Goal: Task Accomplishment & Management: Manage account settings

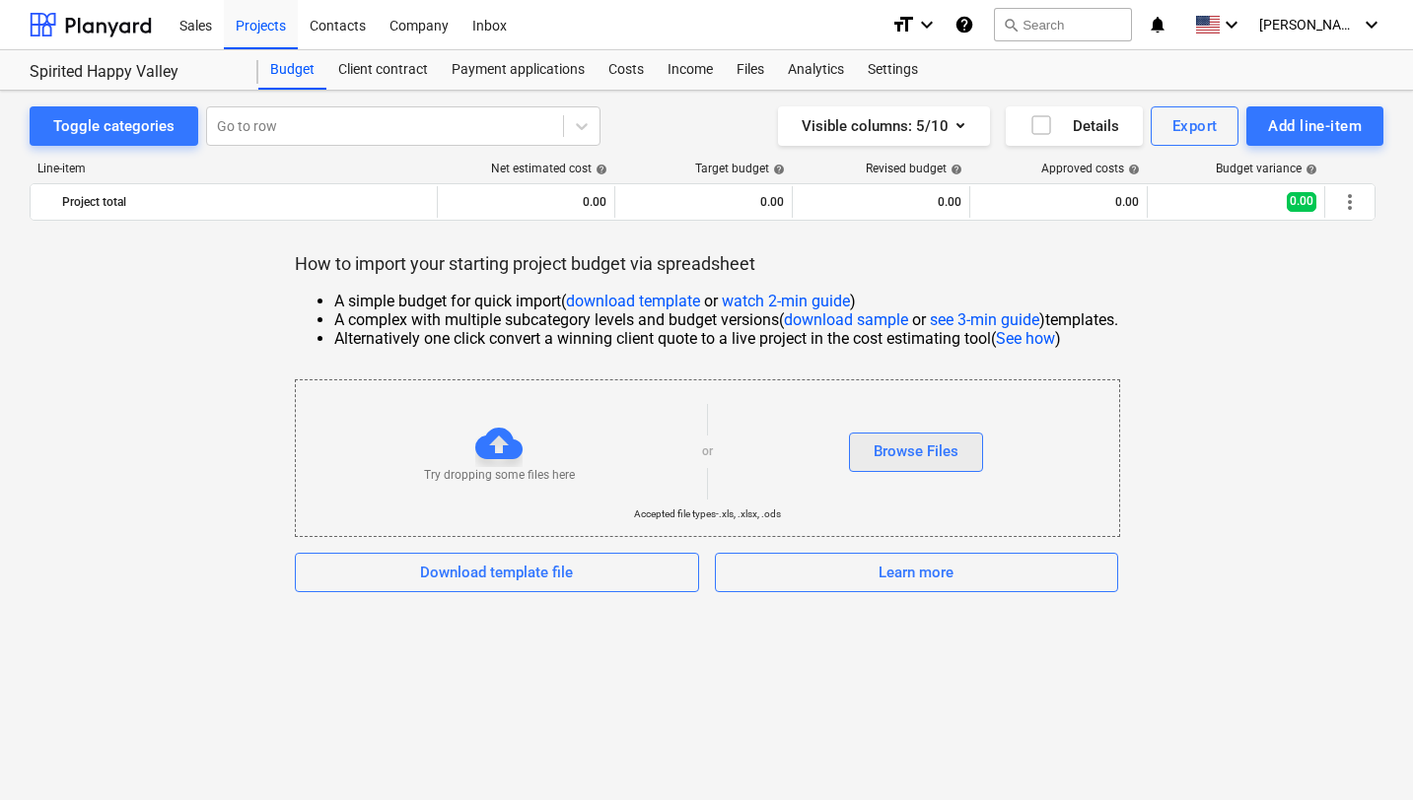
click at [902, 452] on div "Browse Files" at bounding box center [915, 452] width 85 height 26
click at [1123, 284] on div "How to import your starting project budget via spreadsheet A simple budget for …" at bounding box center [707, 422] width 1354 height 340
click at [660, 304] on link "download template" at bounding box center [633, 301] width 134 height 19
click at [950, 452] on div "Browse Files" at bounding box center [915, 452] width 85 height 26
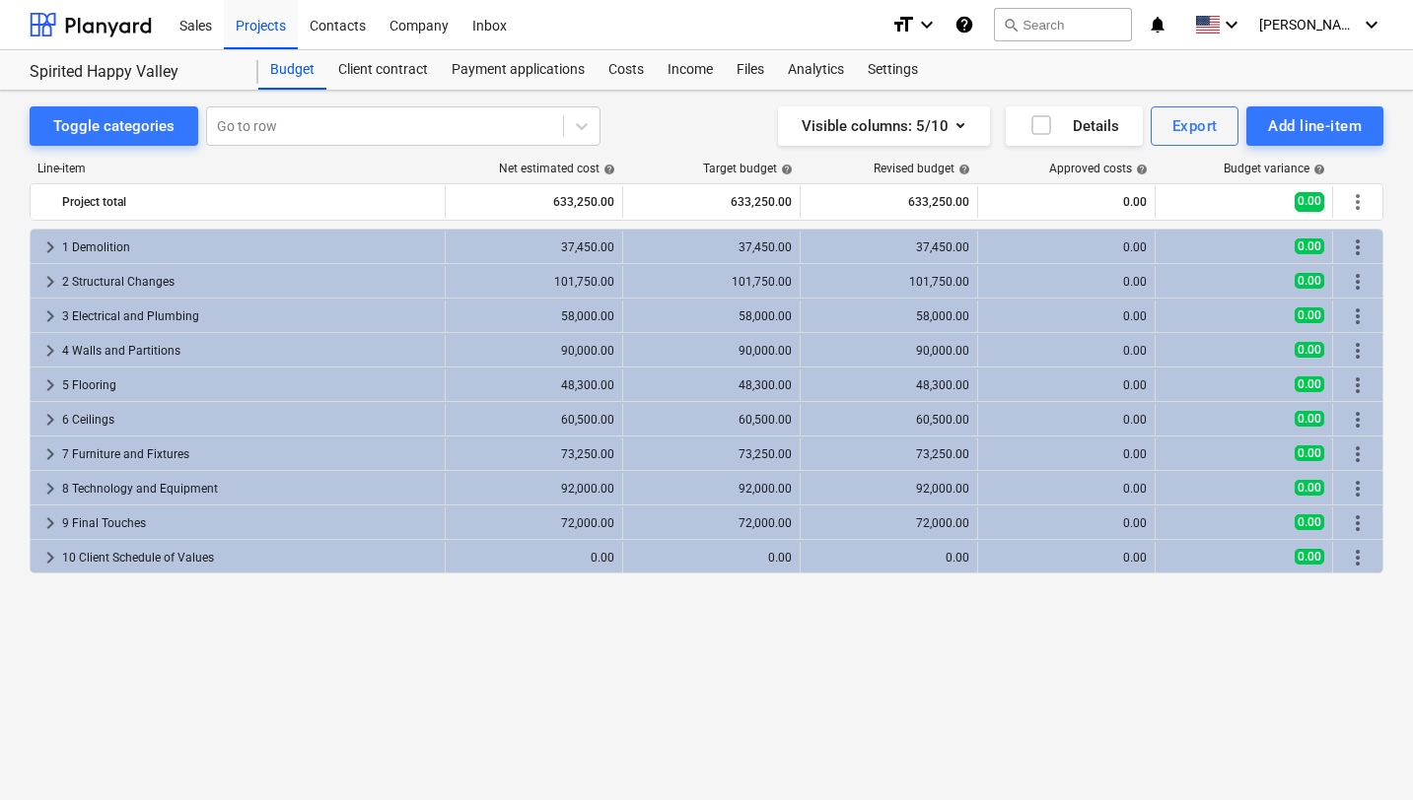
click at [49, 283] on span "keyboard_arrow_right" at bounding box center [50, 282] width 24 height 24
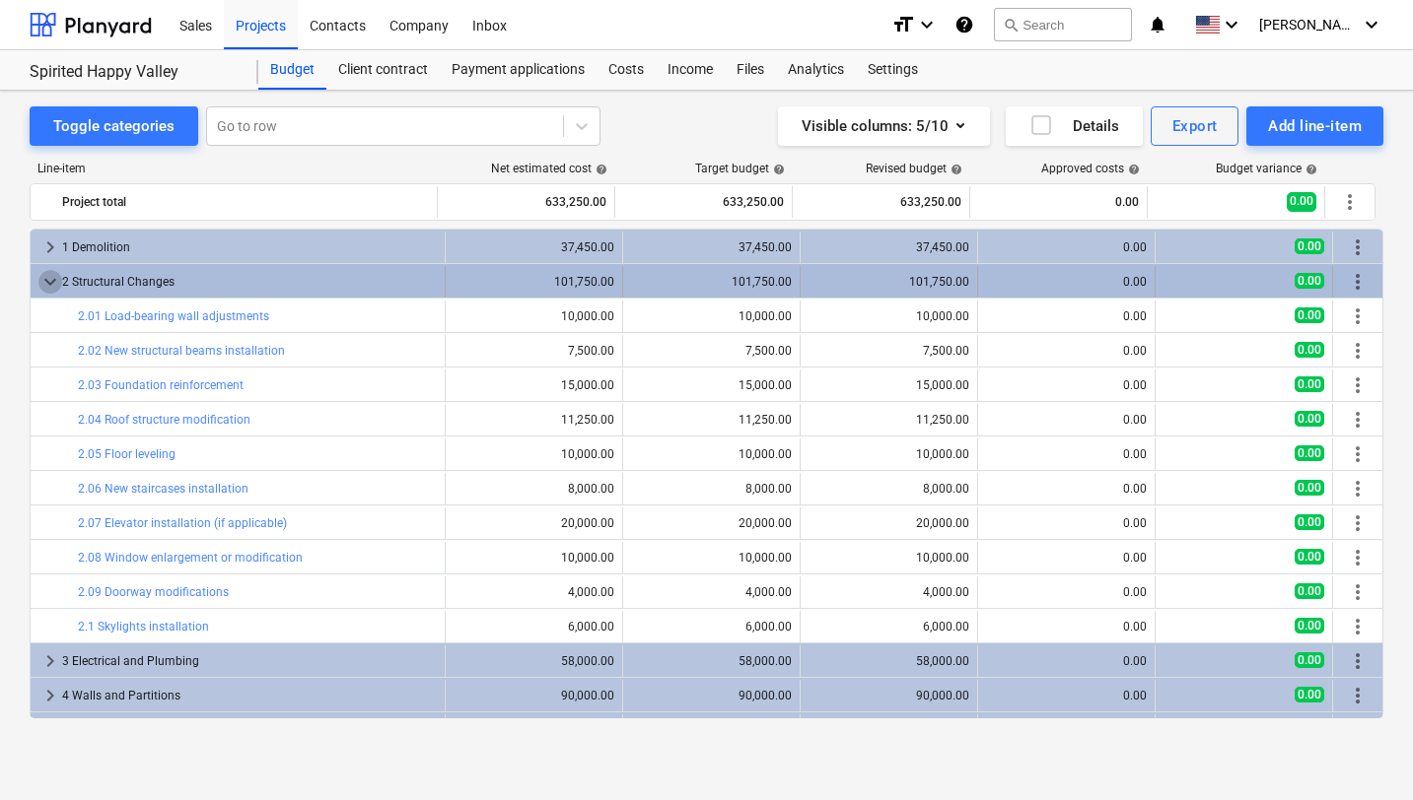
click at [51, 282] on span "keyboard_arrow_down" at bounding box center [50, 282] width 24 height 24
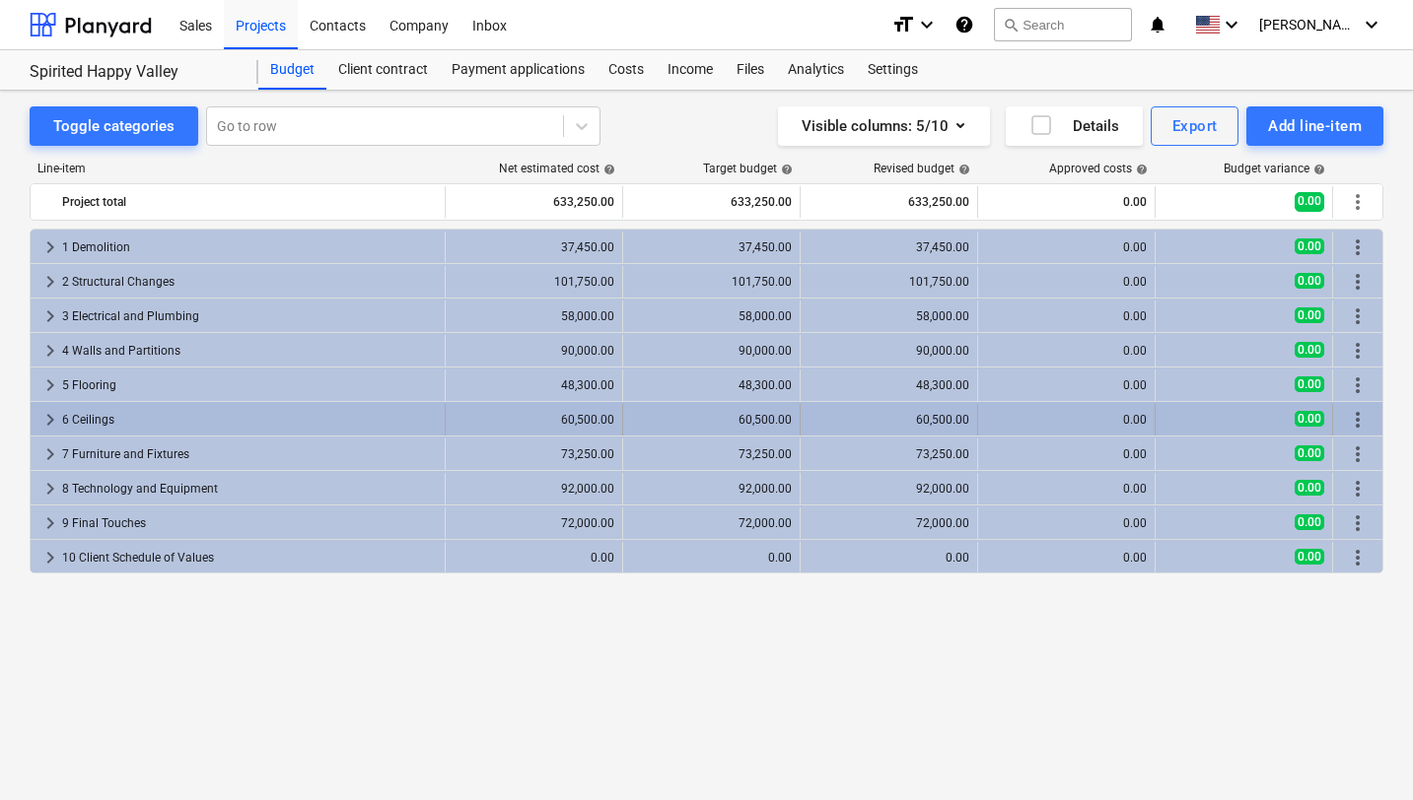
click at [46, 421] on span "keyboard_arrow_right" at bounding box center [50, 420] width 24 height 24
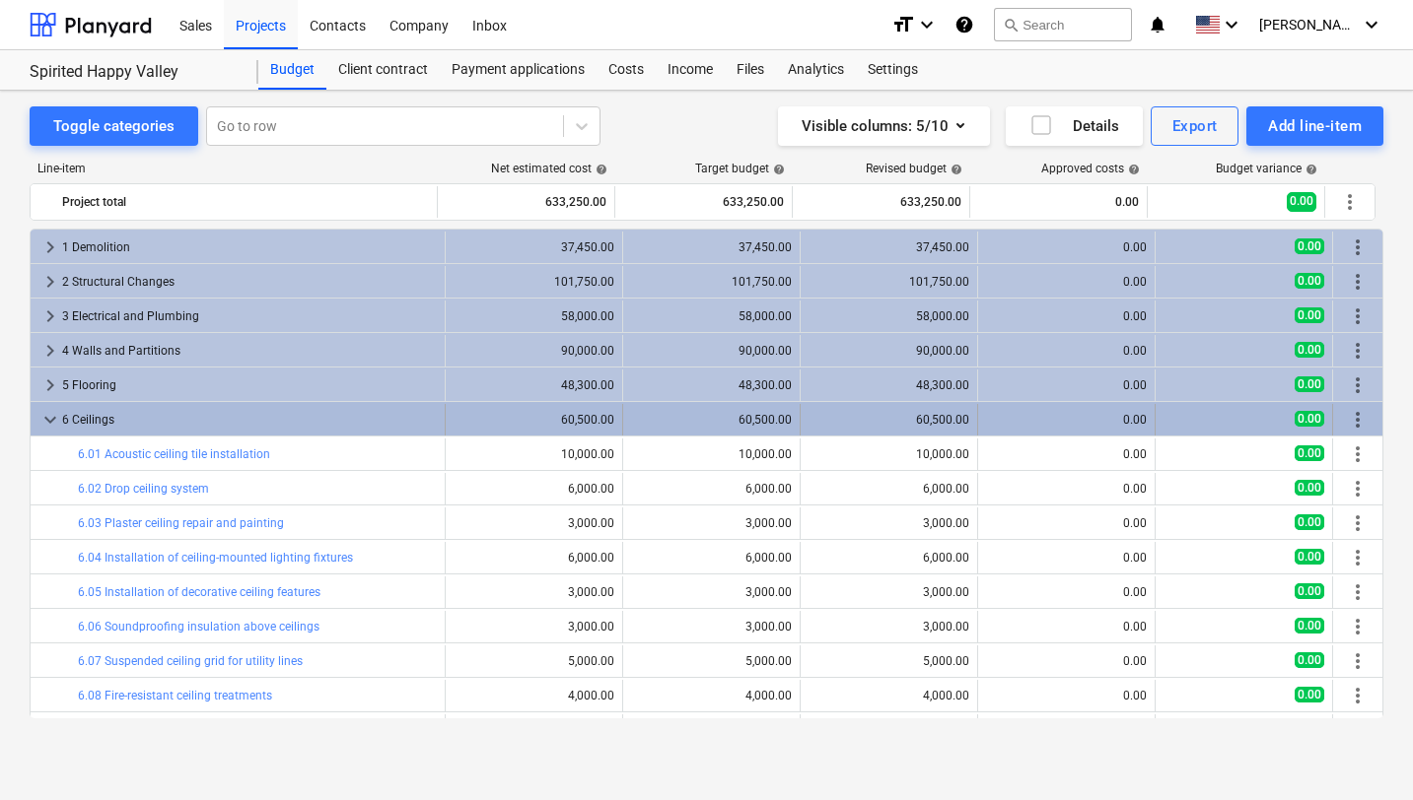
click at [46, 422] on span "keyboard_arrow_down" at bounding box center [50, 420] width 24 height 24
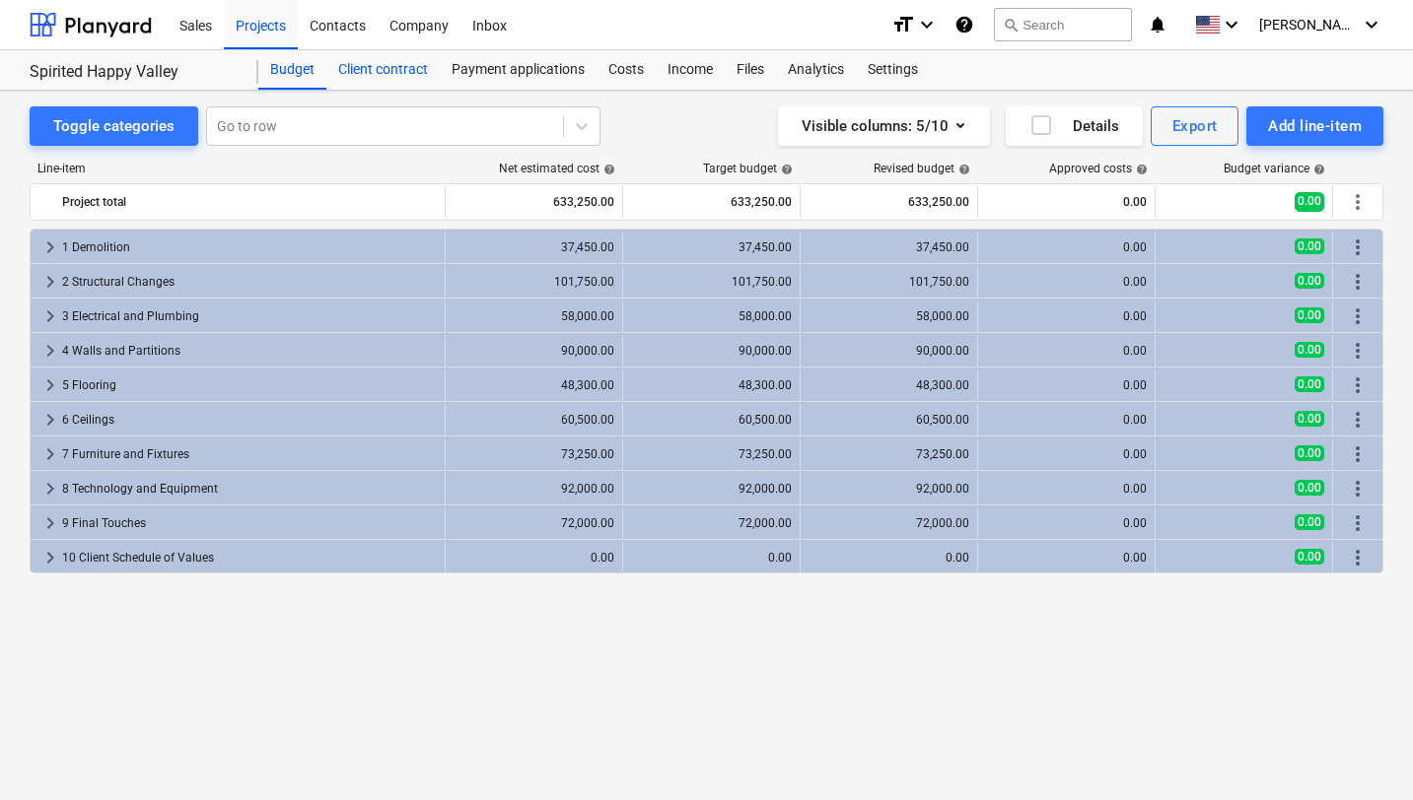
click at [393, 73] on div "Client contract" at bounding box center [382, 69] width 113 height 39
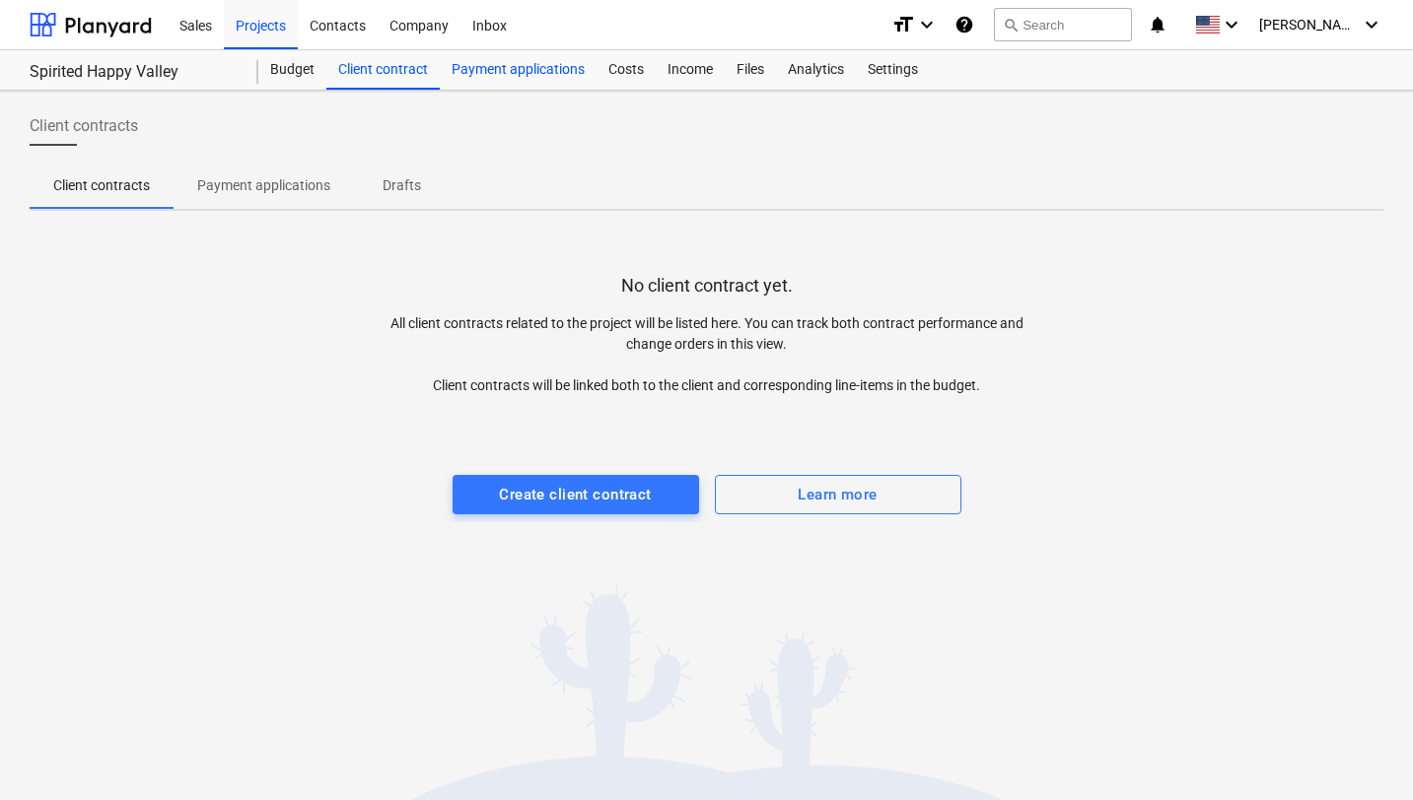
click at [481, 73] on div "Payment applications" at bounding box center [518, 69] width 157 height 39
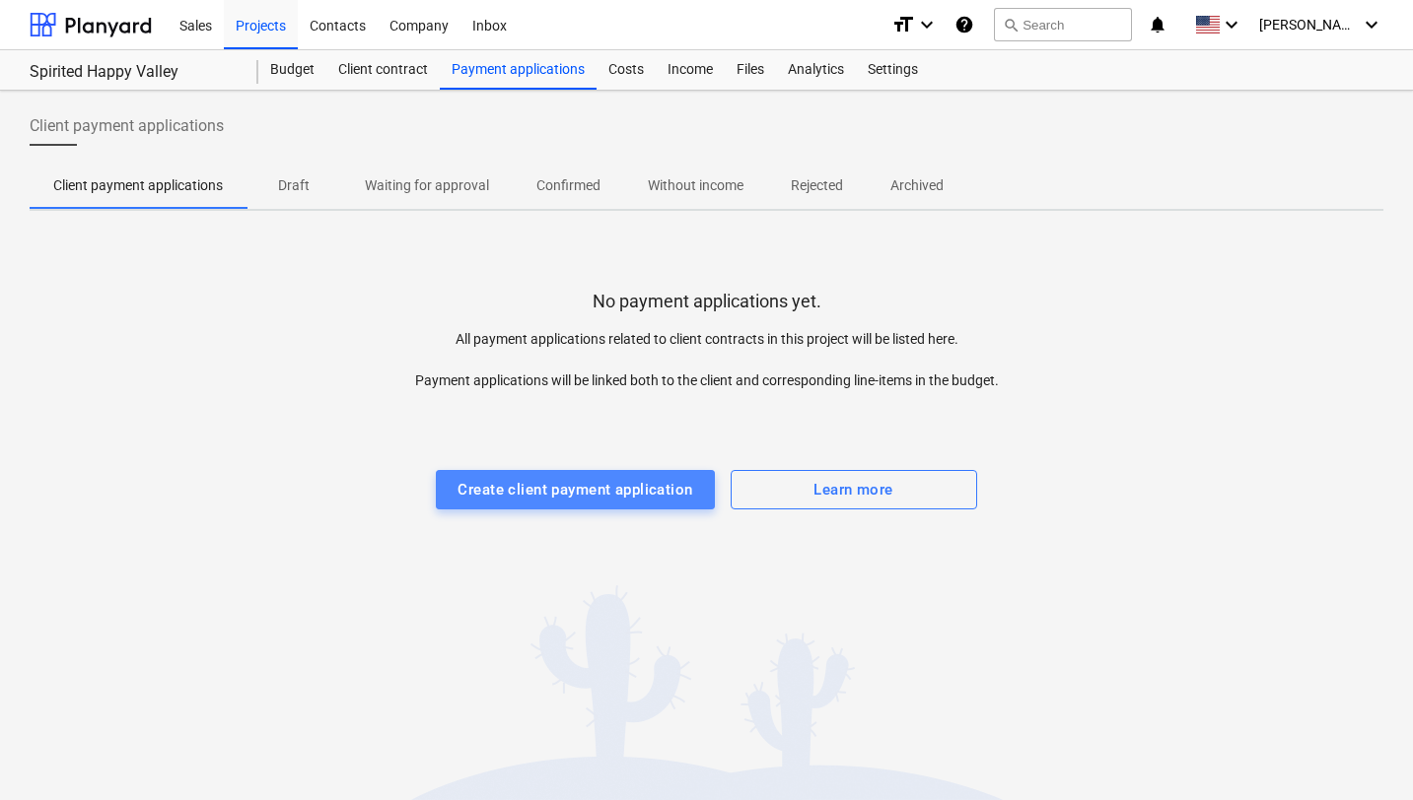
click at [531, 486] on div "Create client payment application" at bounding box center [574, 490] width 235 height 26
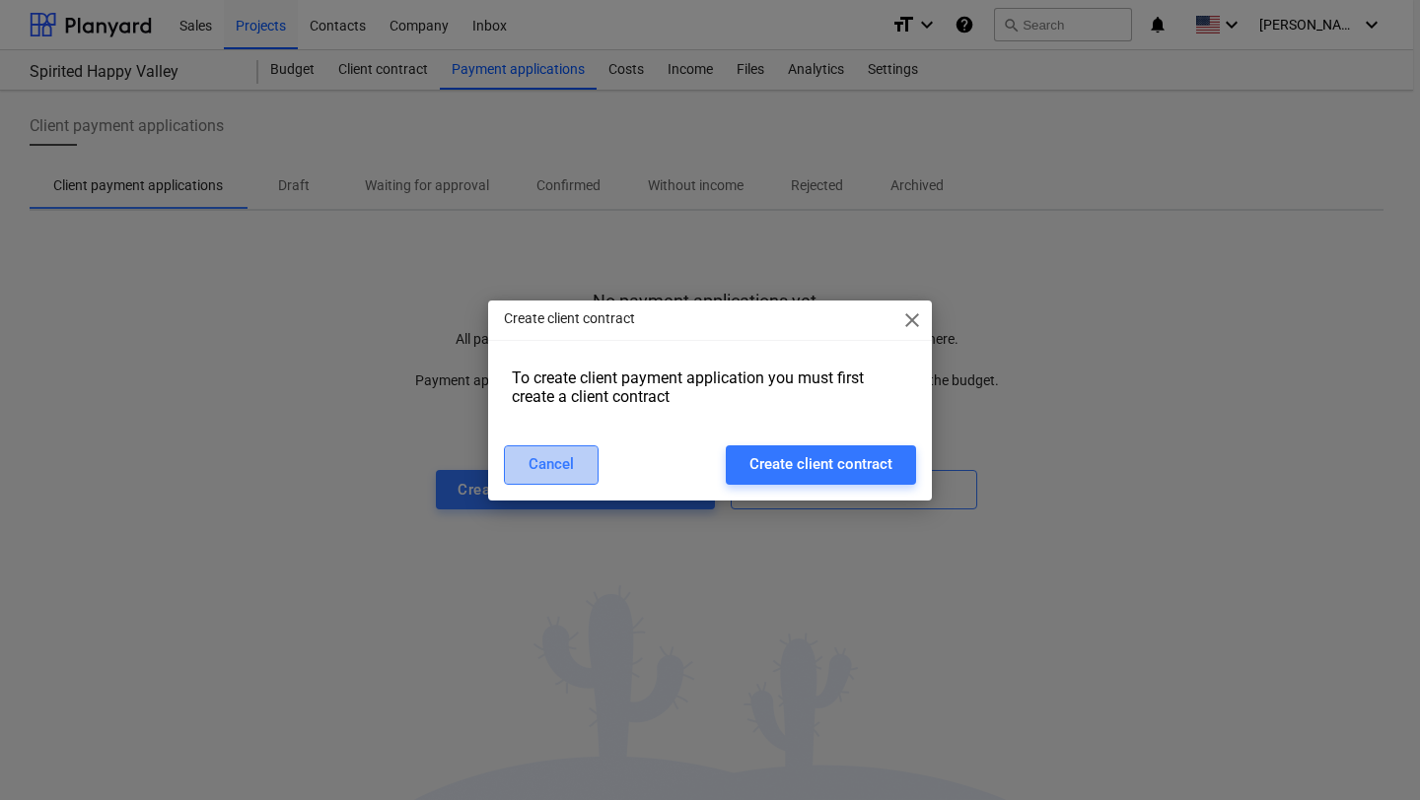
click at [539, 478] on button "Cancel" at bounding box center [551, 465] width 95 height 39
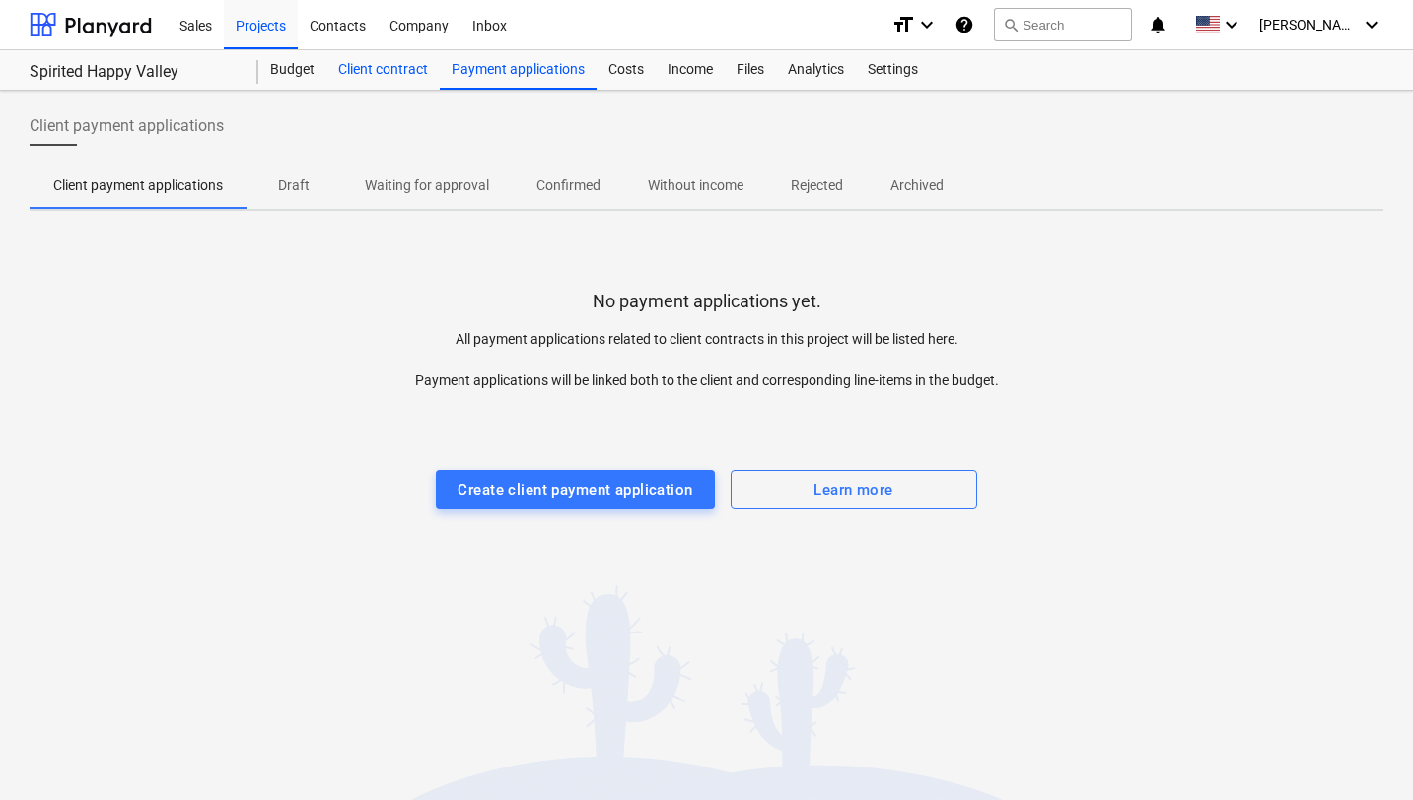
click at [366, 65] on div "Client contract" at bounding box center [382, 69] width 113 height 39
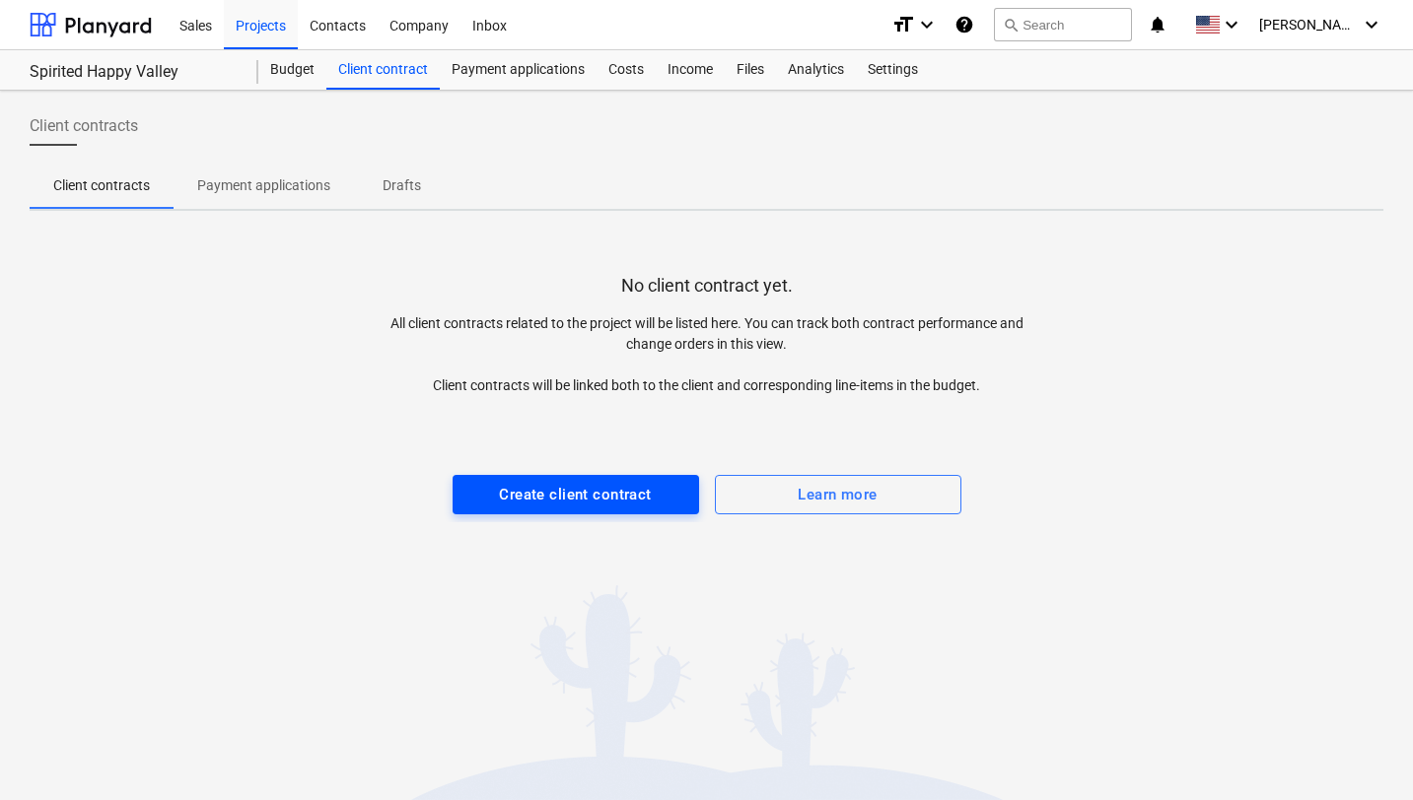
click at [539, 500] on div "Create client contract" at bounding box center [575, 495] width 152 height 26
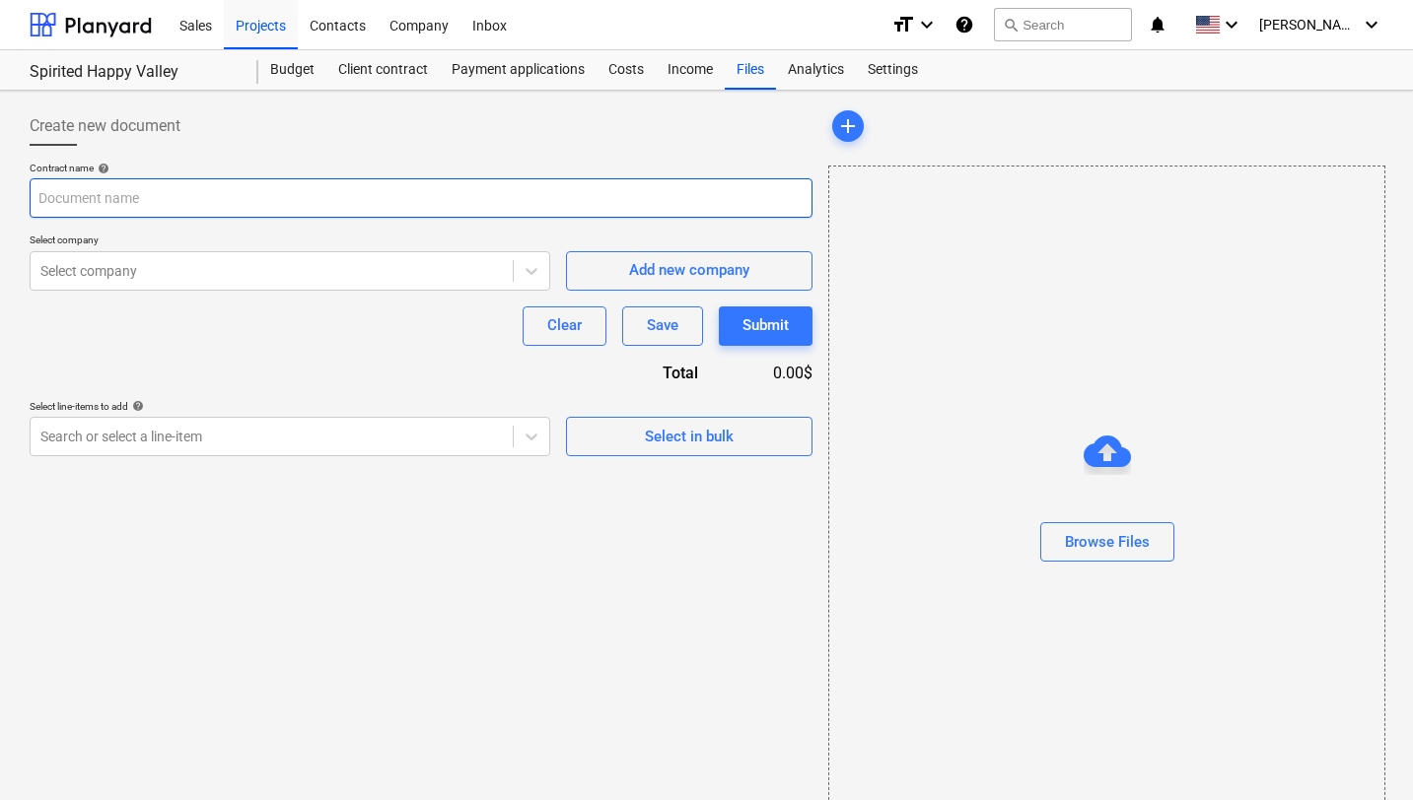
click at [309, 200] on input "text" at bounding box center [421, 197] width 783 height 39
type input "A"
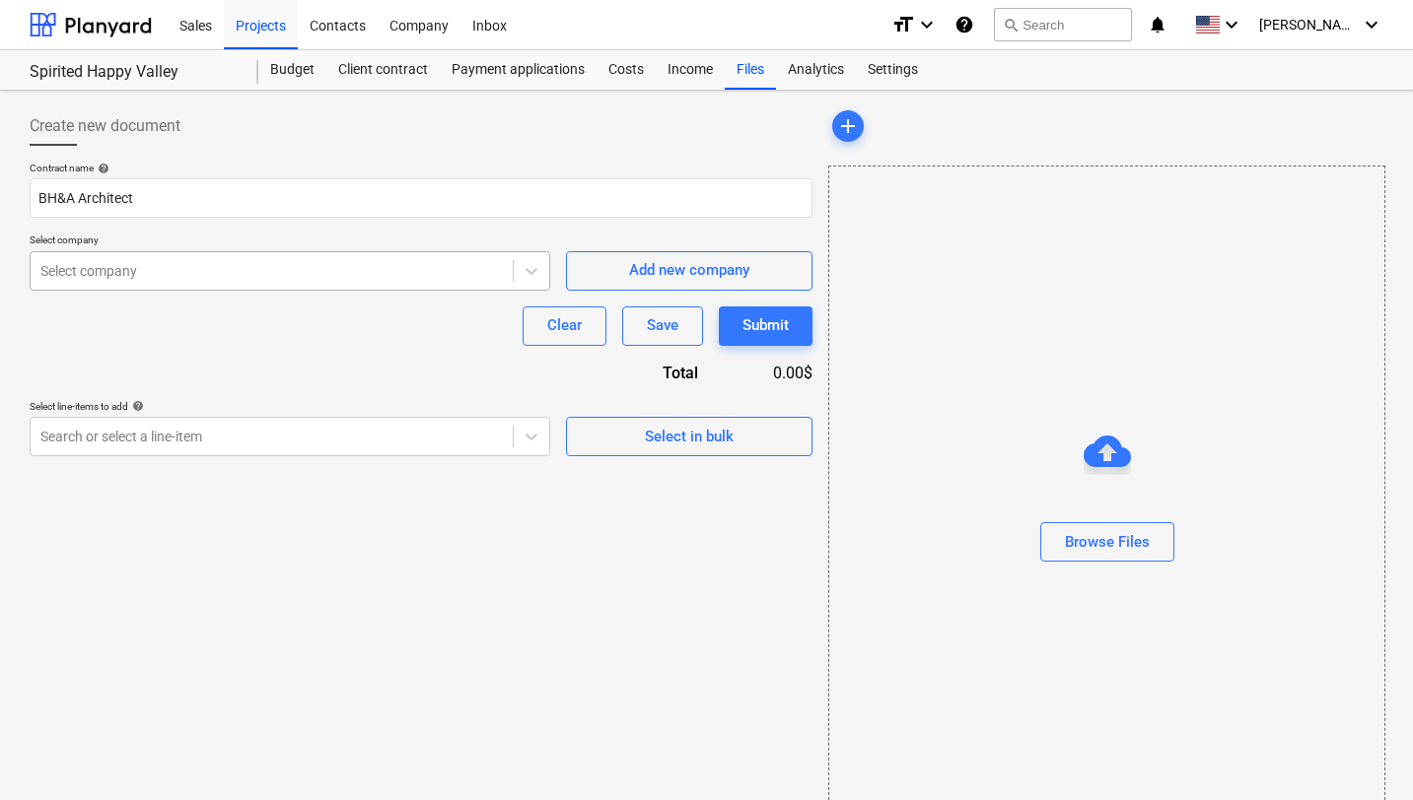
click at [241, 257] on div "Select company" at bounding box center [272, 271] width 482 height 28
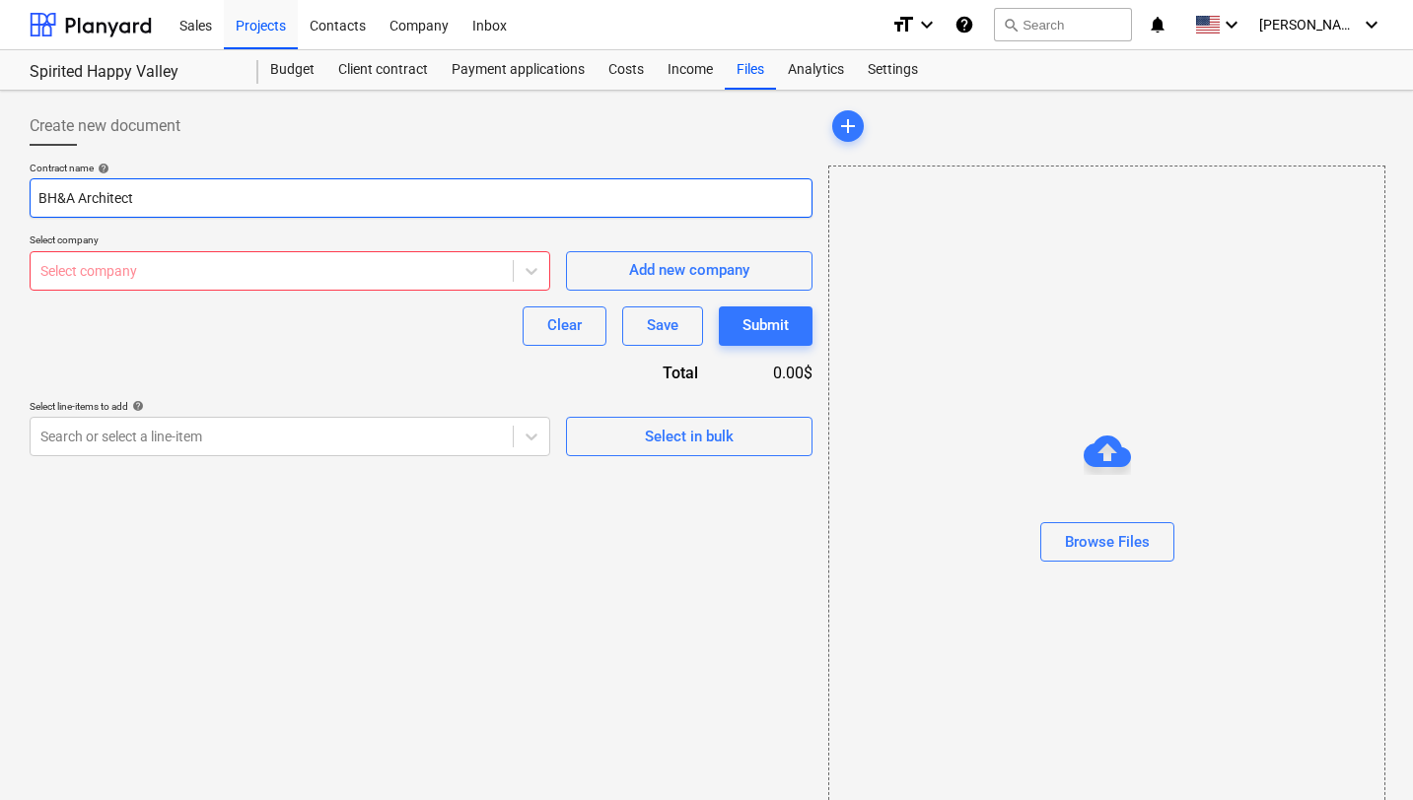
drag, startPoint x: 148, startPoint y: 193, endPoint x: 11, endPoint y: 187, distance: 137.2
click at [10, 187] on div "Create new document Contract name help BH&A Architect Select company Select com…" at bounding box center [706, 473] width 1413 height 765
type input "Arch Services"
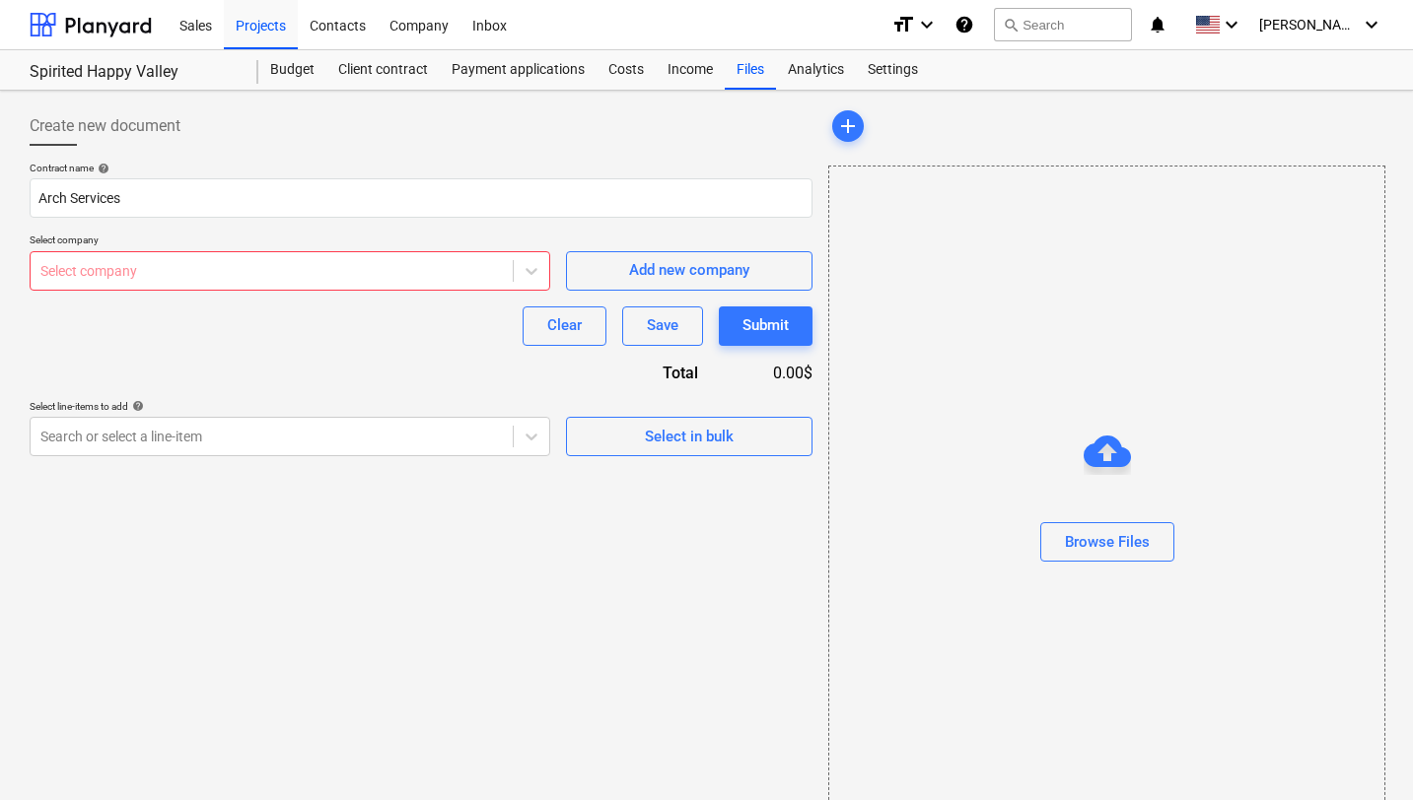
click at [75, 271] on div at bounding box center [271, 271] width 462 height 20
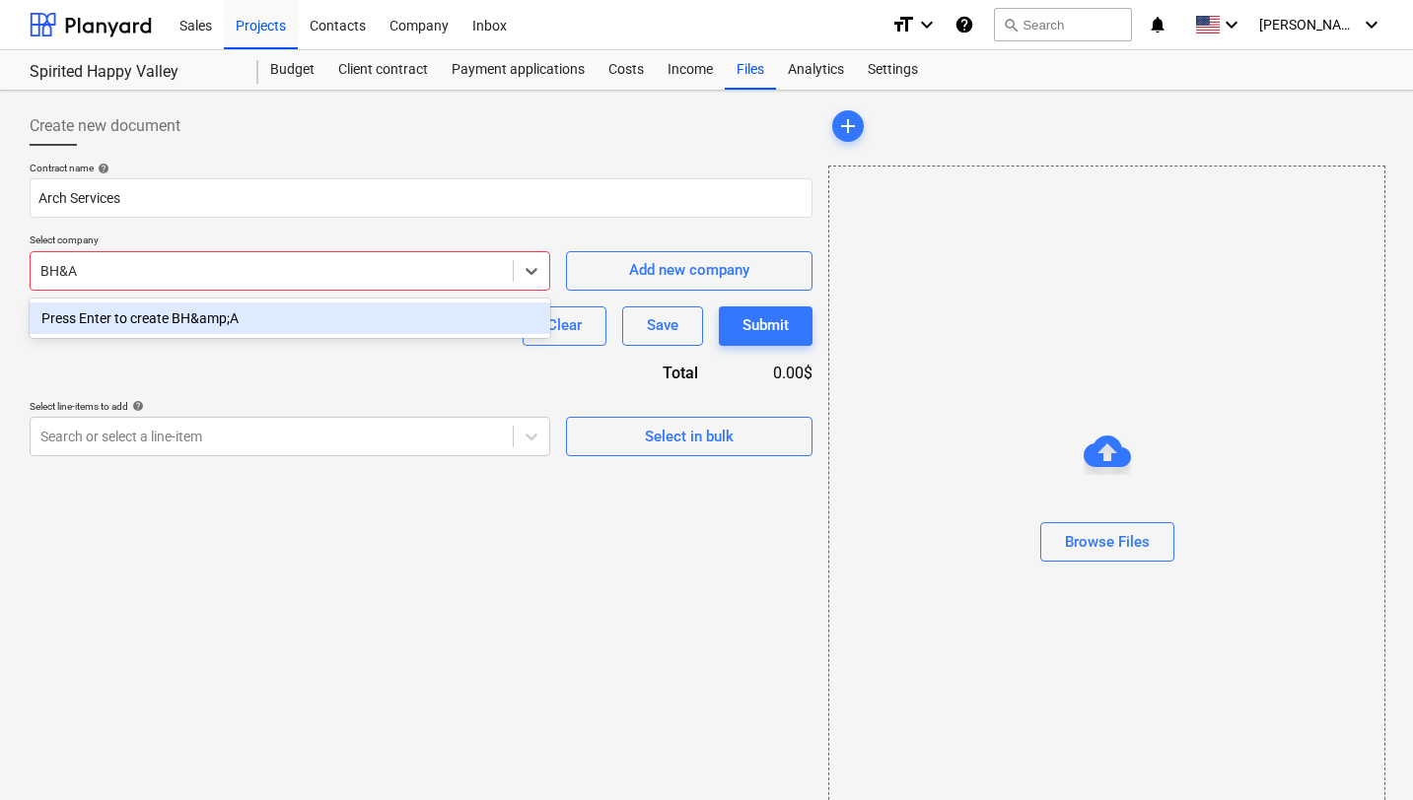
type input "BH&A"
click at [277, 346] on div "Contract name help Arch Services Select company option Press Enter to create BH…" at bounding box center [421, 309] width 783 height 295
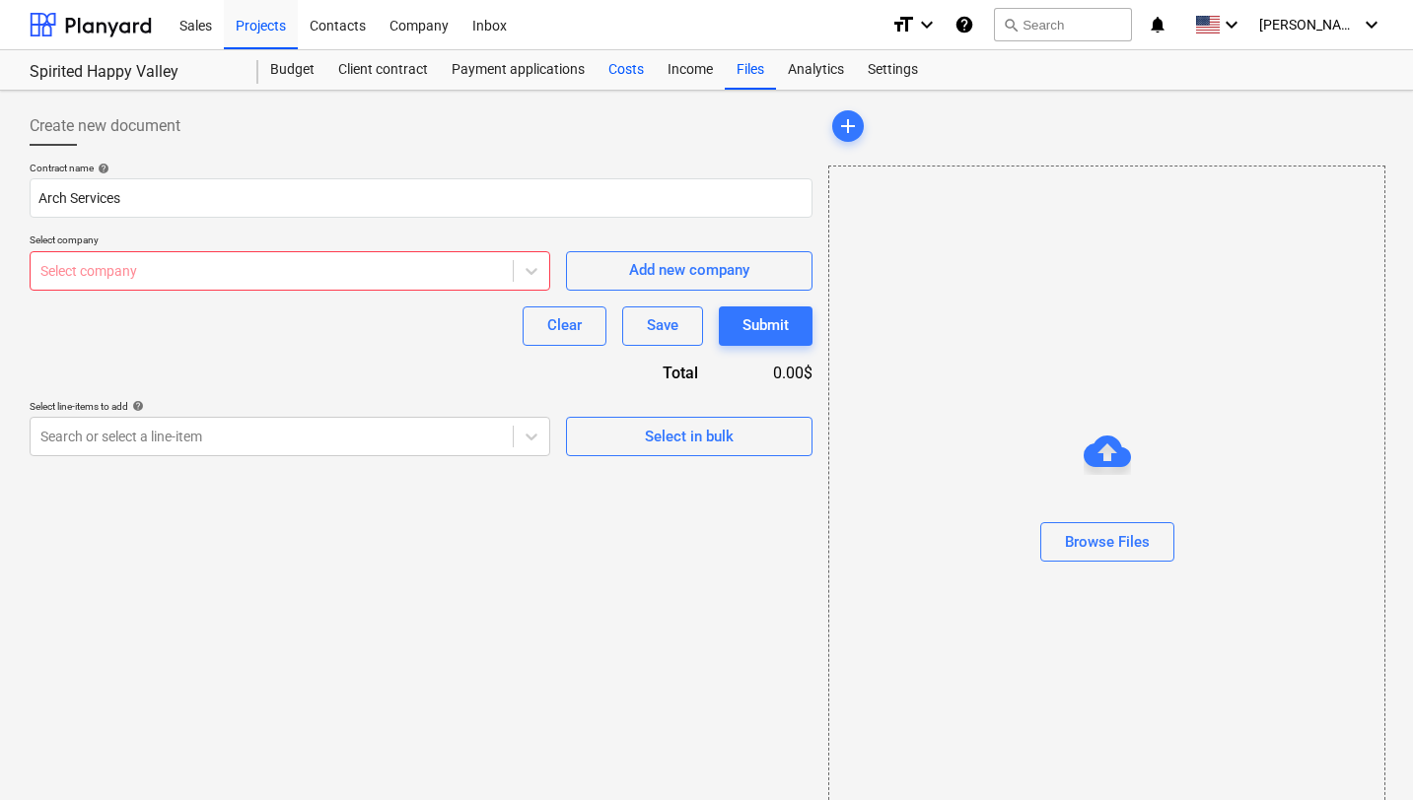
click at [623, 71] on div "Costs" at bounding box center [625, 69] width 59 height 39
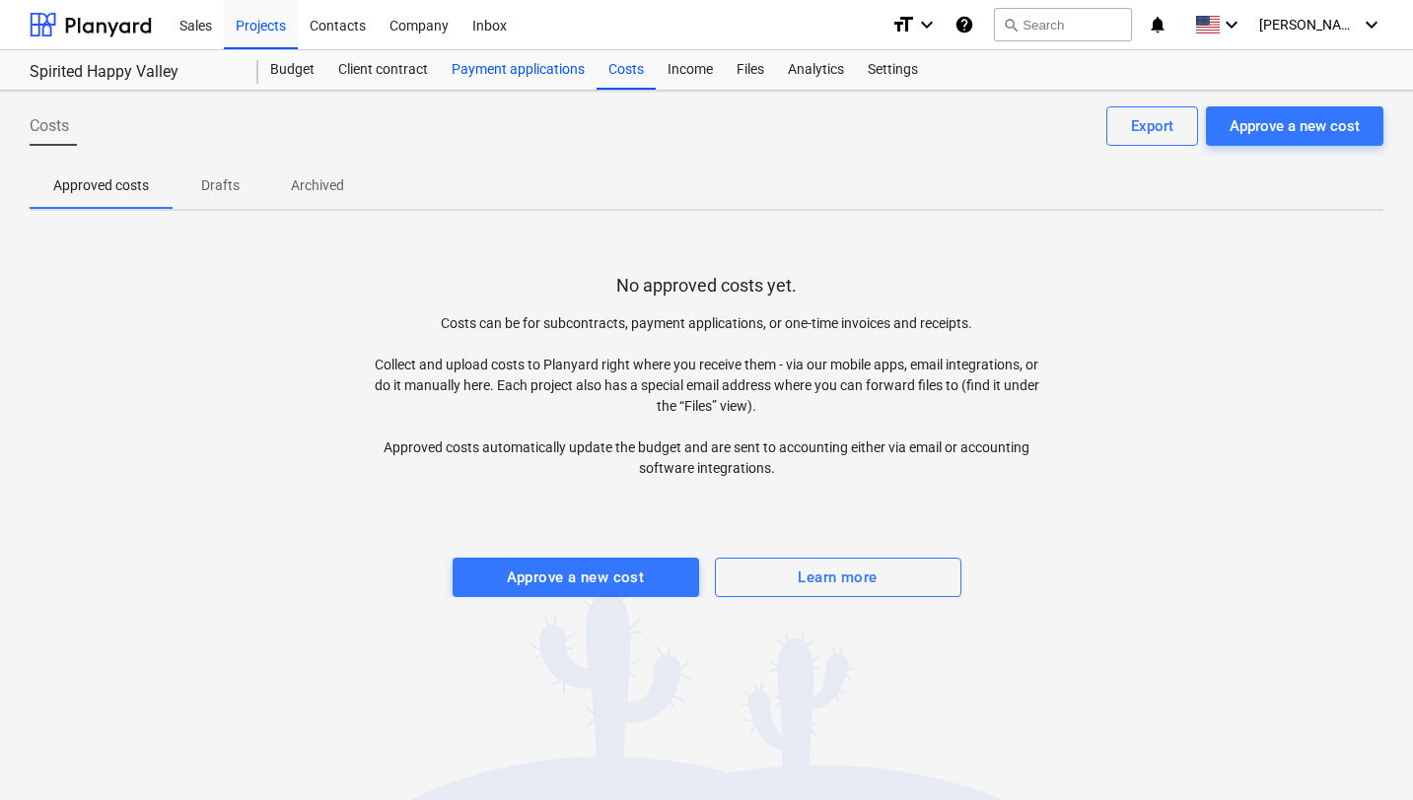
click at [549, 74] on div "Payment applications" at bounding box center [518, 69] width 157 height 39
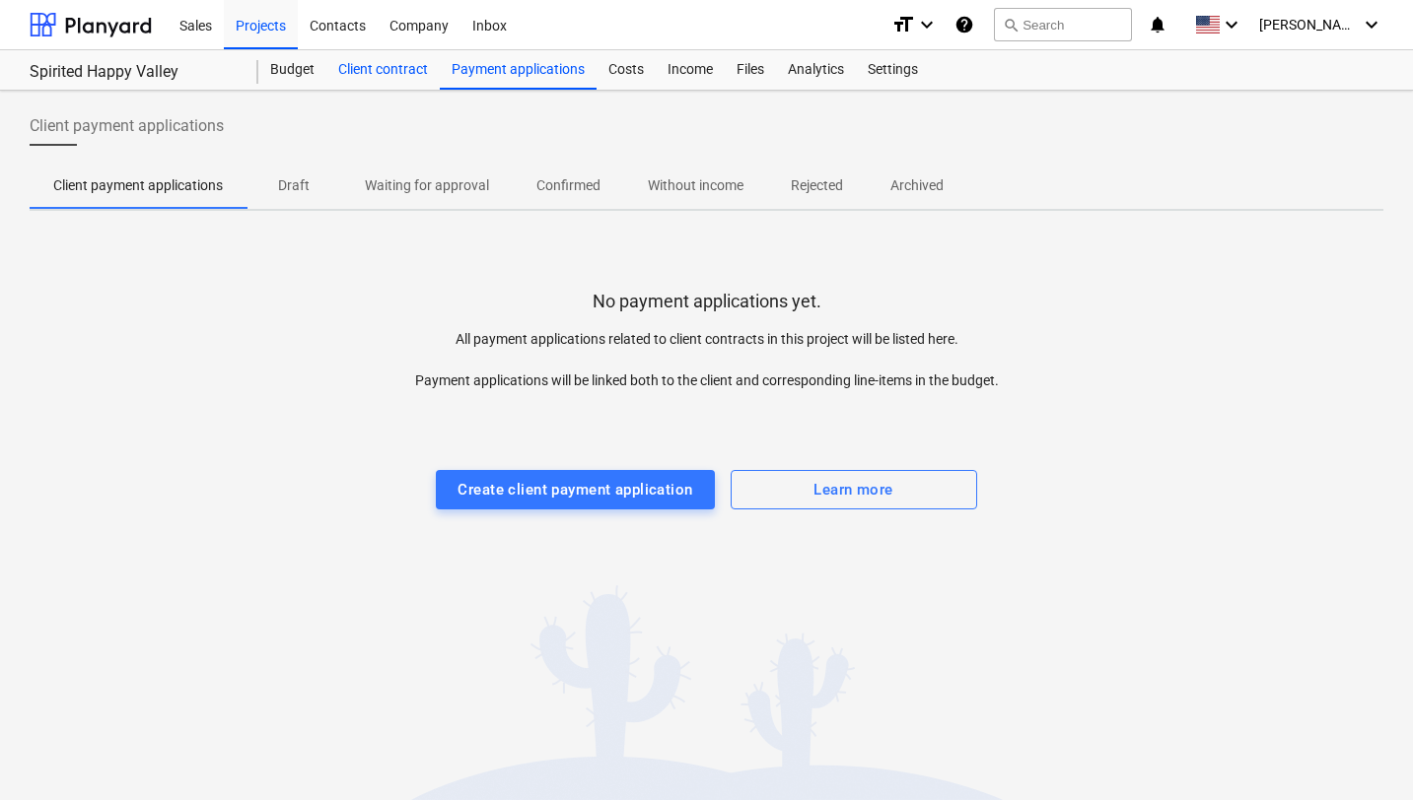
click at [398, 72] on div "Client contract" at bounding box center [382, 69] width 113 height 39
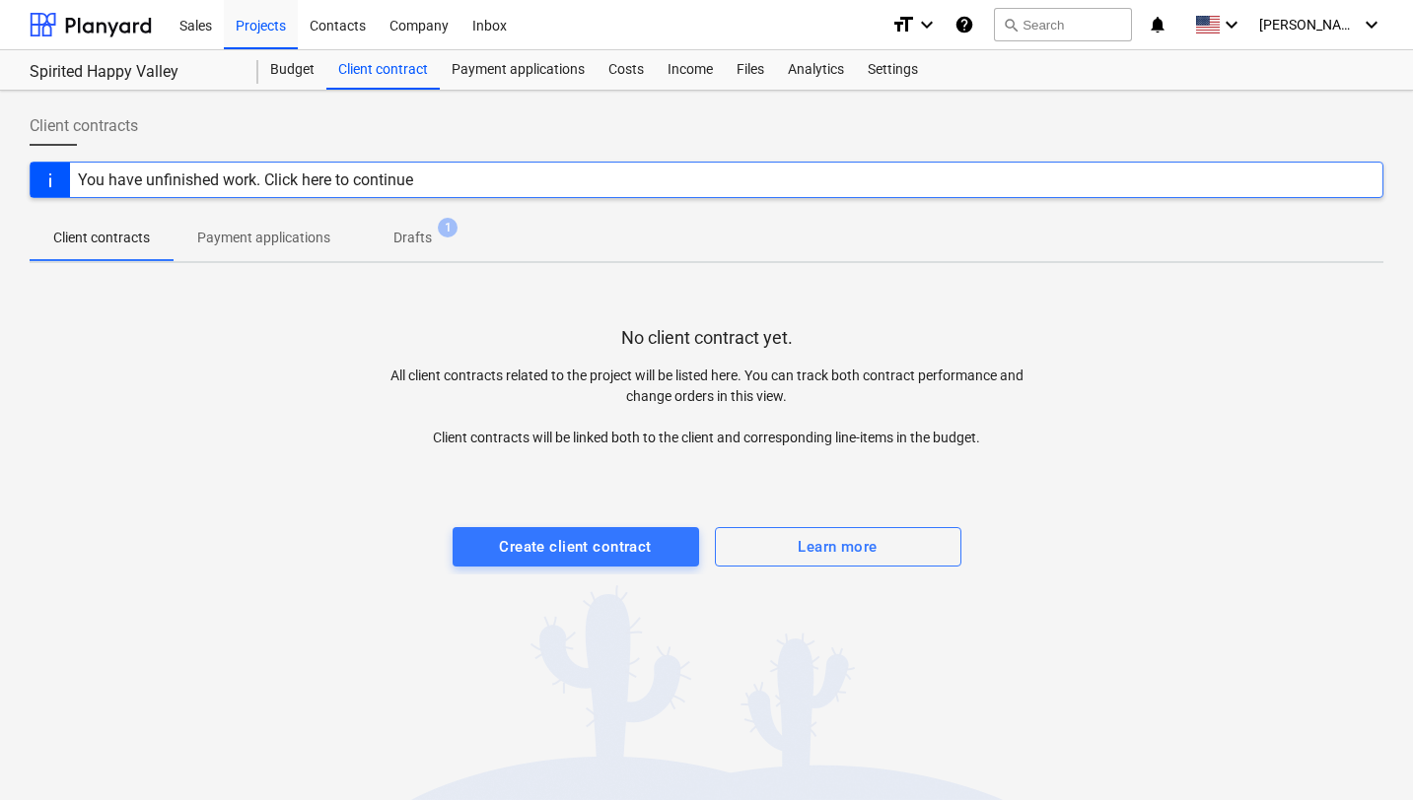
click at [253, 299] on div "No client contract yet. All client contracts related to the project will be lis…" at bounding box center [707, 427] width 1354 height 296
click at [54, 188] on div at bounding box center [50, 180] width 39 height 35
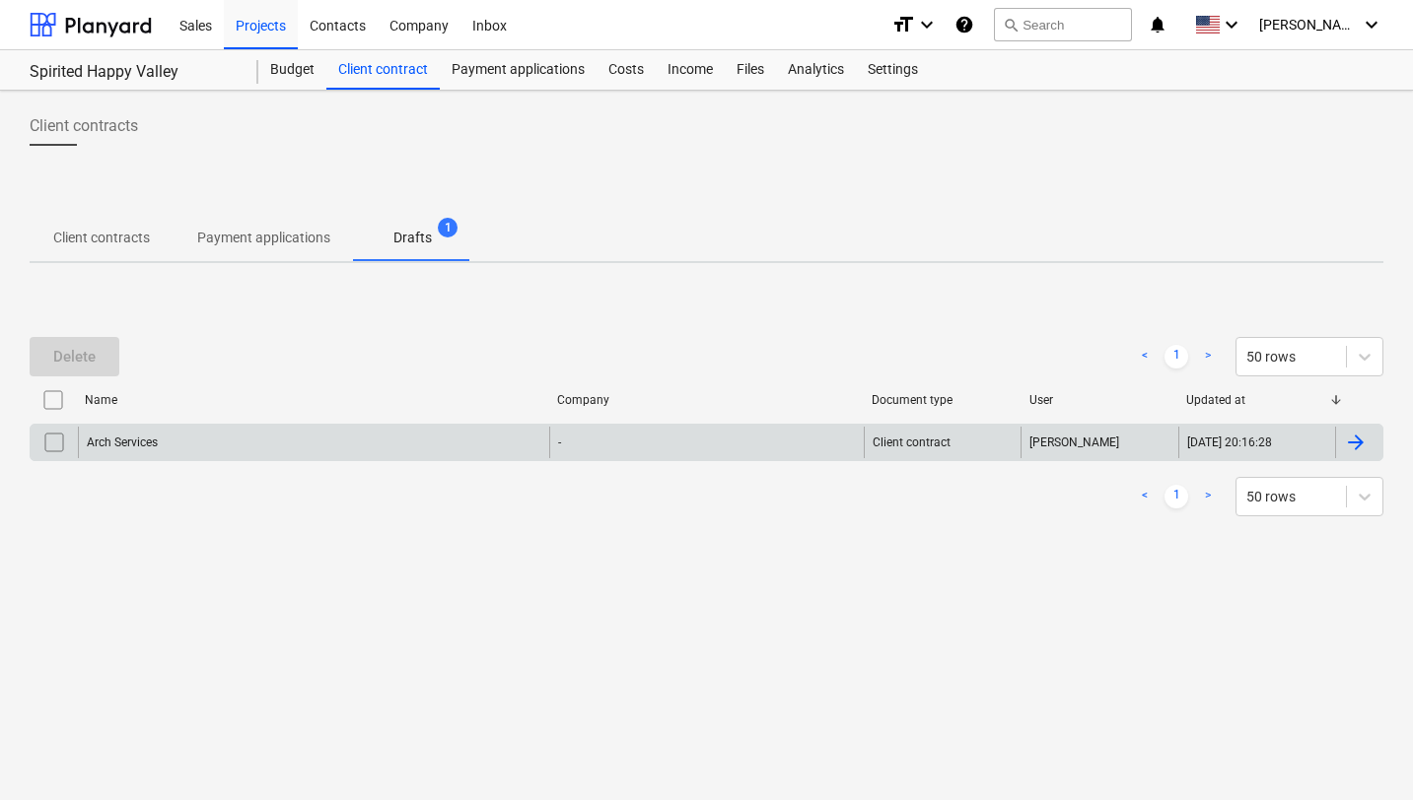
click at [736, 450] on div "-" at bounding box center [706, 443] width 314 height 32
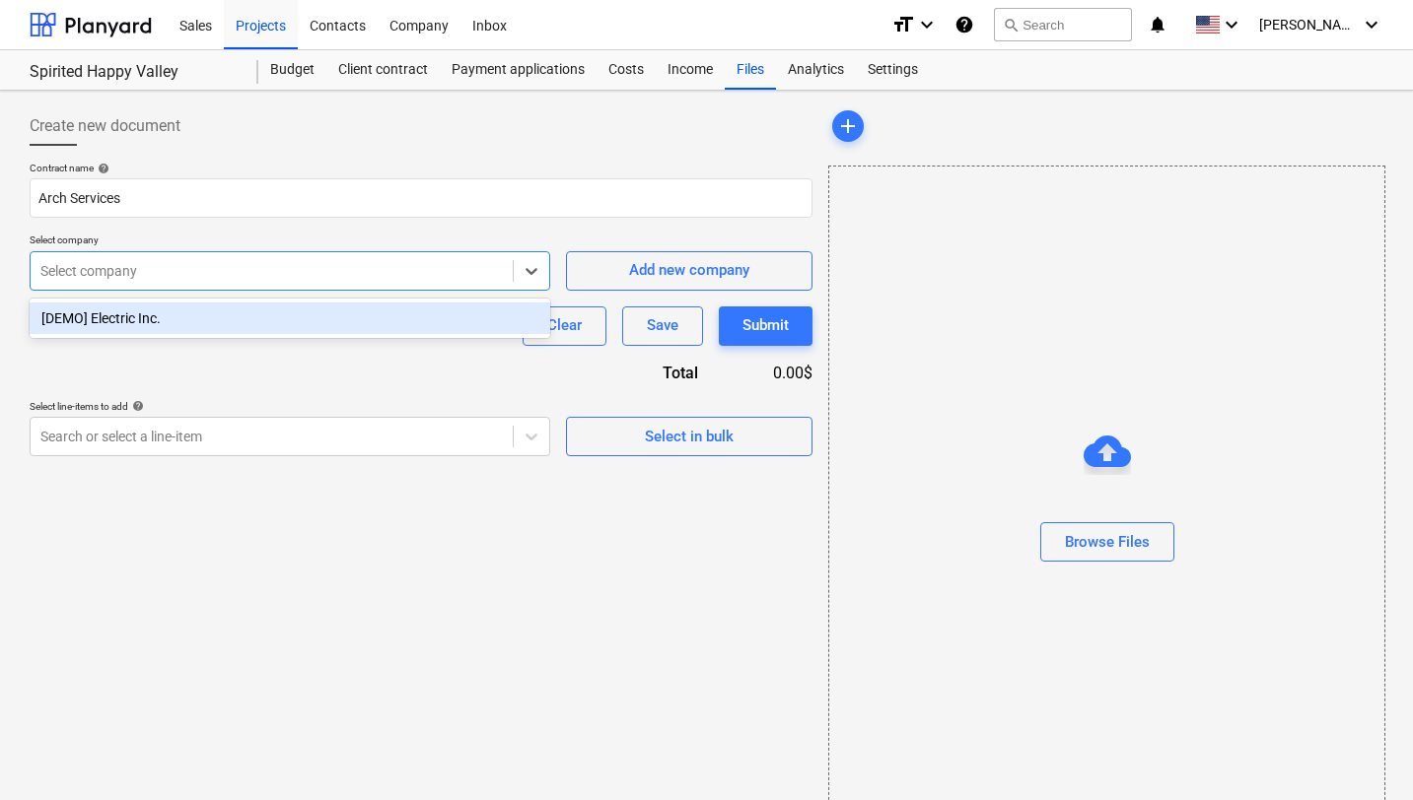
click at [387, 276] on div at bounding box center [271, 271] width 462 height 20
type input "BHA"
click at [523, 387] on div "Contract name help Arch Services Select company option Press Enter to create BH…" at bounding box center [421, 309] width 783 height 295
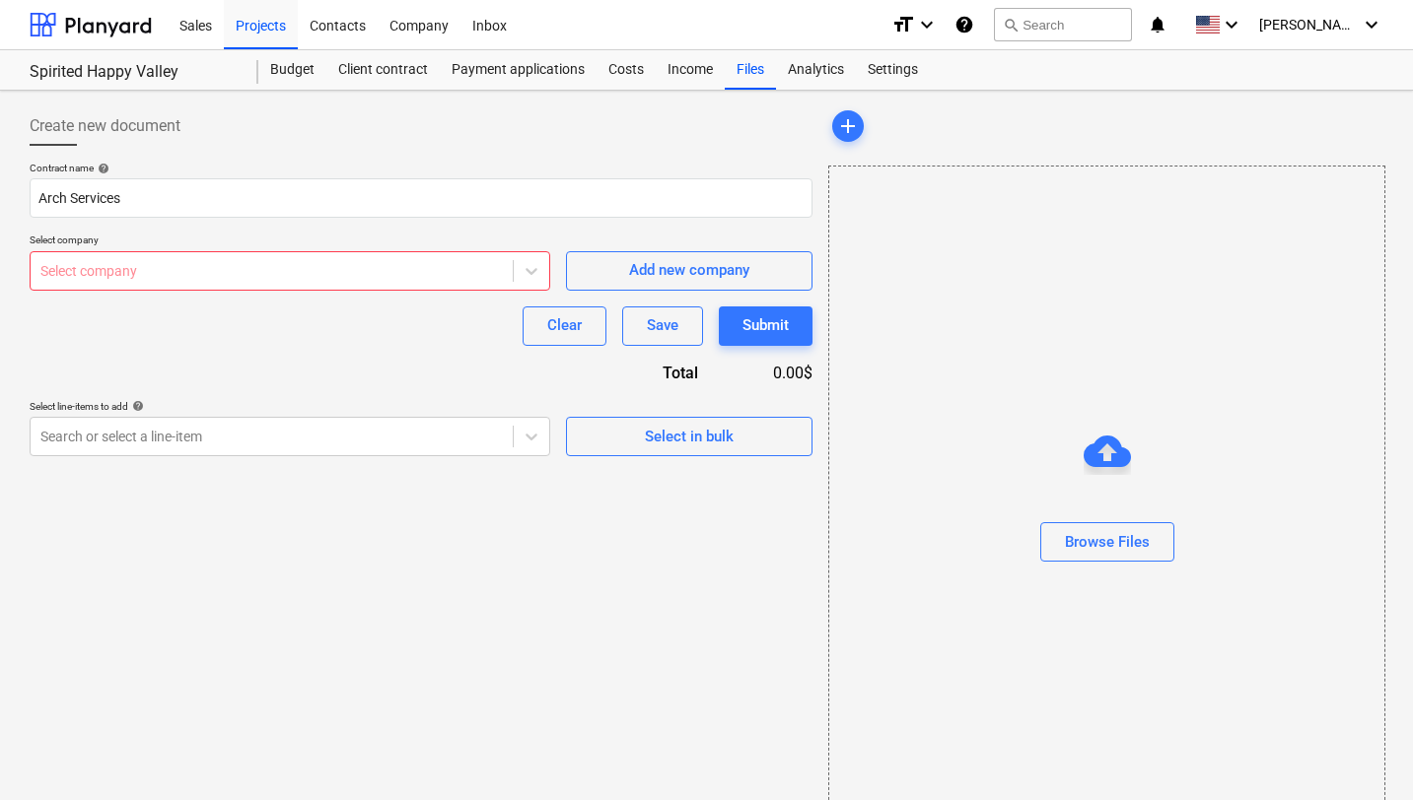
click at [449, 277] on div at bounding box center [271, 271] width 462 height 20
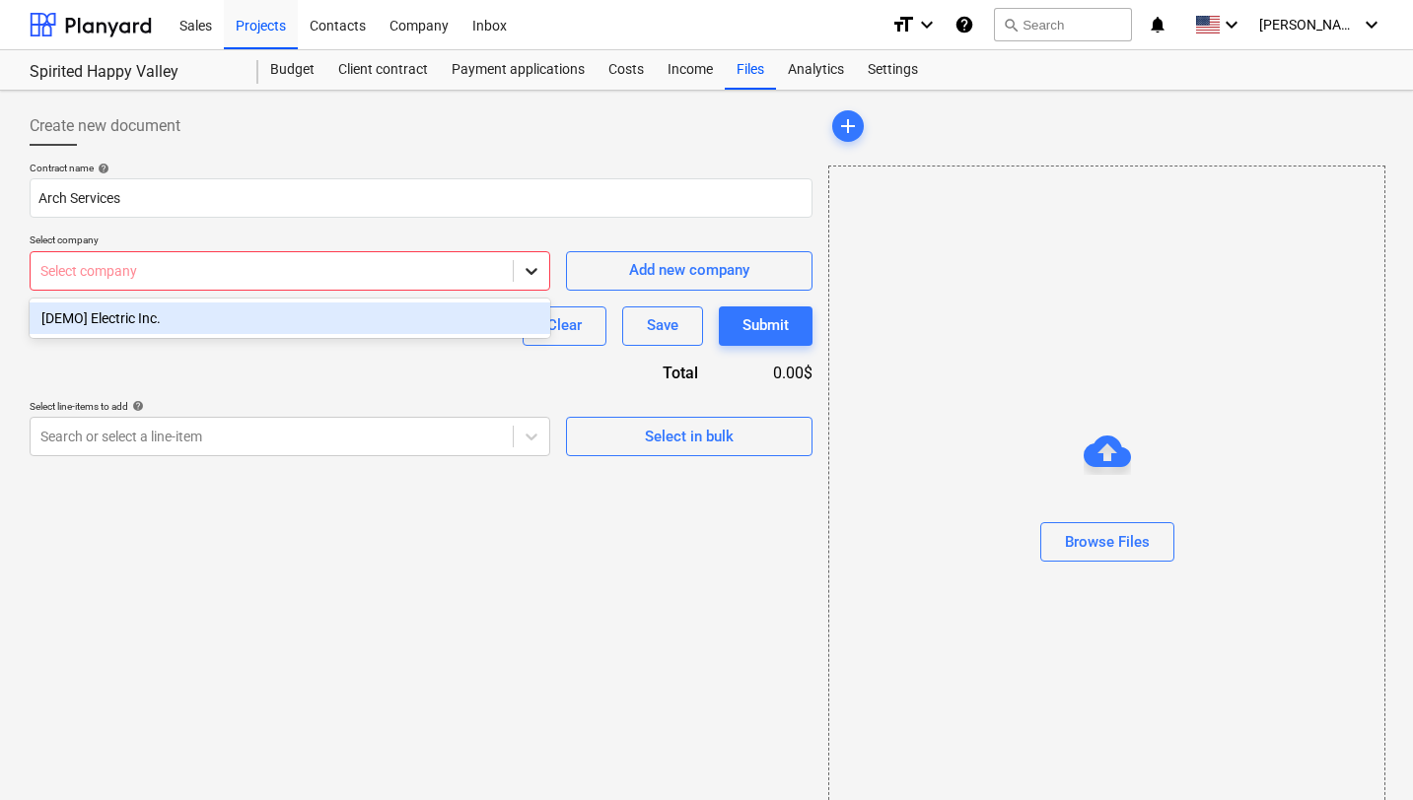
click at [525, 267] on icon at bounding box center [531, 271] width 20 height 20
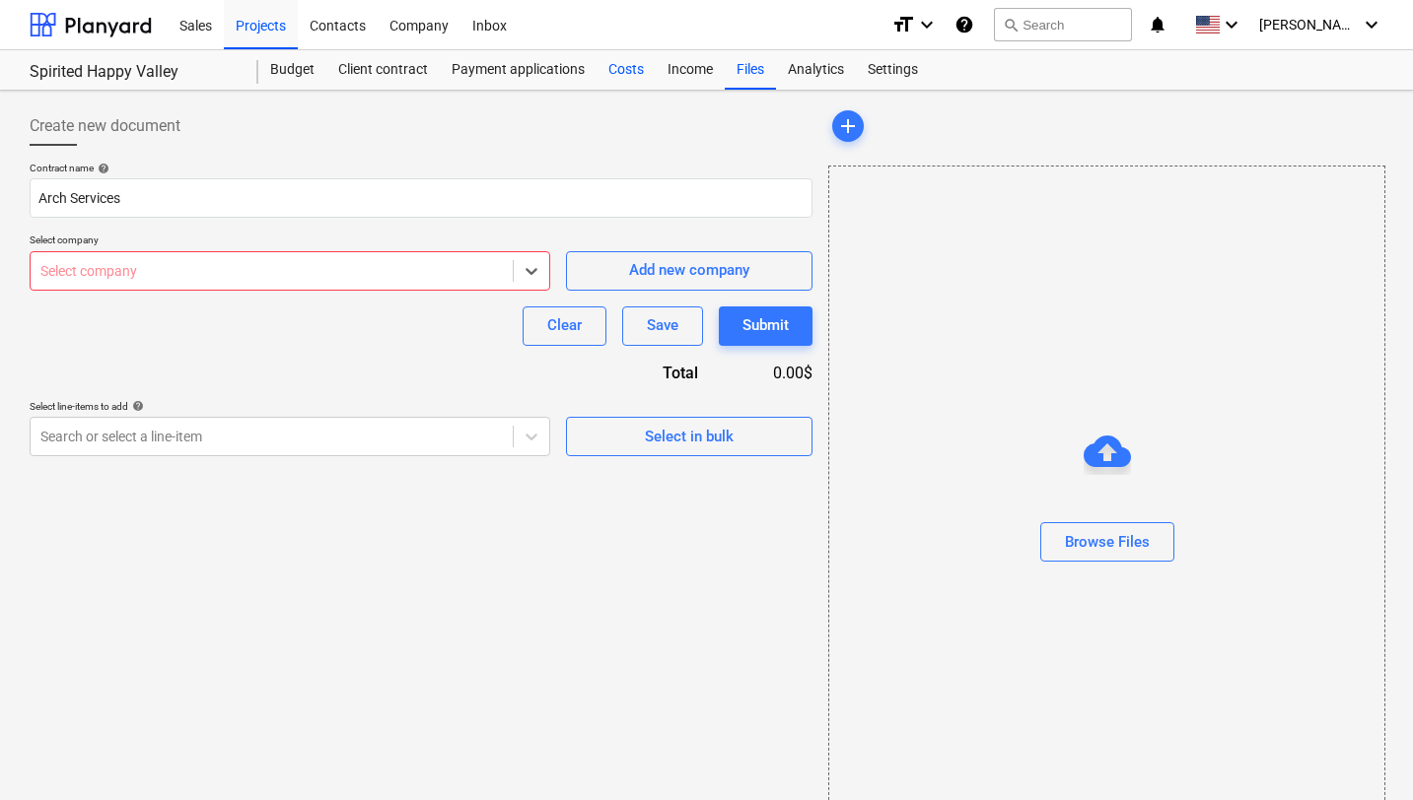
click at [627, 68] on div "Costs" at bounding box center [625, 69] width 59 height 39
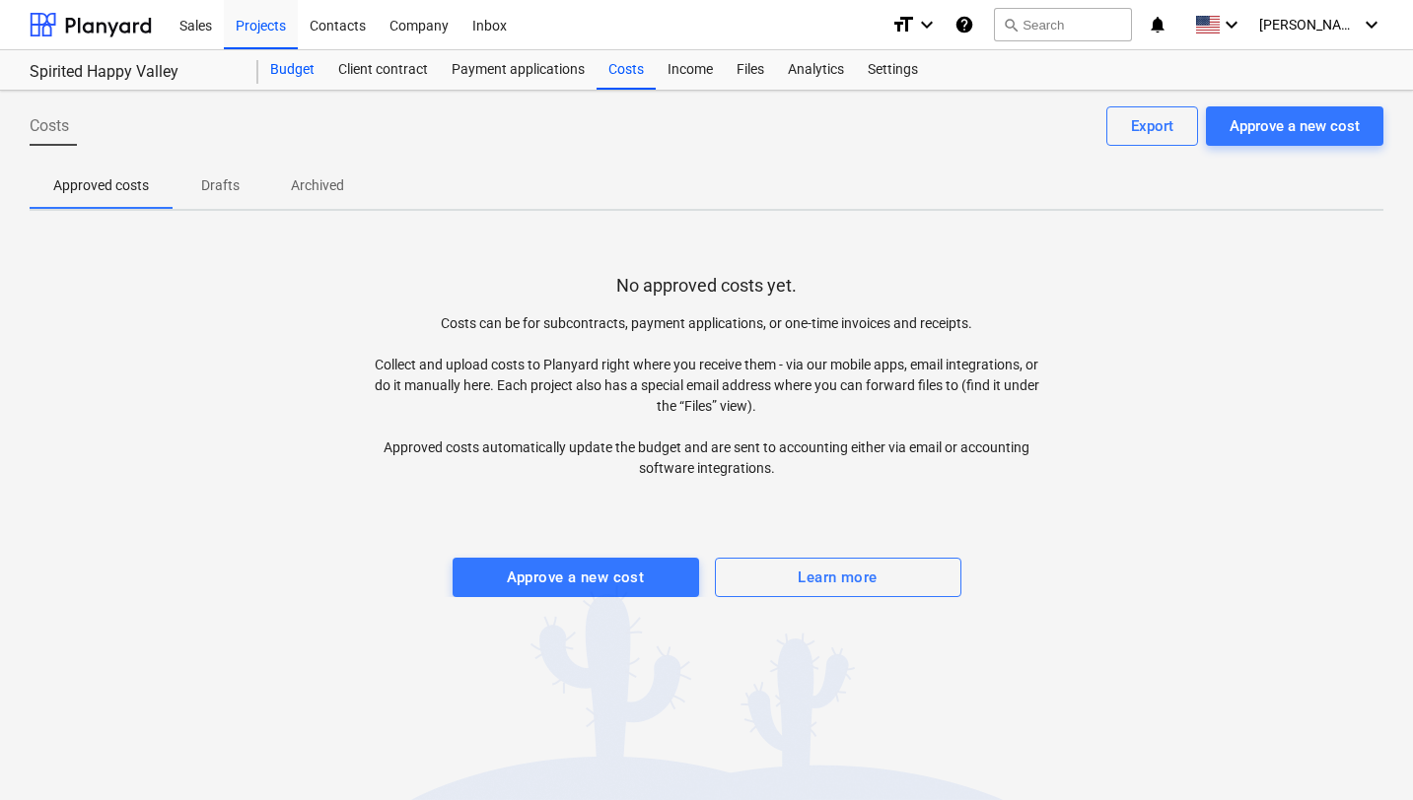
click at [291, 72] on div "Budget" at bounding box center [292, 69] width 68 height 39
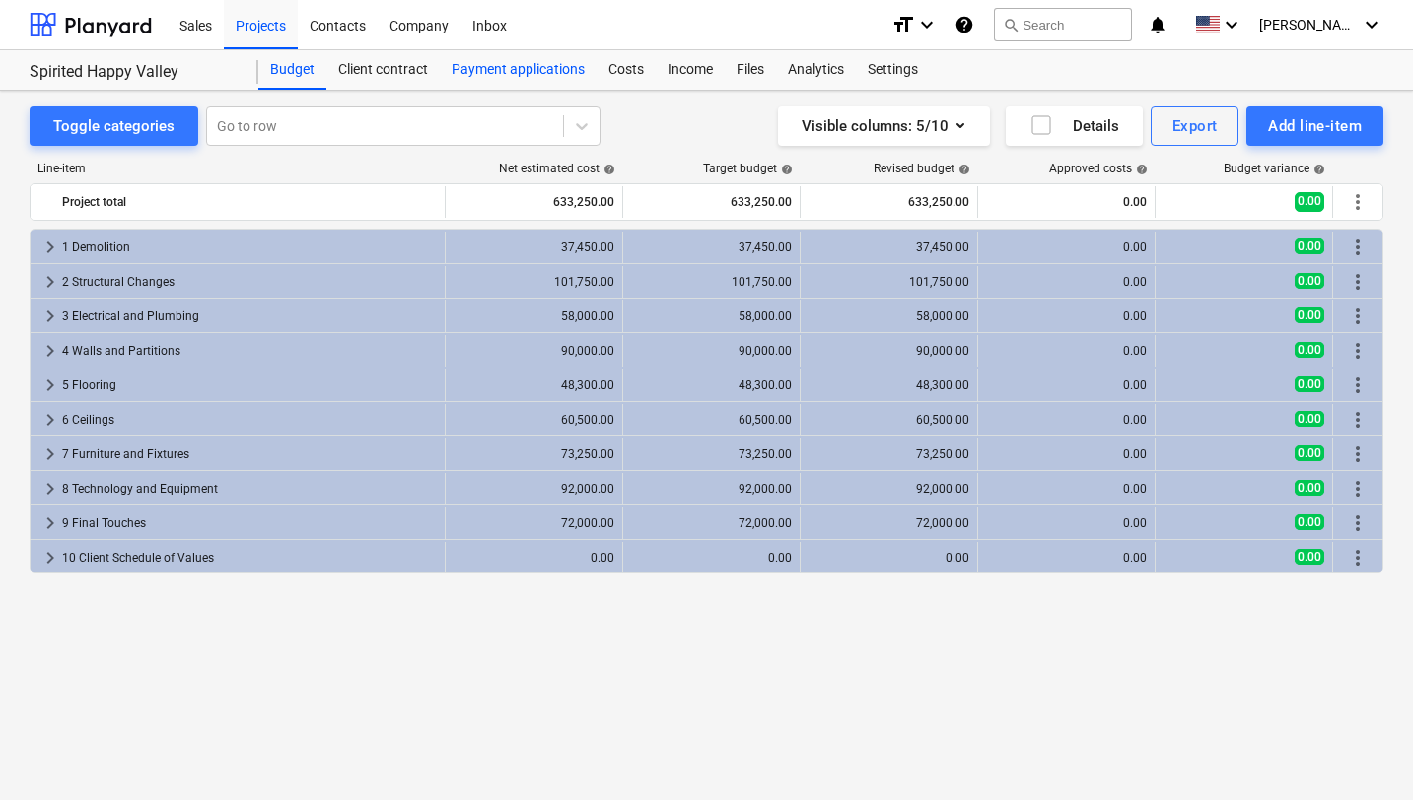
click at [485, 79] on div "Payment applications" at bounding box center [518, 69] width 157 height 39
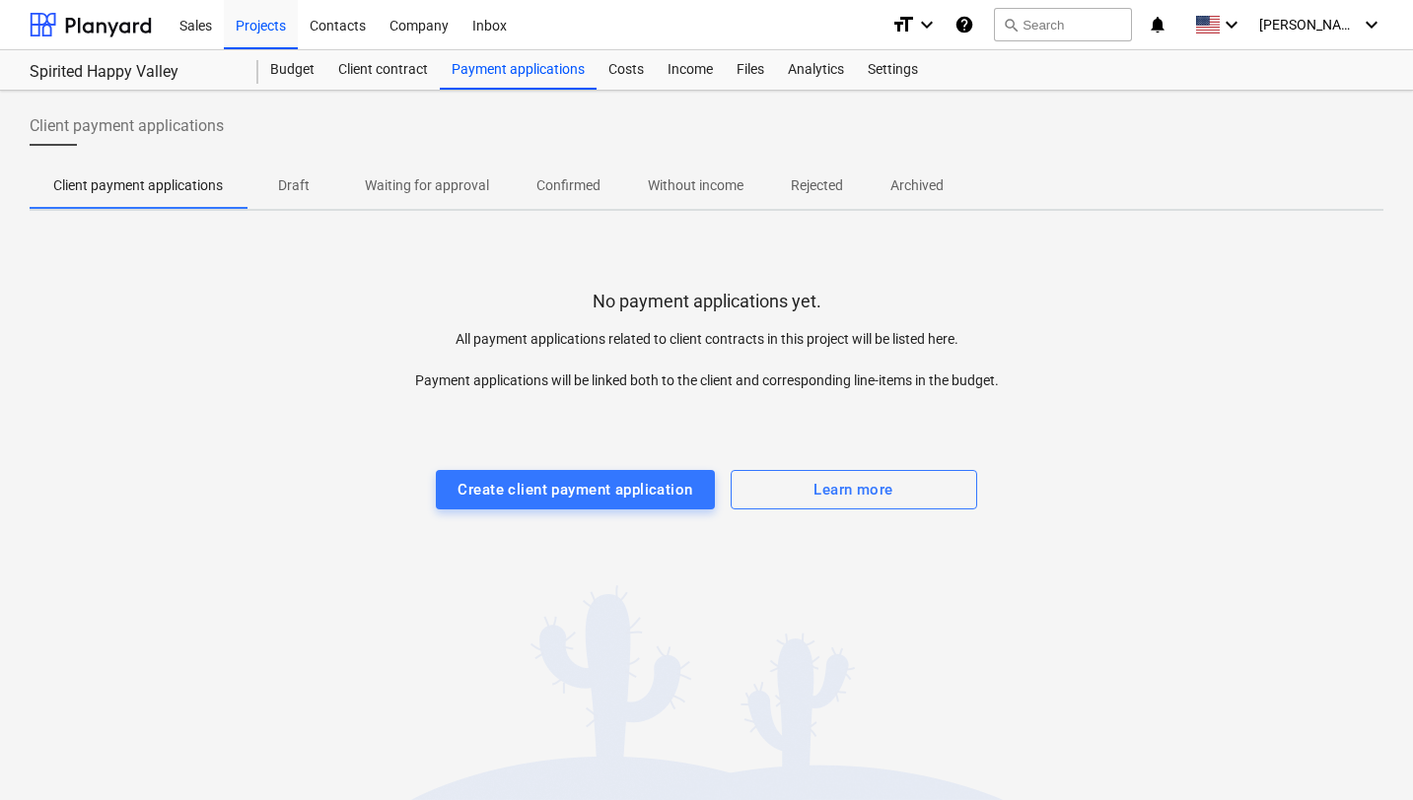
click at [423, 184] on p "Waiting for approval" at bounding box center [427, 185] width 124 height 21
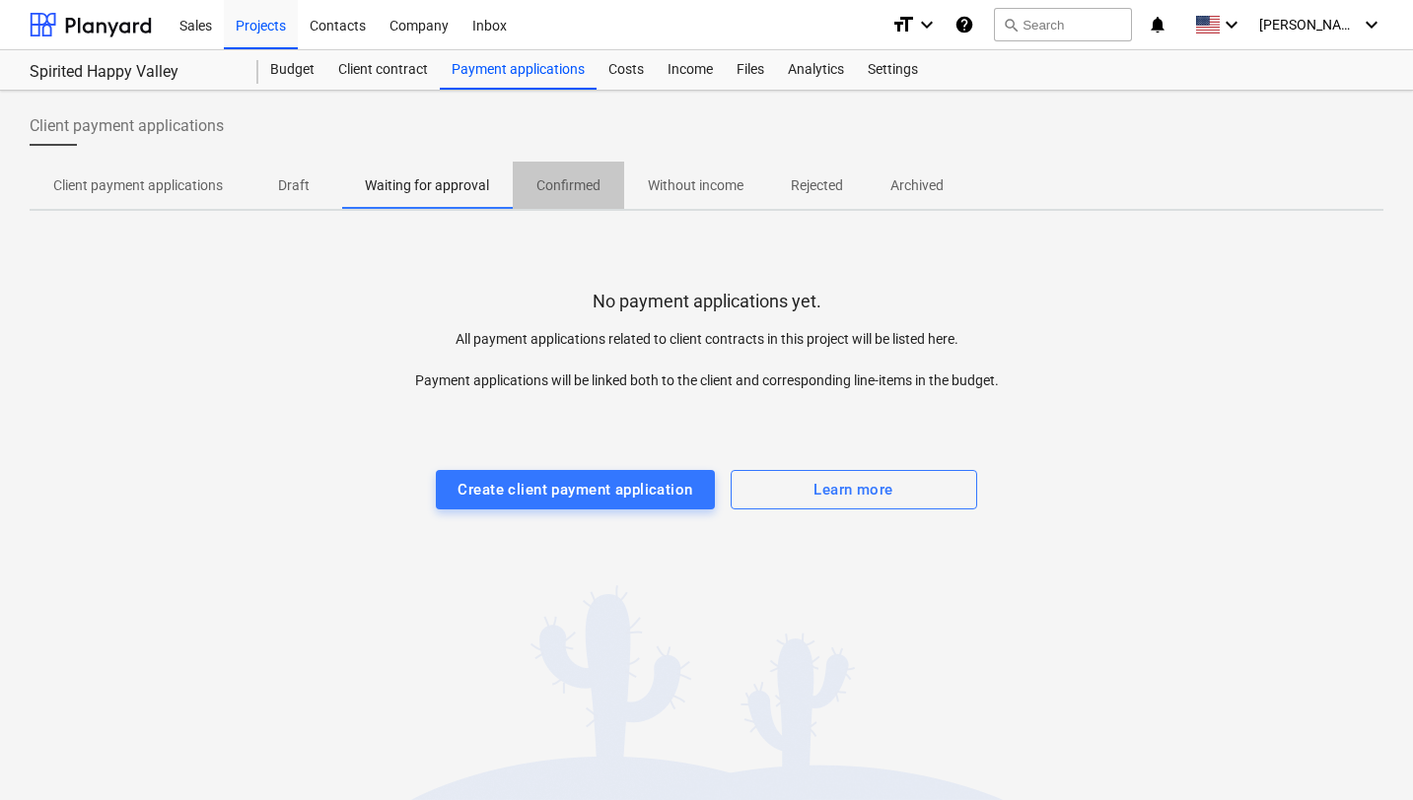
click at [569, 186] on p "Confirmed" at bounding box center [568, 185] width 64 height 21
click at [213, 185] on p "Client payment applications" at bounding box center [138, 185] width 170 height 21
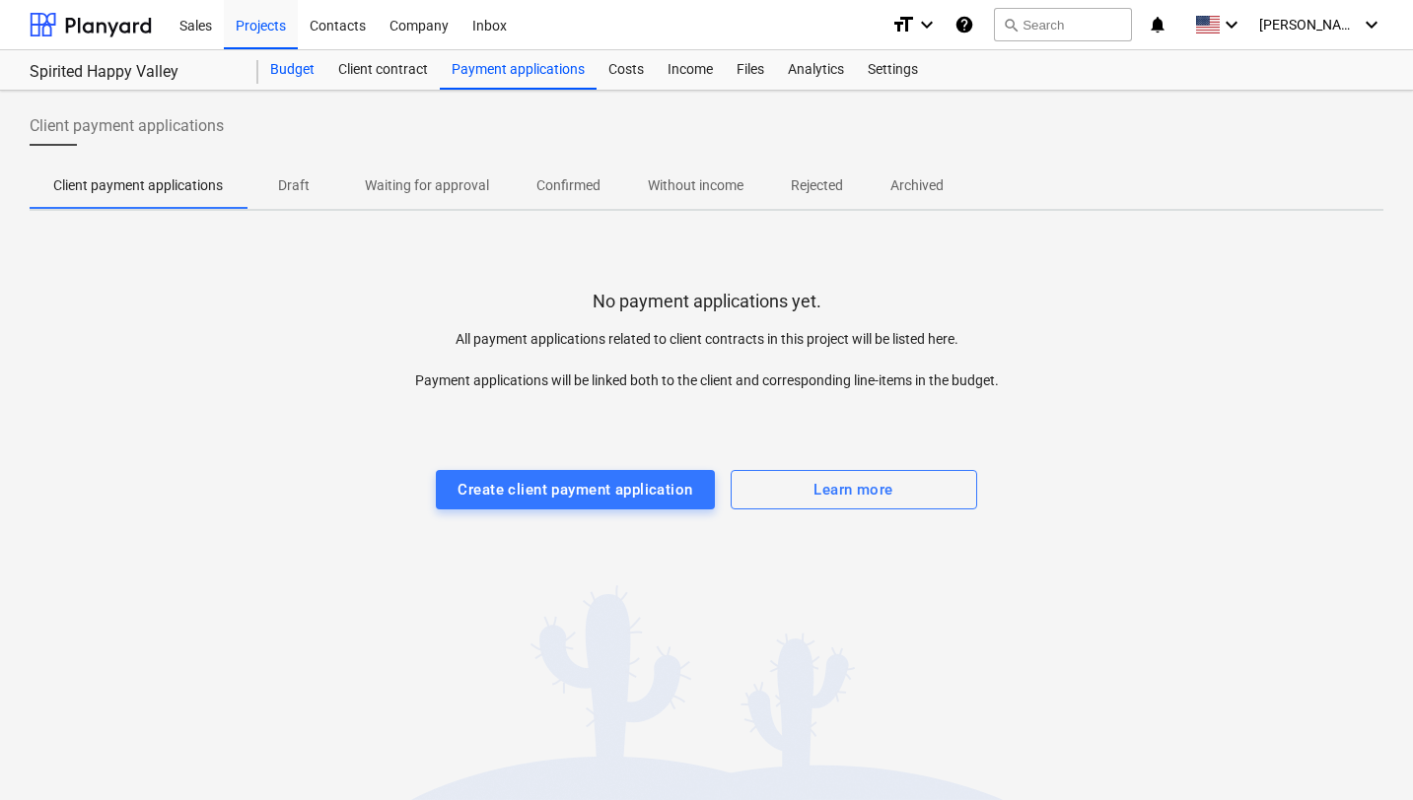
click at [286, 68] on div "Budget" at bounding box center [292, 69] width 68 height 39
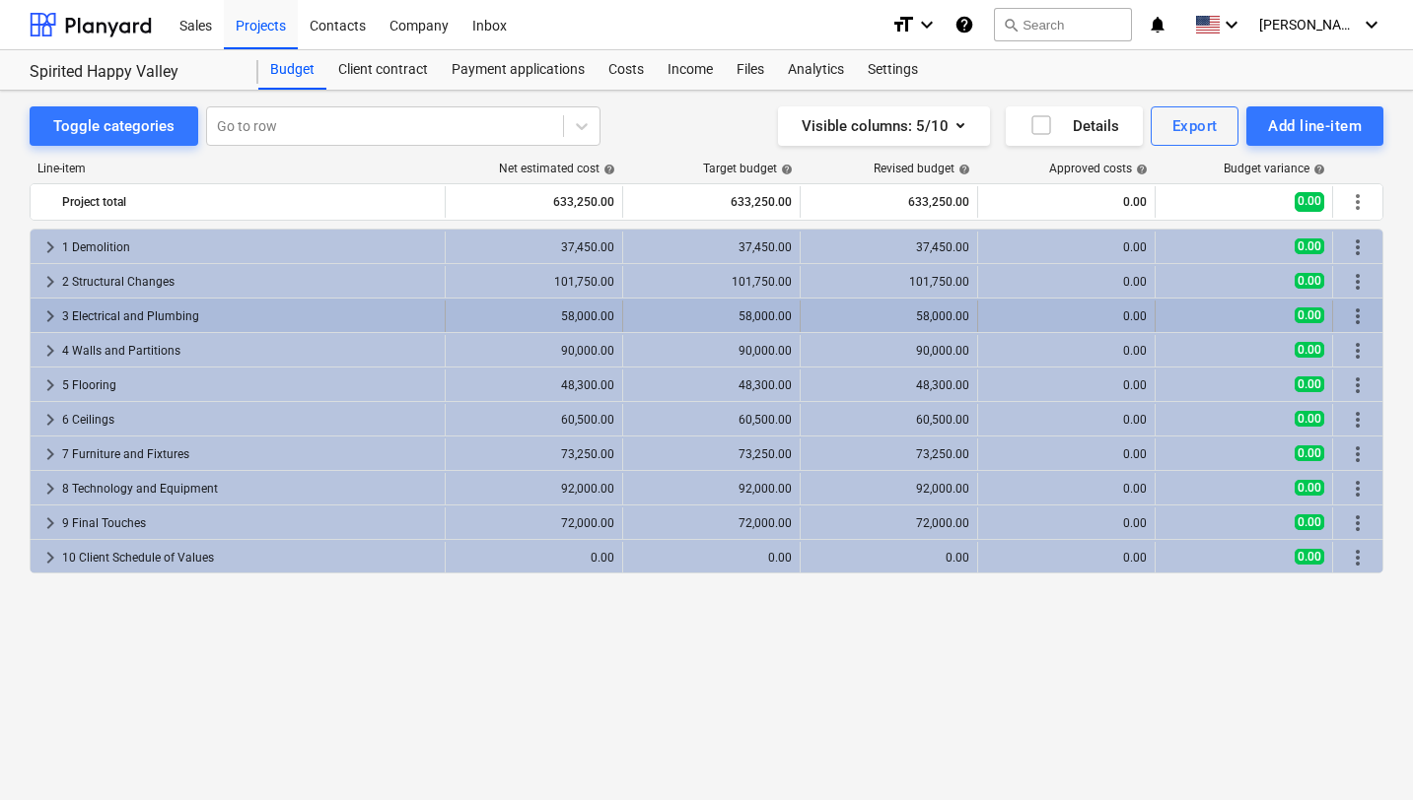
click at [142, 313] on div "3 Electrical and Plumbing" at bounding box center [249, 317] width 375 height 32
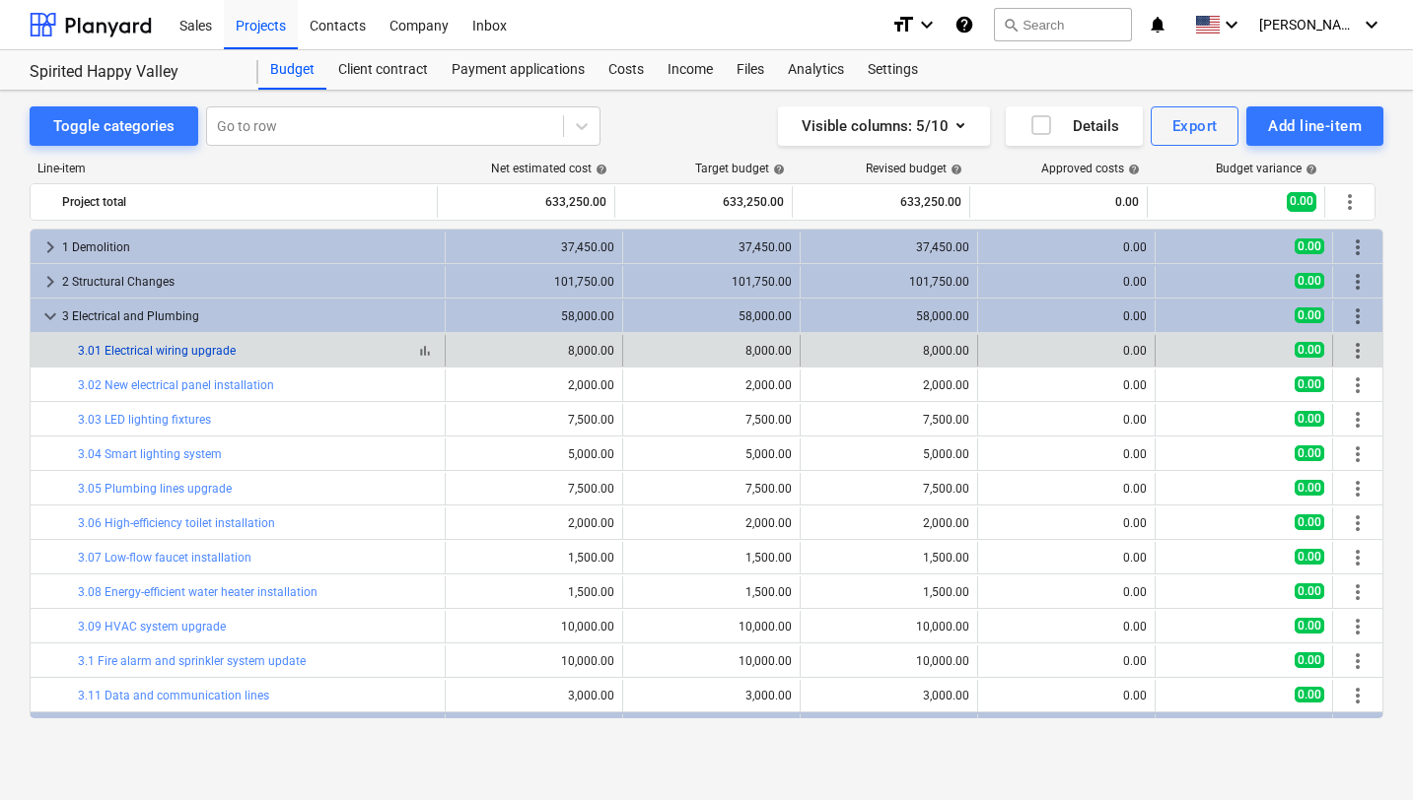
click at [142, 347] on link "3.01 Electrical wiring upgrade" at bounding box center [157, 351] width 158 height 14
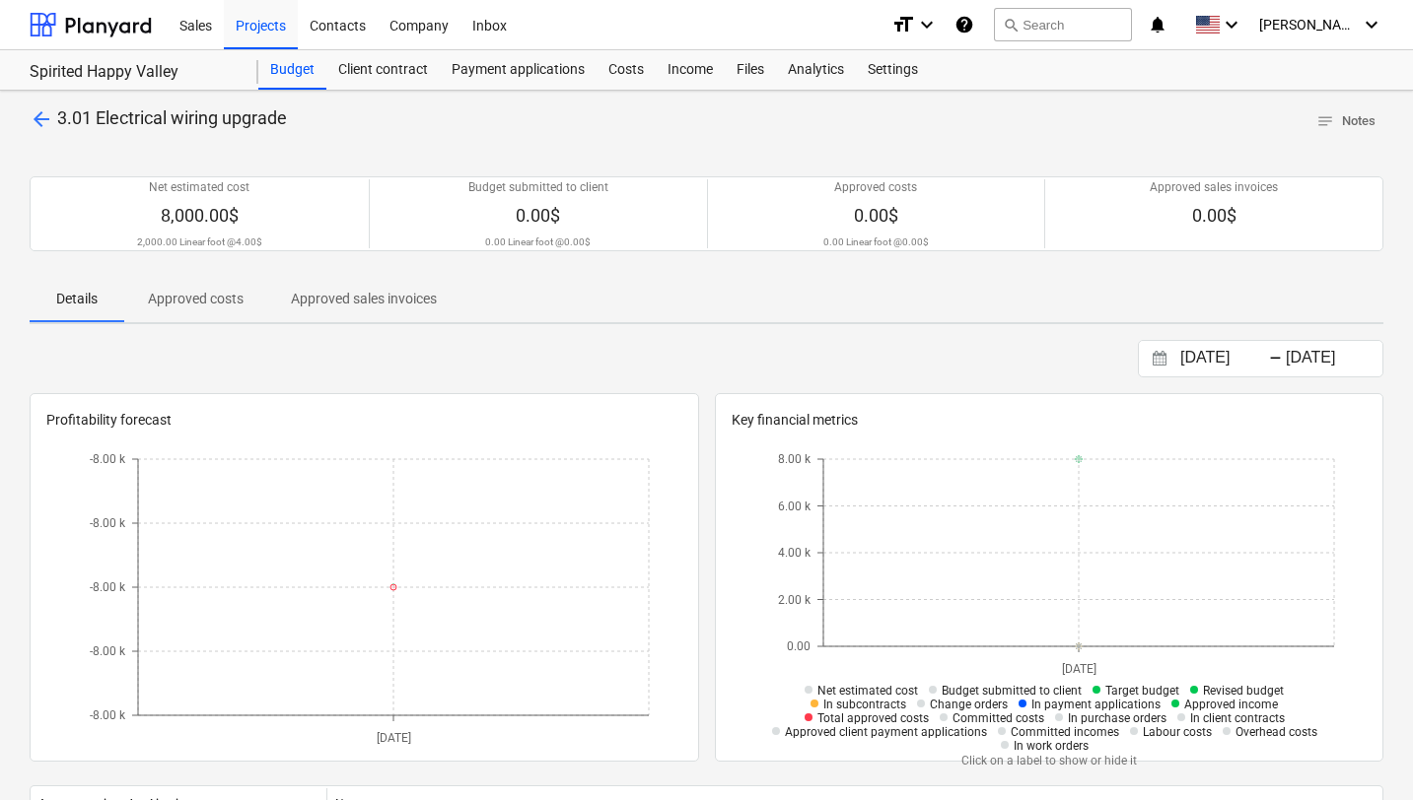
click at [317, 299] on p "Approved sales invoices" at bounding box center [364, 299] width 146 height 21
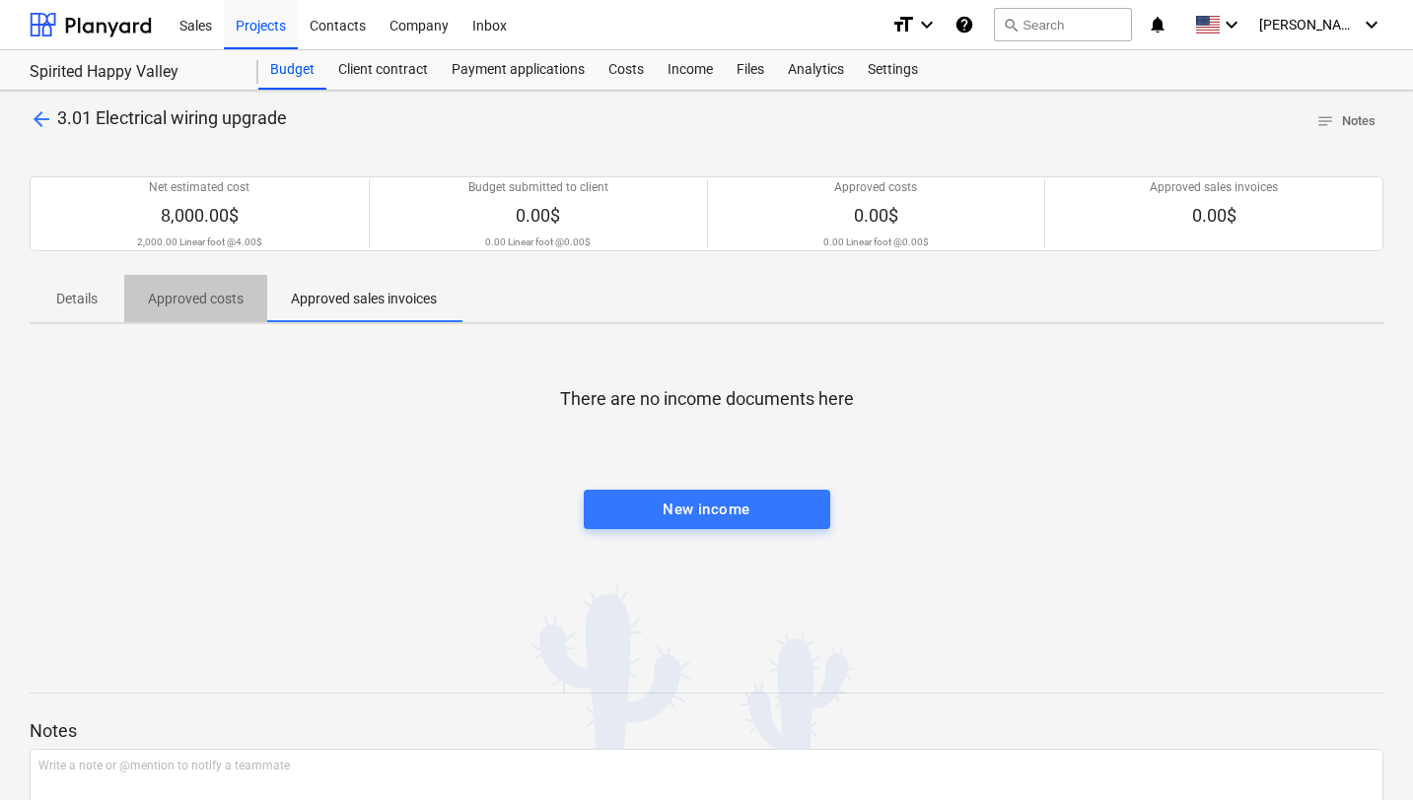
click at [209, 295] on p "Approved costs" at bounding box center [196, 299] width 96 height 21
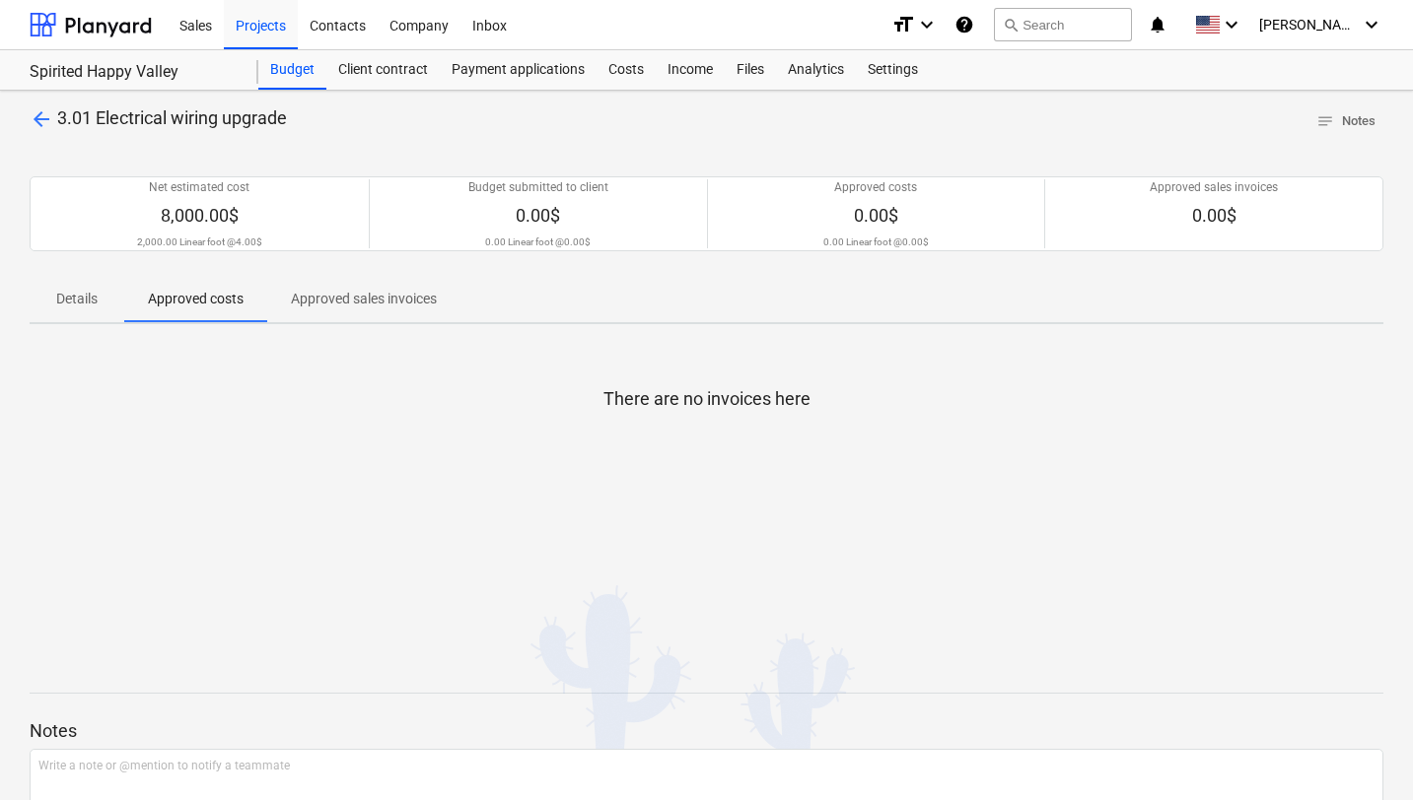
click at [77, 296] on p "Details" at bounding box center [76, 299] width 47 height 21
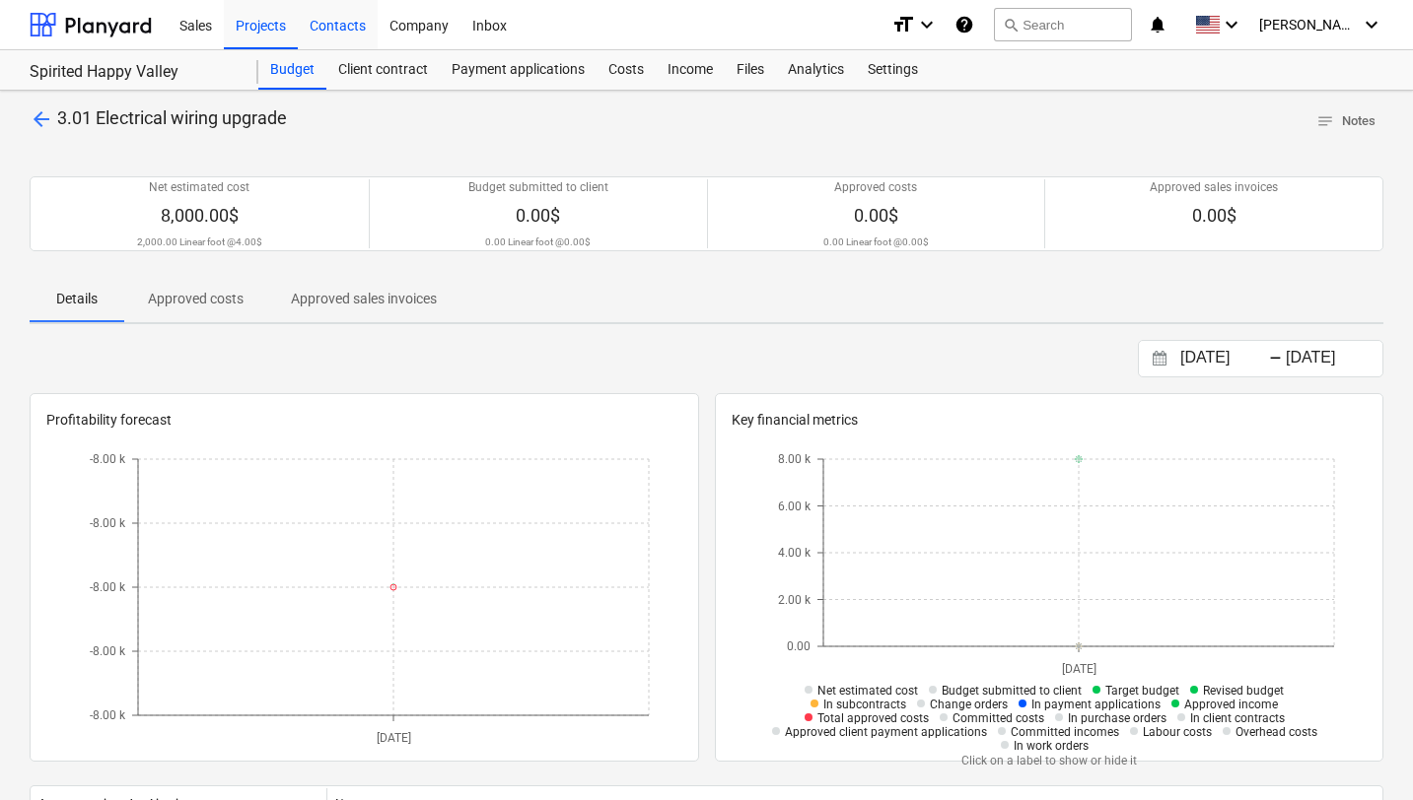
click at [328, 27] on div "Contacts" at bounding box center [338, 24] width 80 height 50
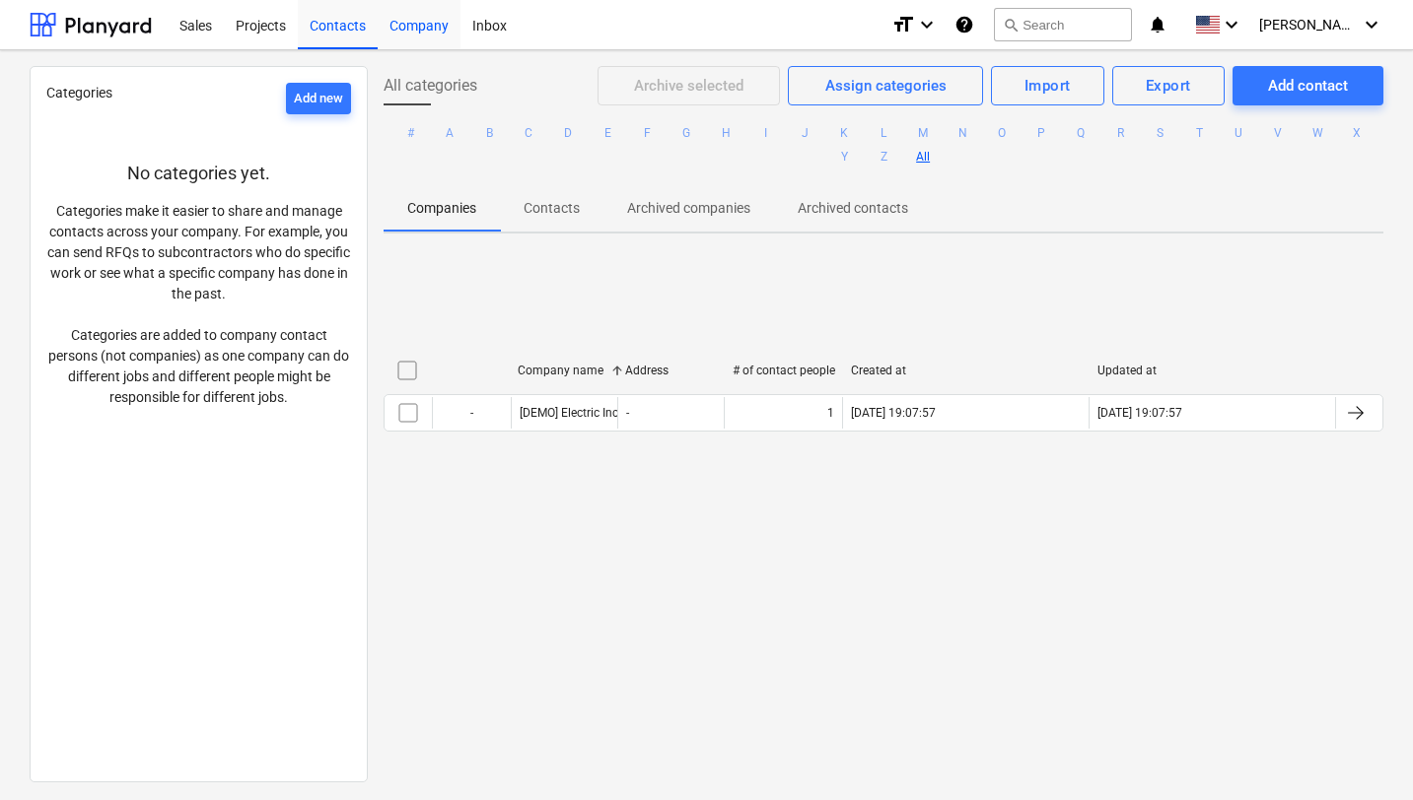
click at [416, 21] on div "Company" at bounding box center [419, 24] width 83 height 50
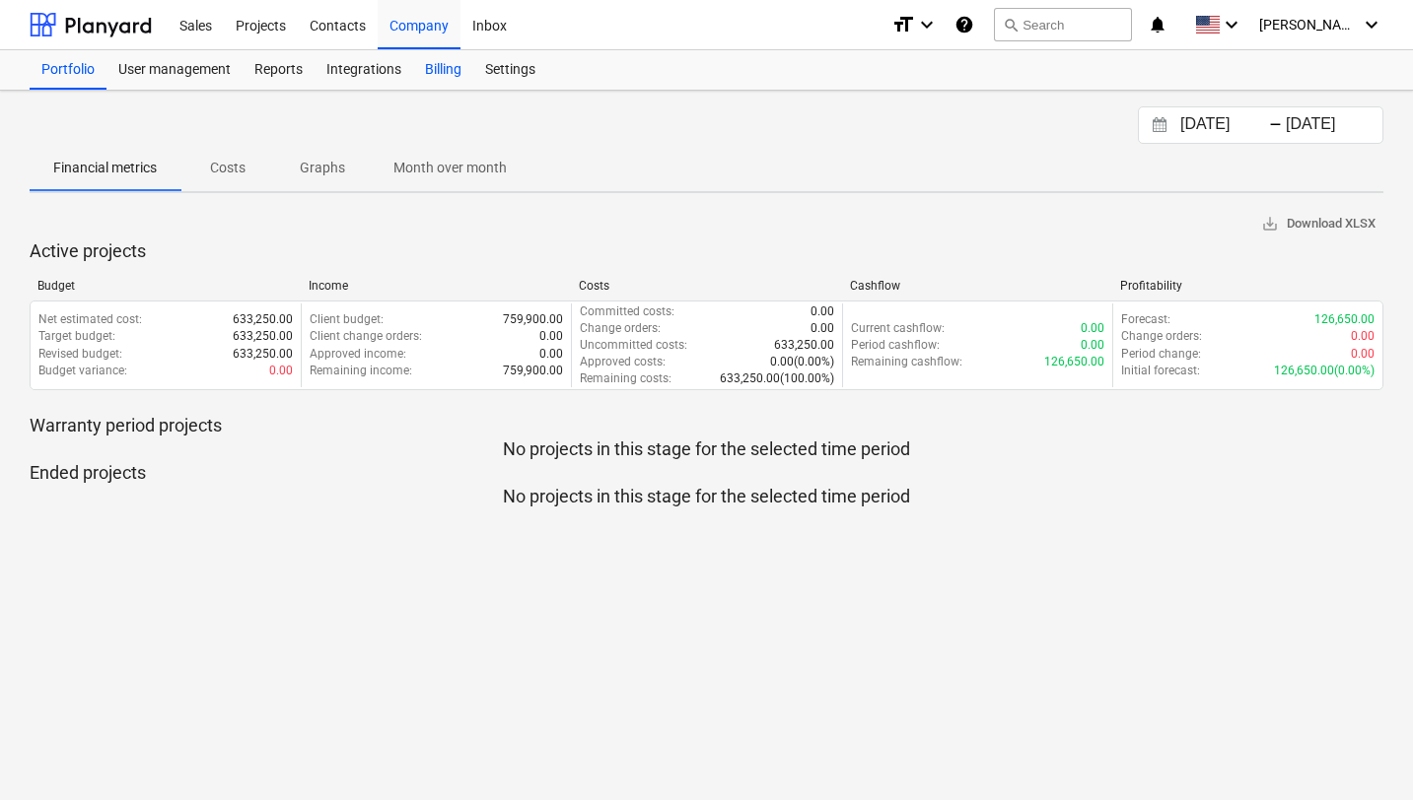
click at [444, 74] on div "Billing" at bounding box center [443, 69] width 60 height 39
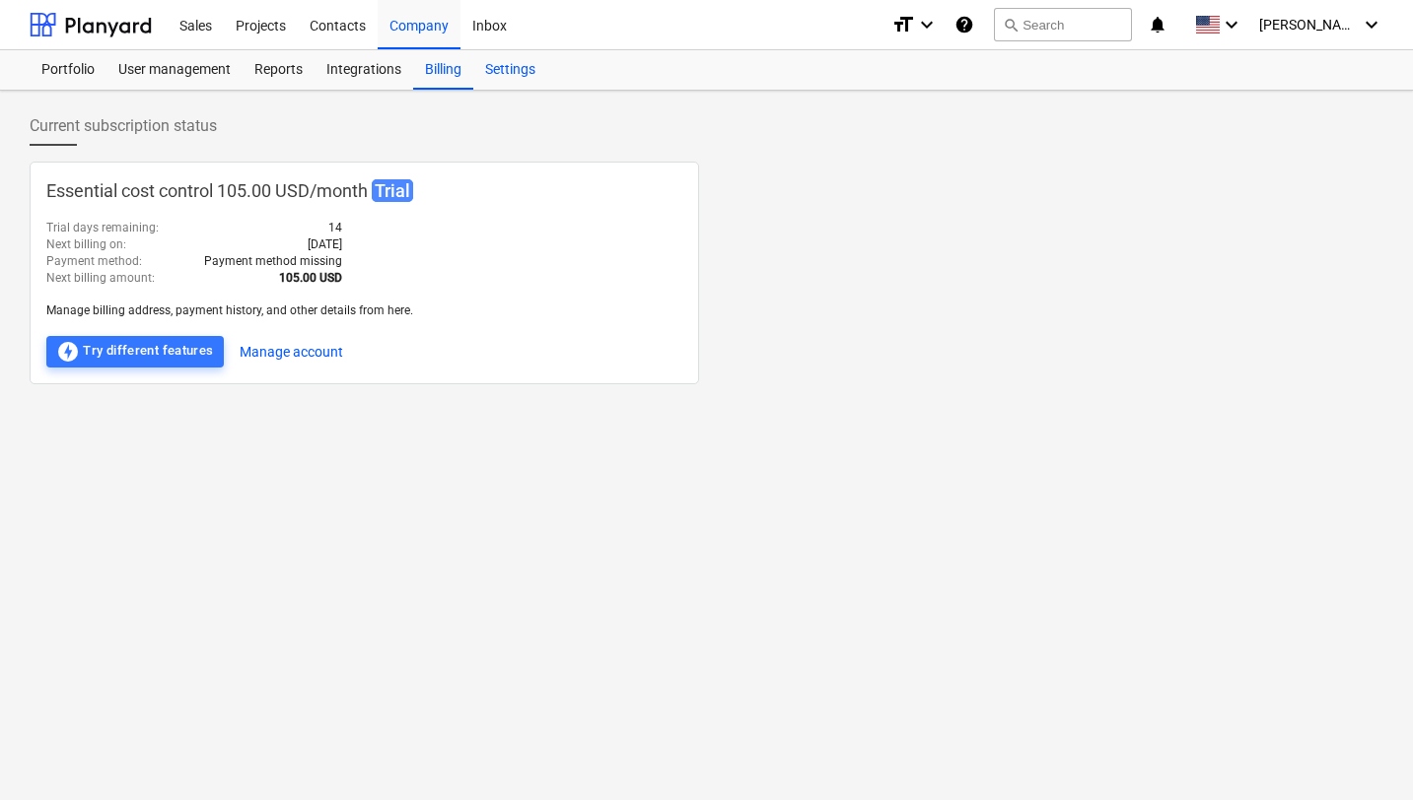
click at [510, 71] on div "Settings" at bounding box center [510, 69] width 74 height 39
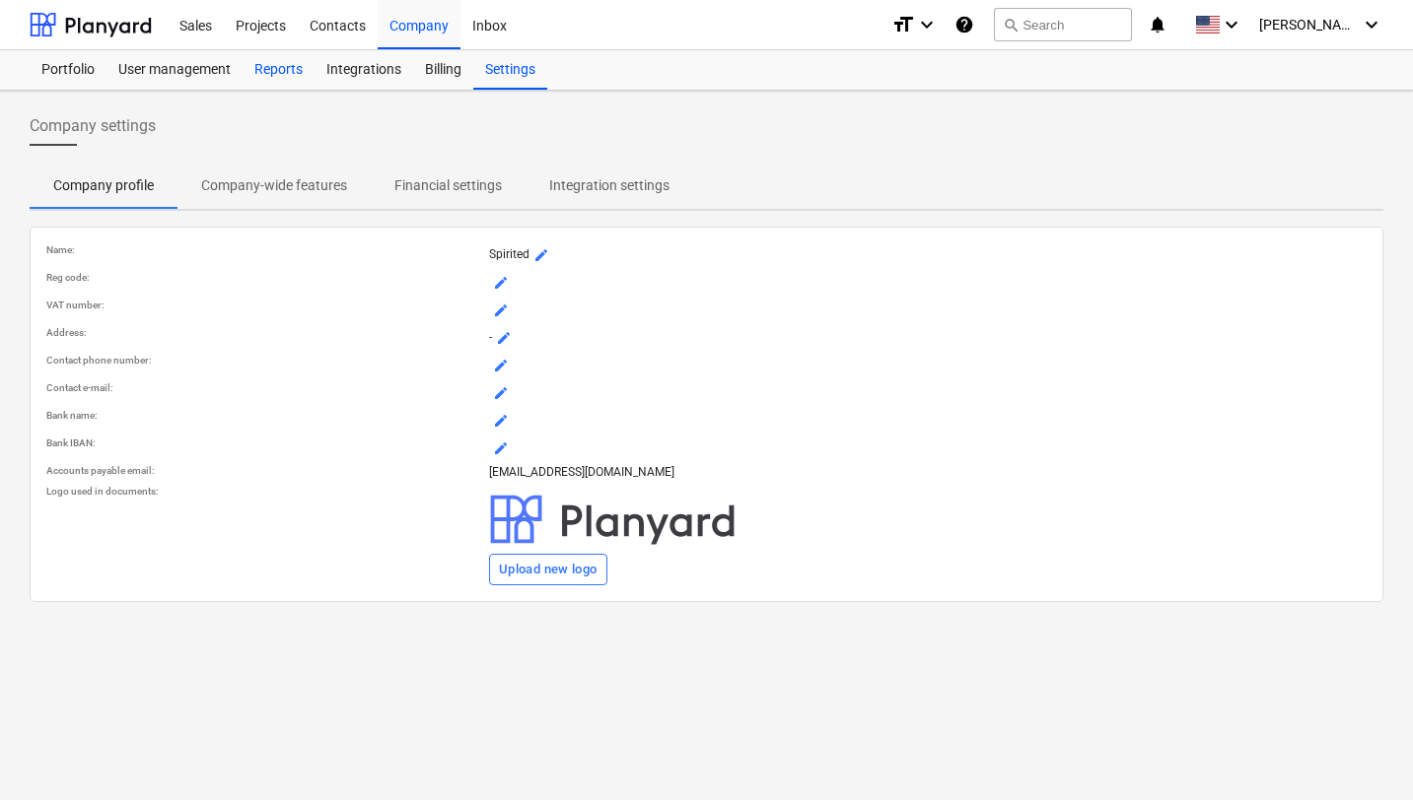
click at [283, 79] on div "Reports" at bounding box center [279, 69] width 72 height 39
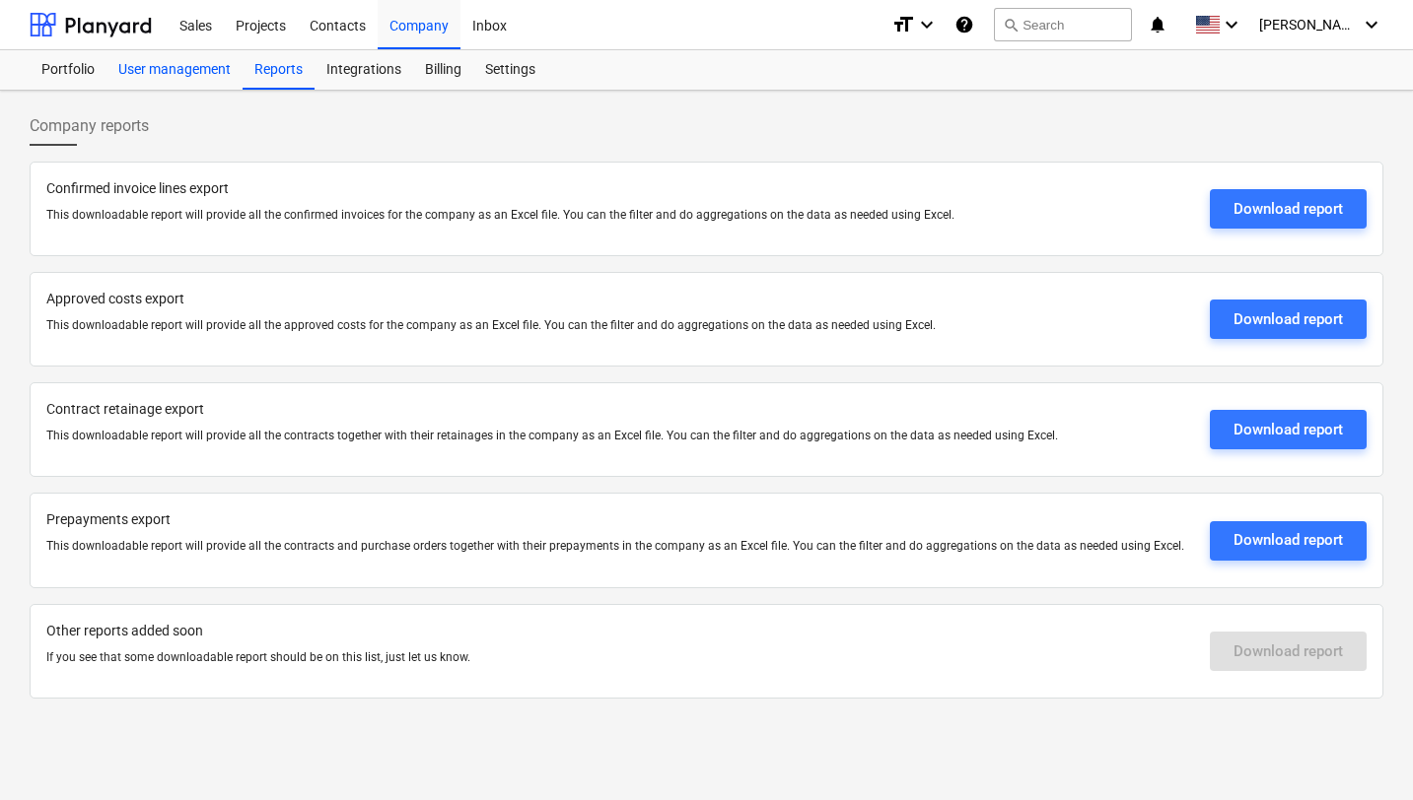
click at [164, 66] on div "User management" at bounding box center [174, 69] width 136 height 39
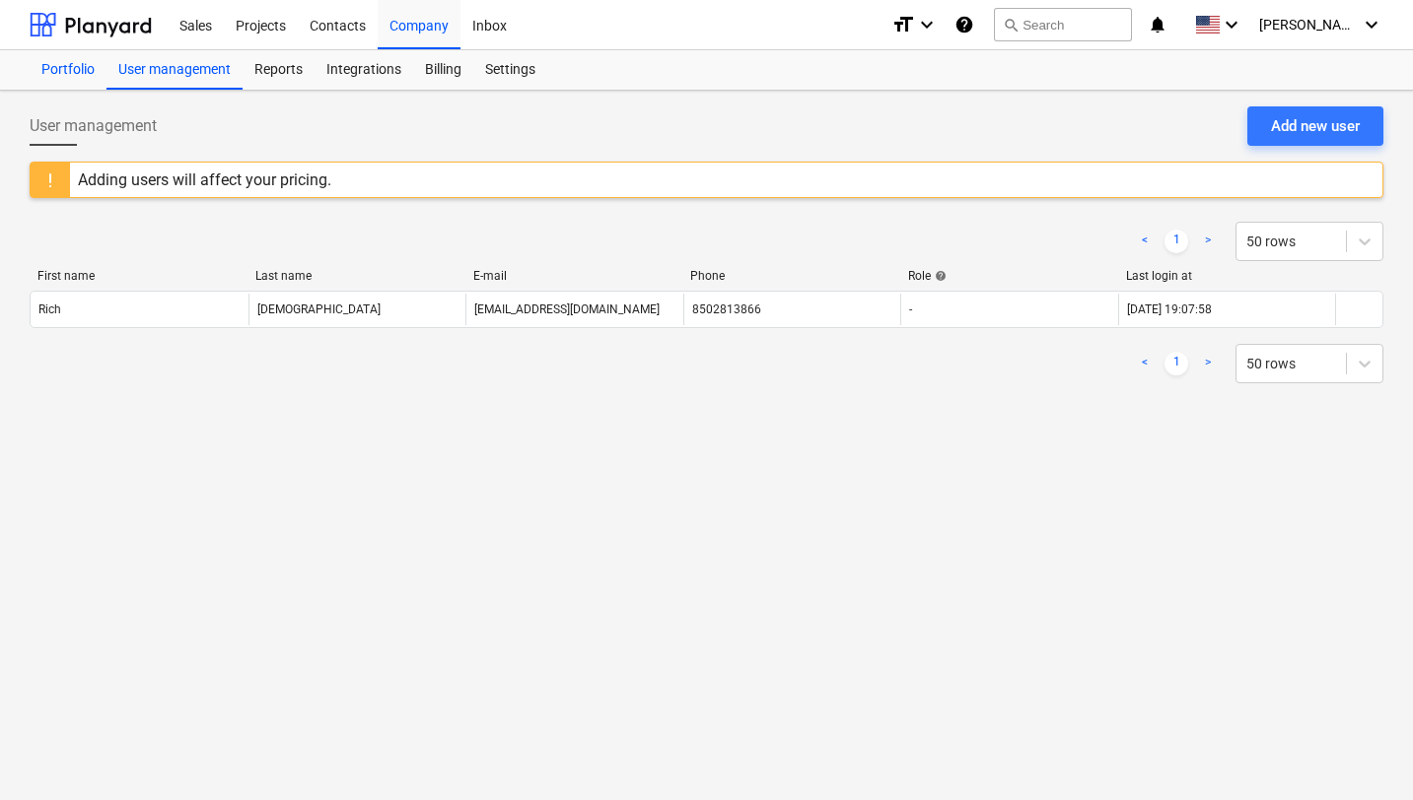
click at [79, 72] on div "Portfolio" at bounding box center [68, 69] width 77 height 39
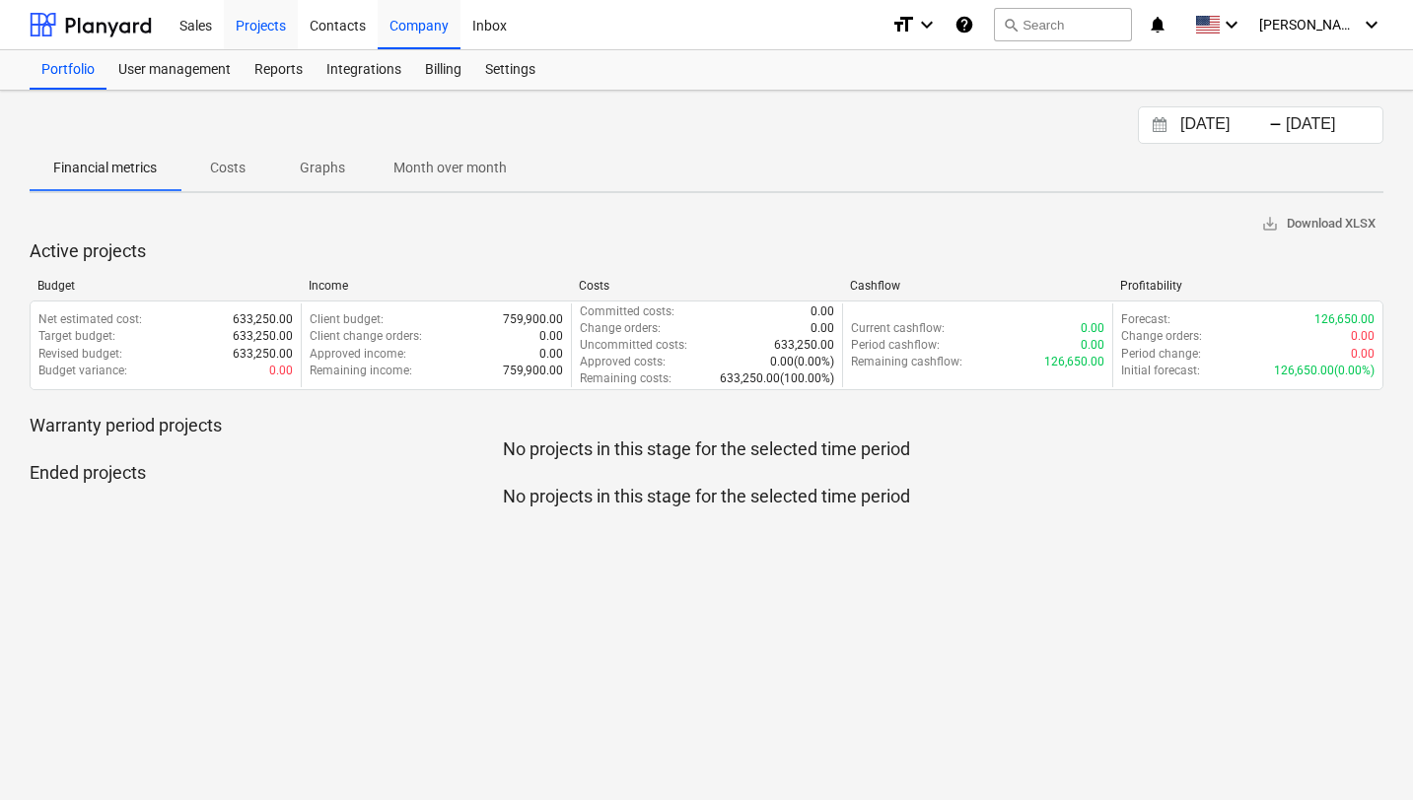
click at [263, 20] on div "Projects" at bounding box center [261, 24] width 74 height 50
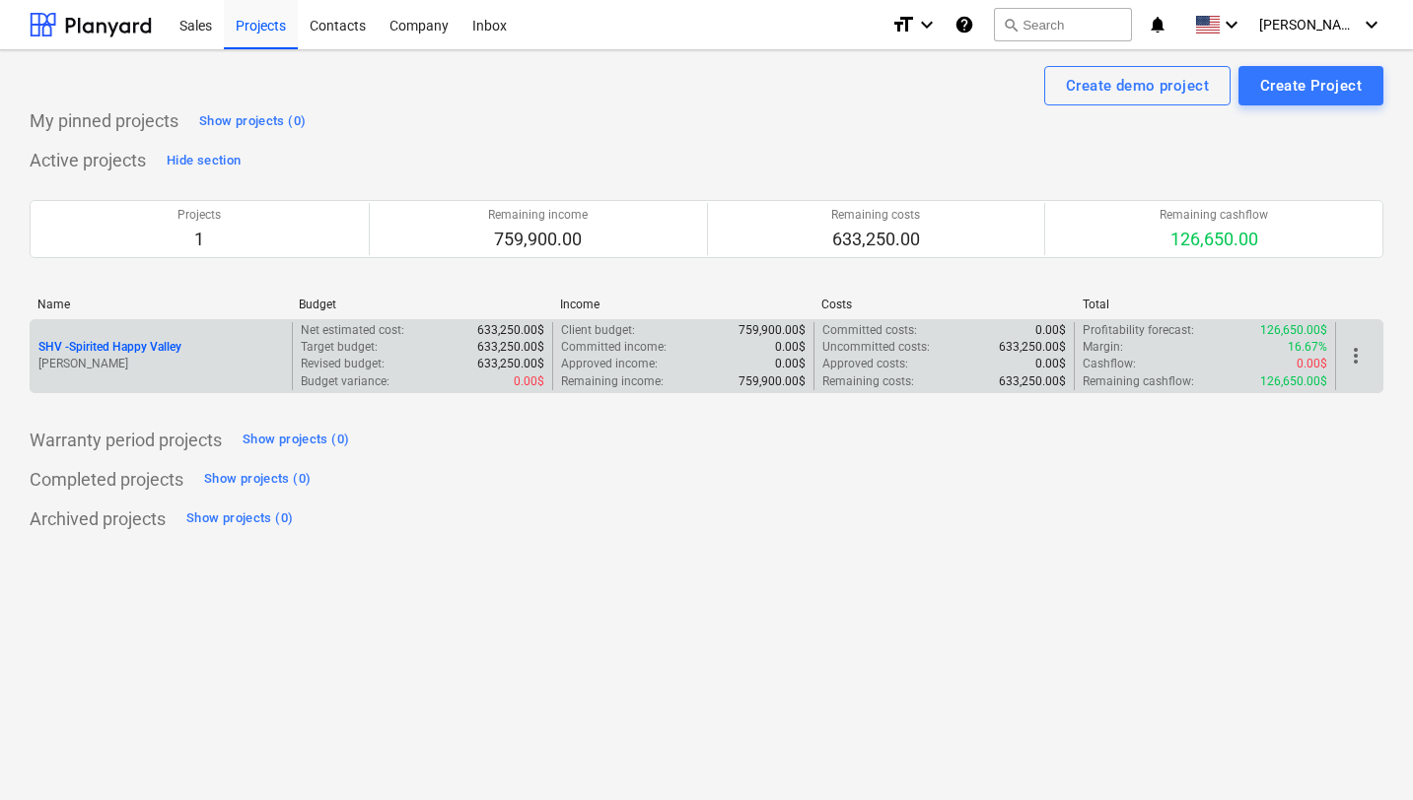
click at [165, 351] on p "SHV - Spirited Happy Valley" at bounding box center [109, 347] width 143 height 17
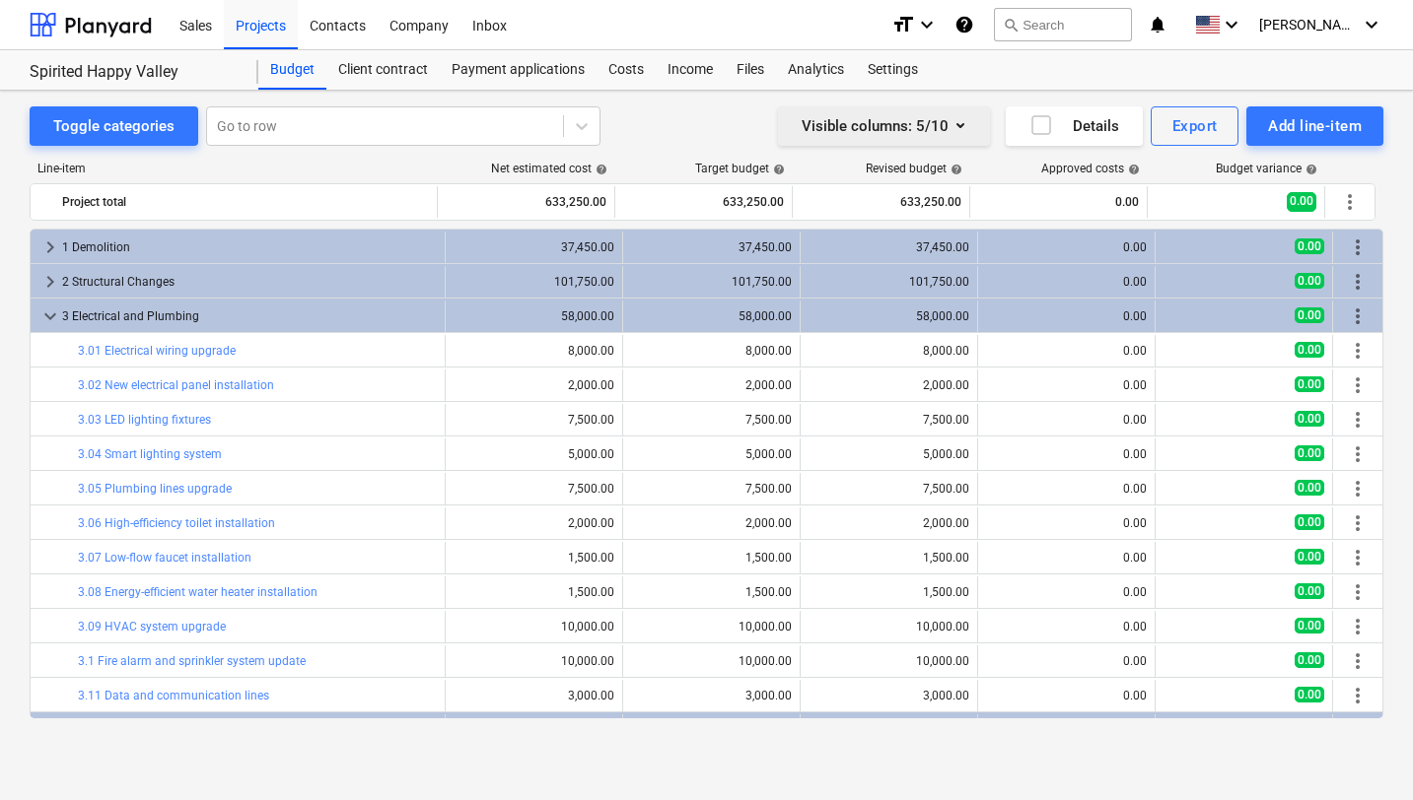
click at [912, 132] on div "Visible columns : 5/10" at bounding box center [883, 126] width 165 height 26
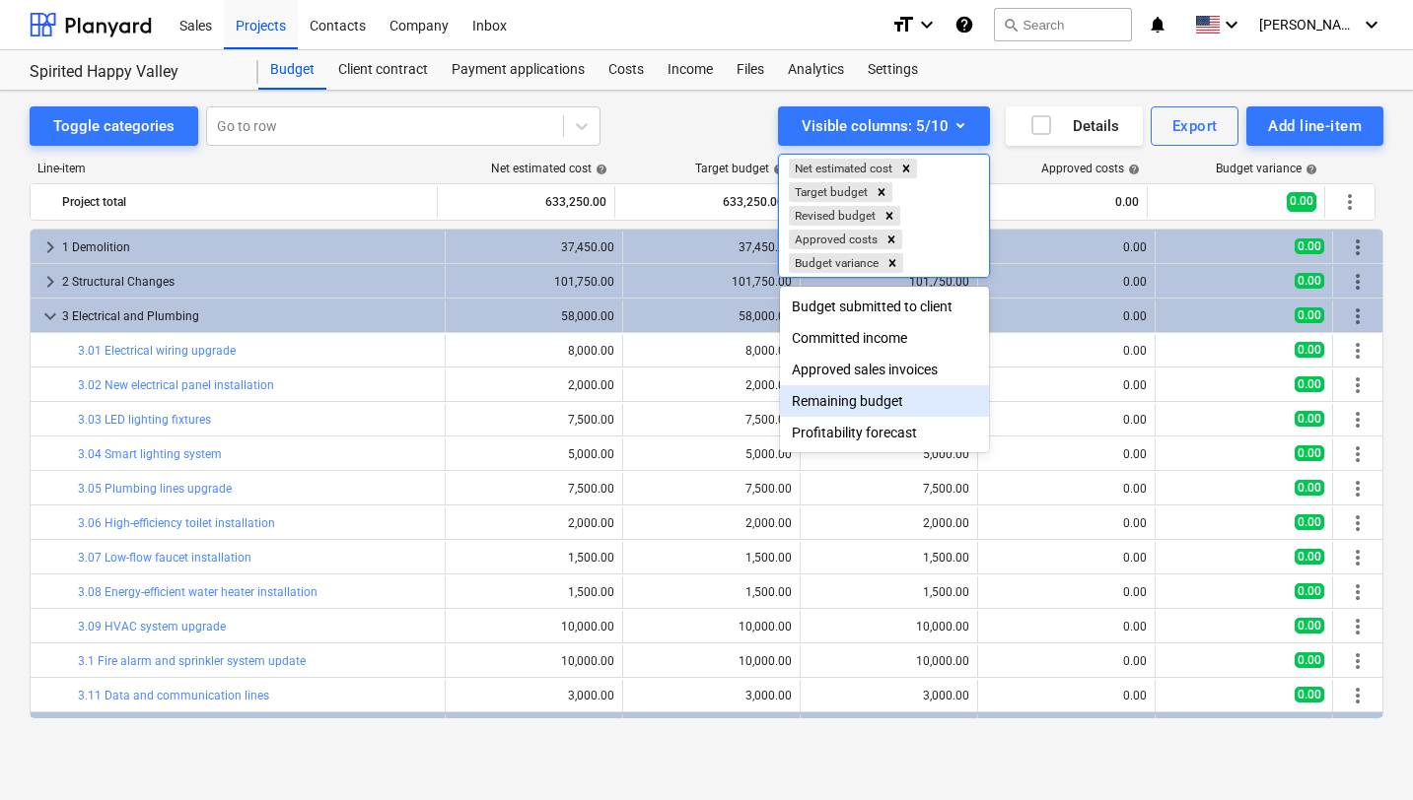
click at [858, 408] on div "Remaining budget" at bounding box center [884, 401] width 209 height 32
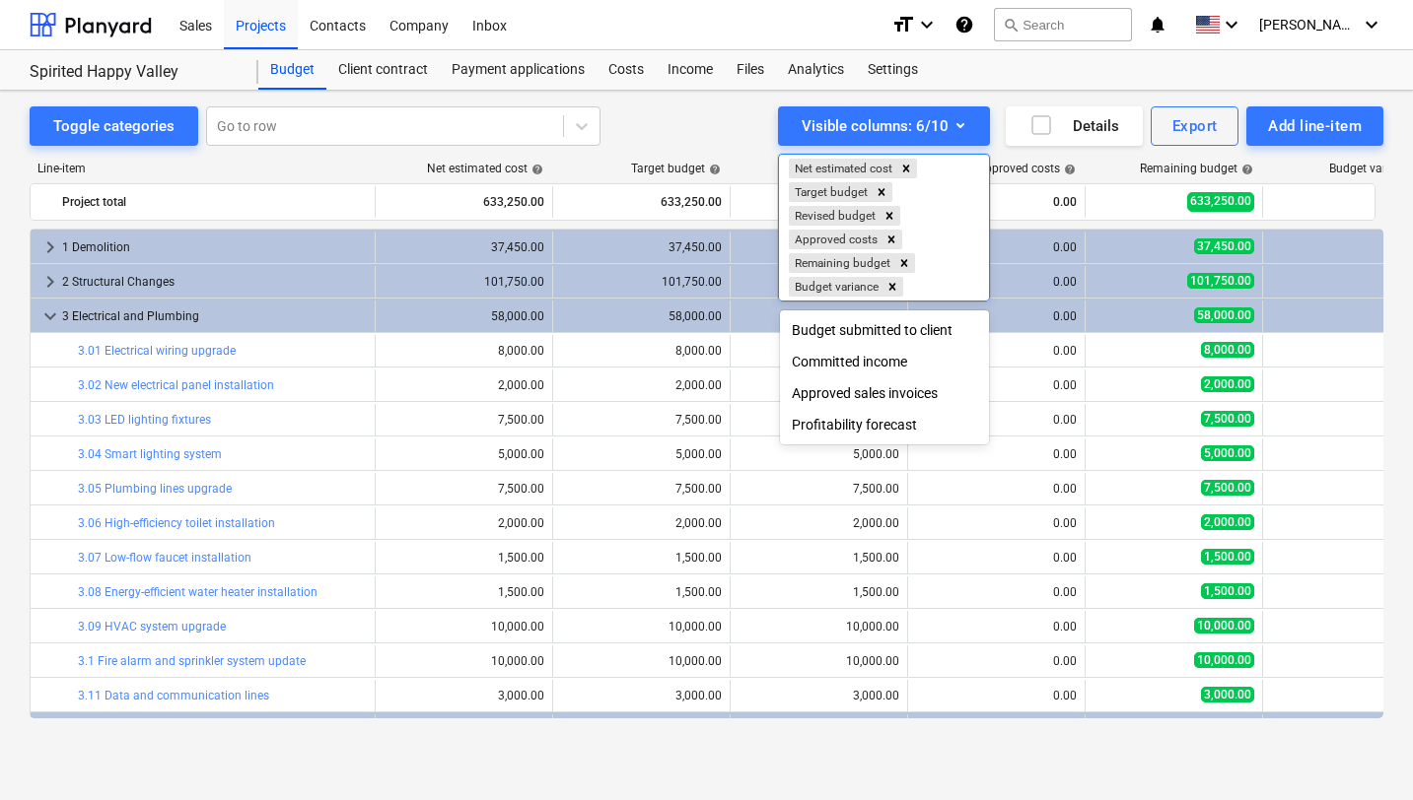
click at [737, 103] on div at bounding box center [706, 400] width 1413 height 800
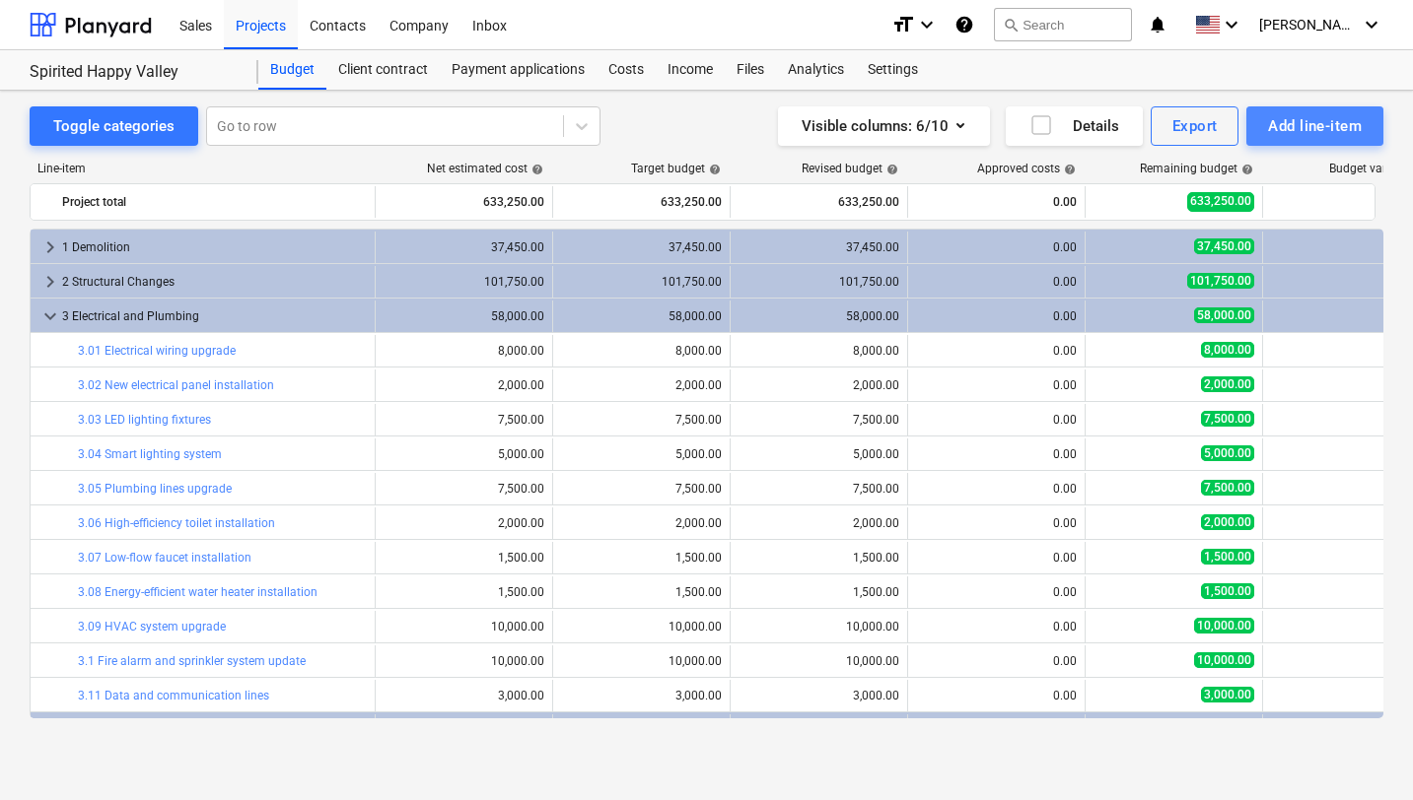
click at [1288, 125] on div "Add line-item" at bounding box center [1315, 126] width 94 height 26
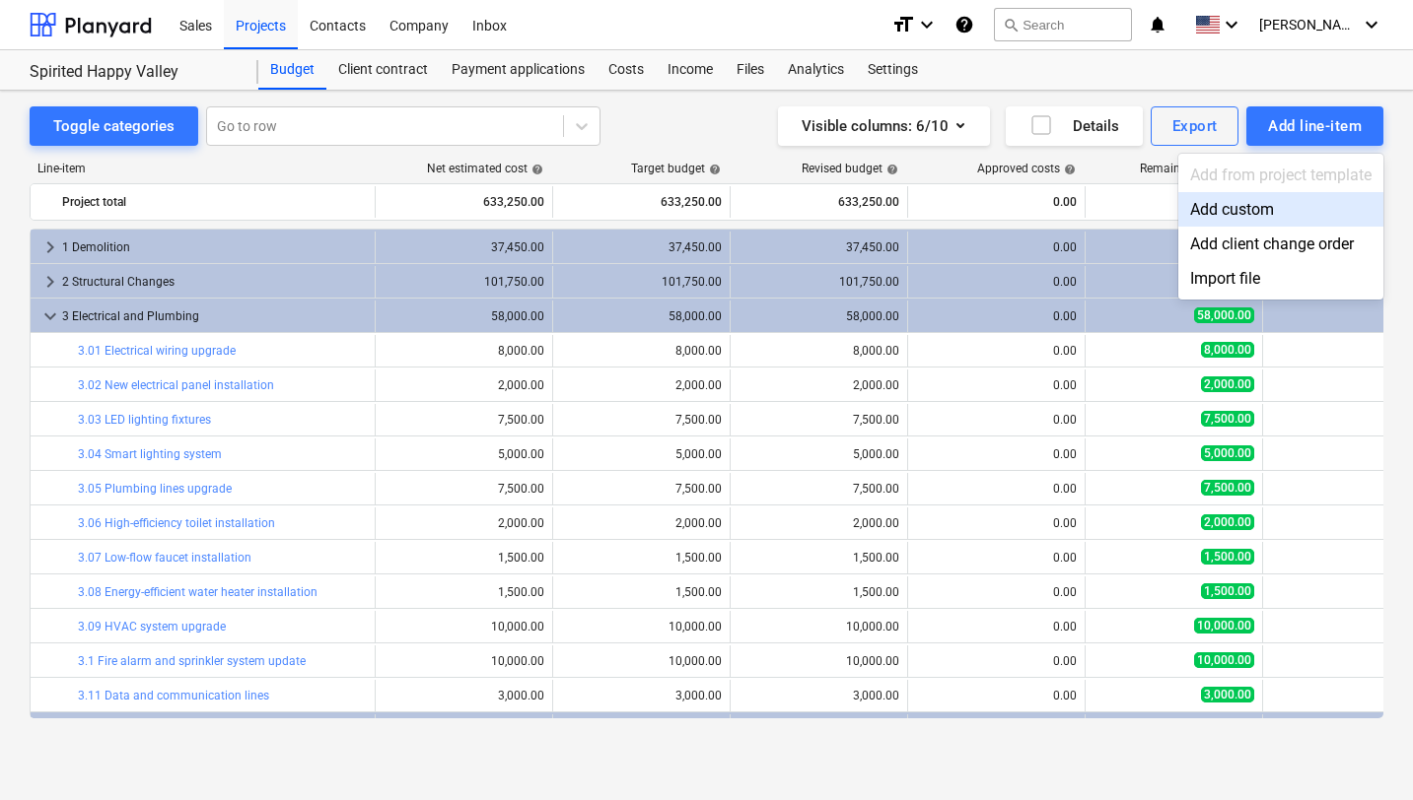
click at [1125, 97] on div at bounding box center [706, 400] width 1413 height 800
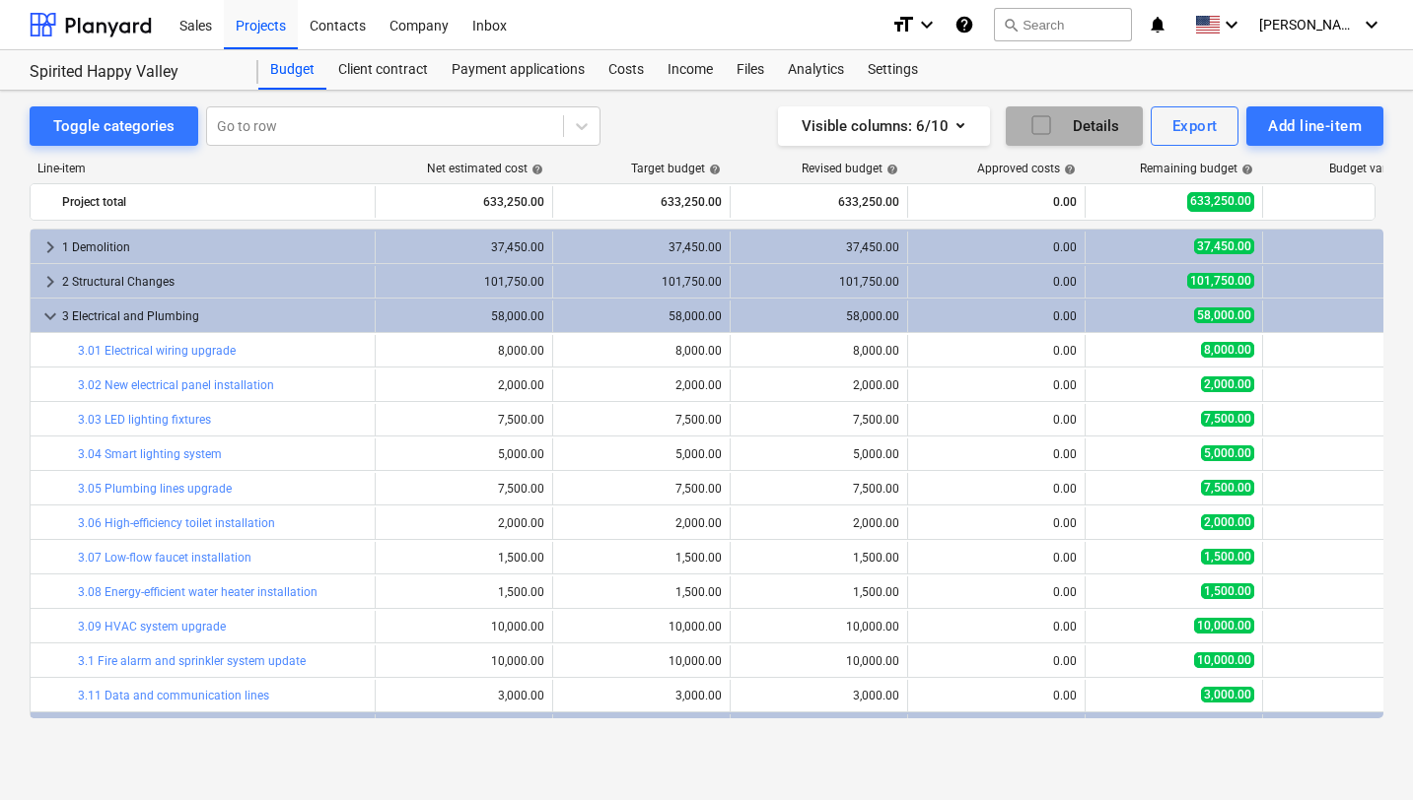
click at [1041, 126] on icon "button" at bounding box center [1041, 125] width 24 height 24
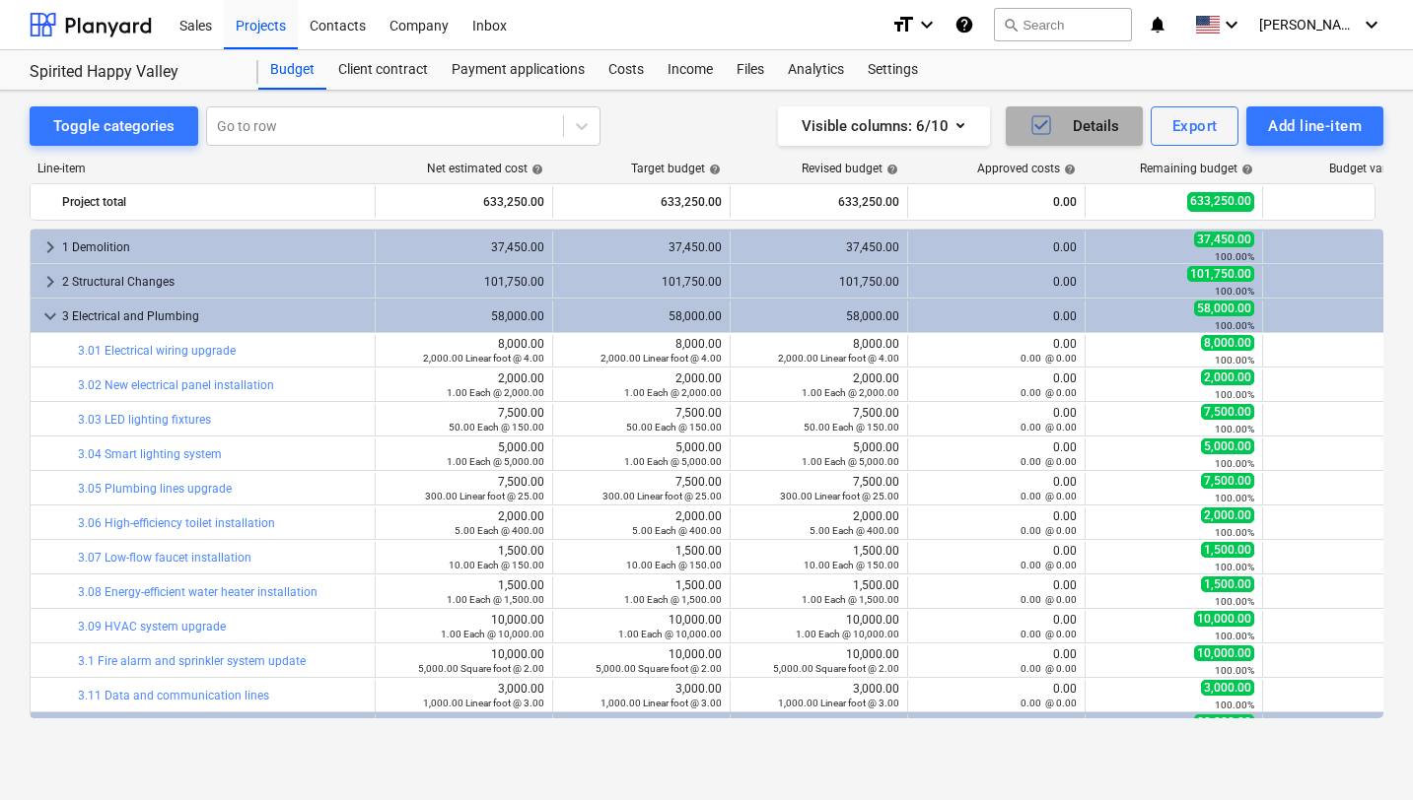
click at [1041, 126] on icon "button" at bounding box center [1040, 125] width 13 height 10
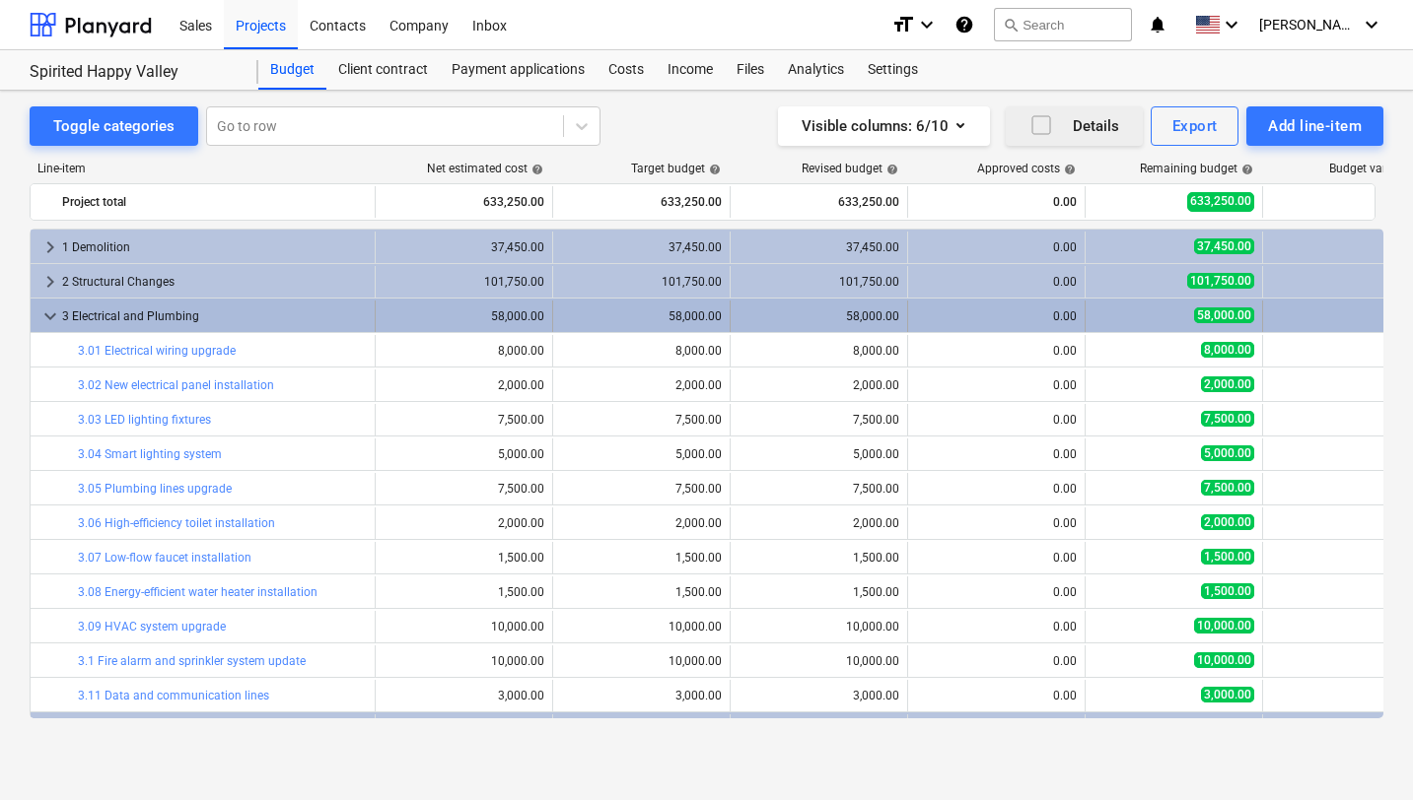
click at [48, 317] on span "keyboard_arrow_down" at bounding box center [50, 317] width 24 height 24
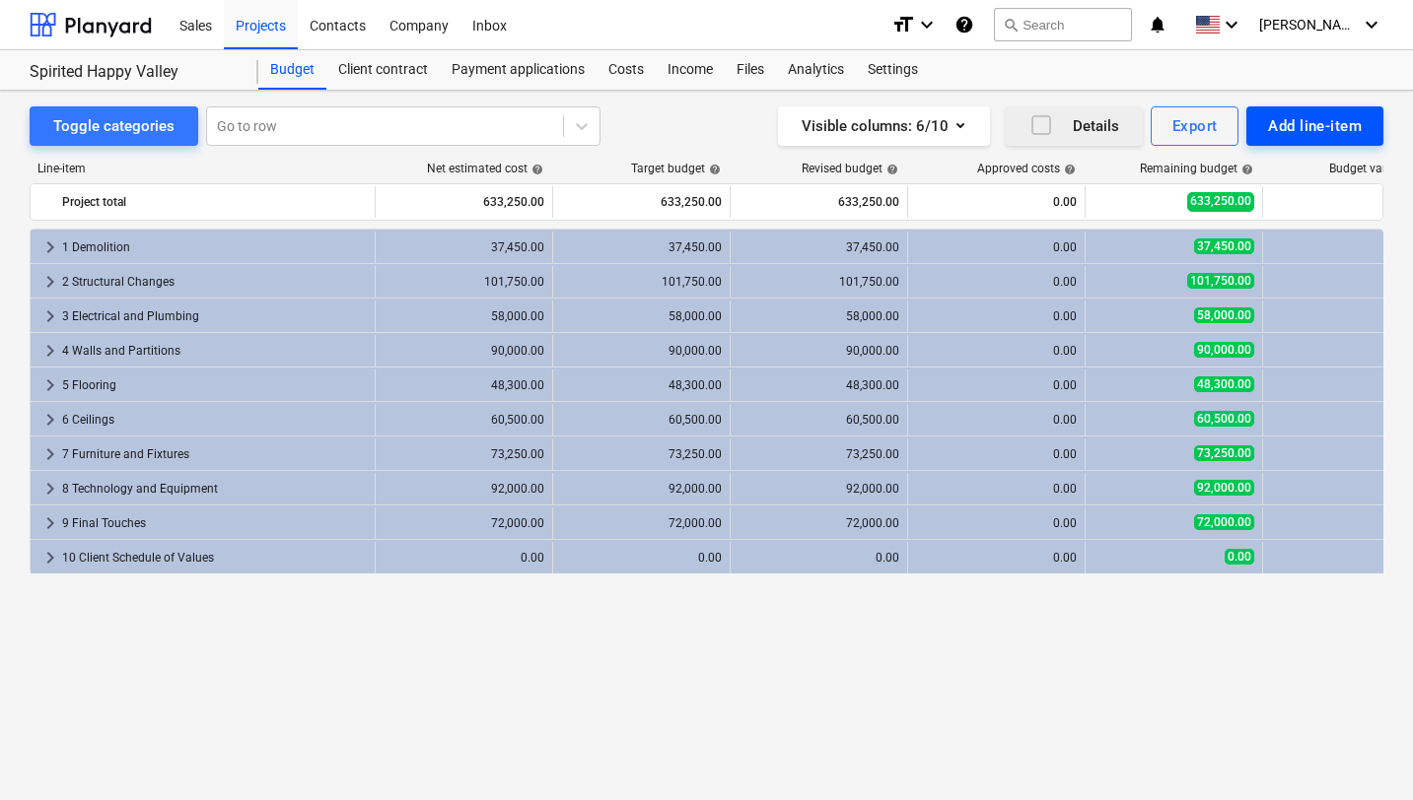
click at [1285, 130] on div "Add line-item" at bounding box center [1315, 126] width 94 height 26
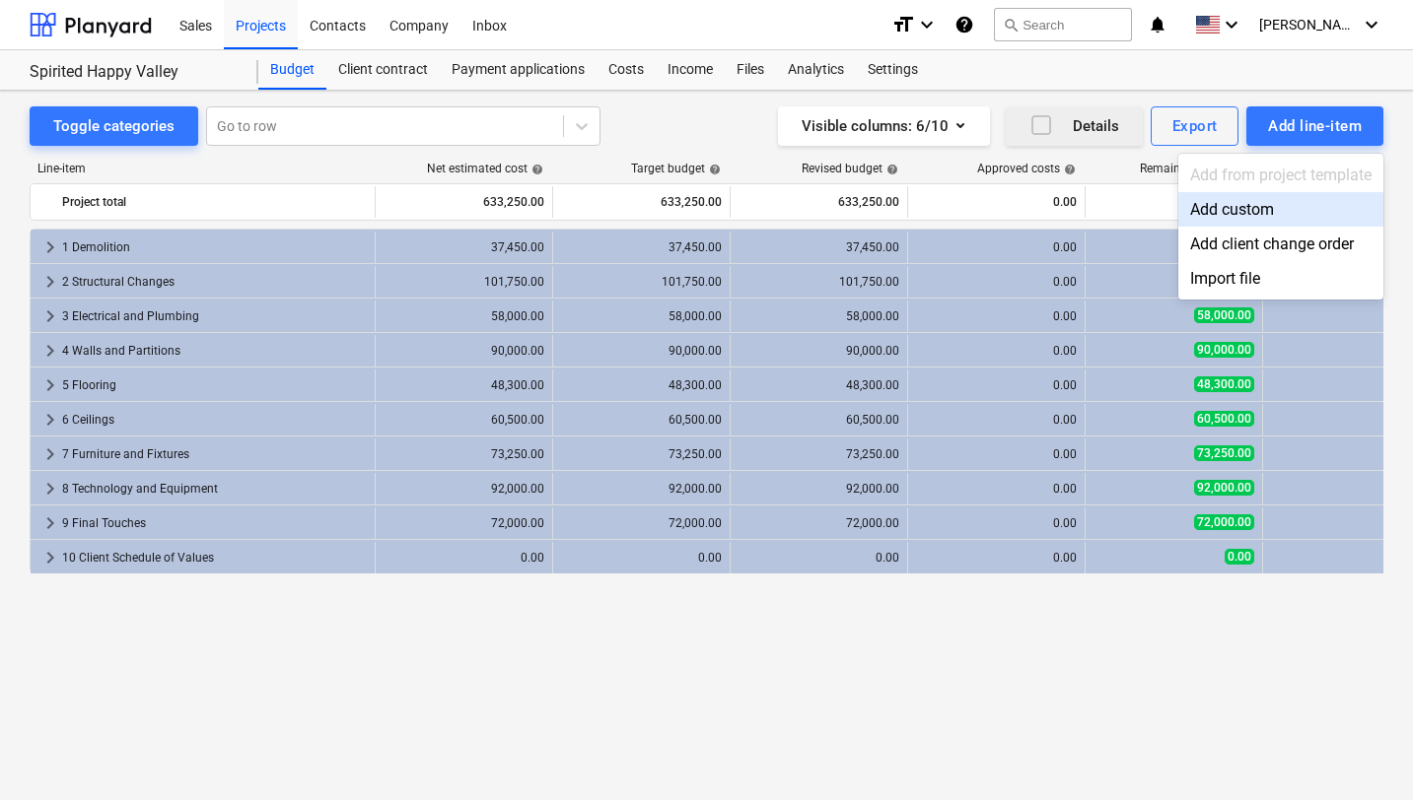
click at [1258, 211] on div "Add custom" at bounding box center [1280, 209] width 205 height 35
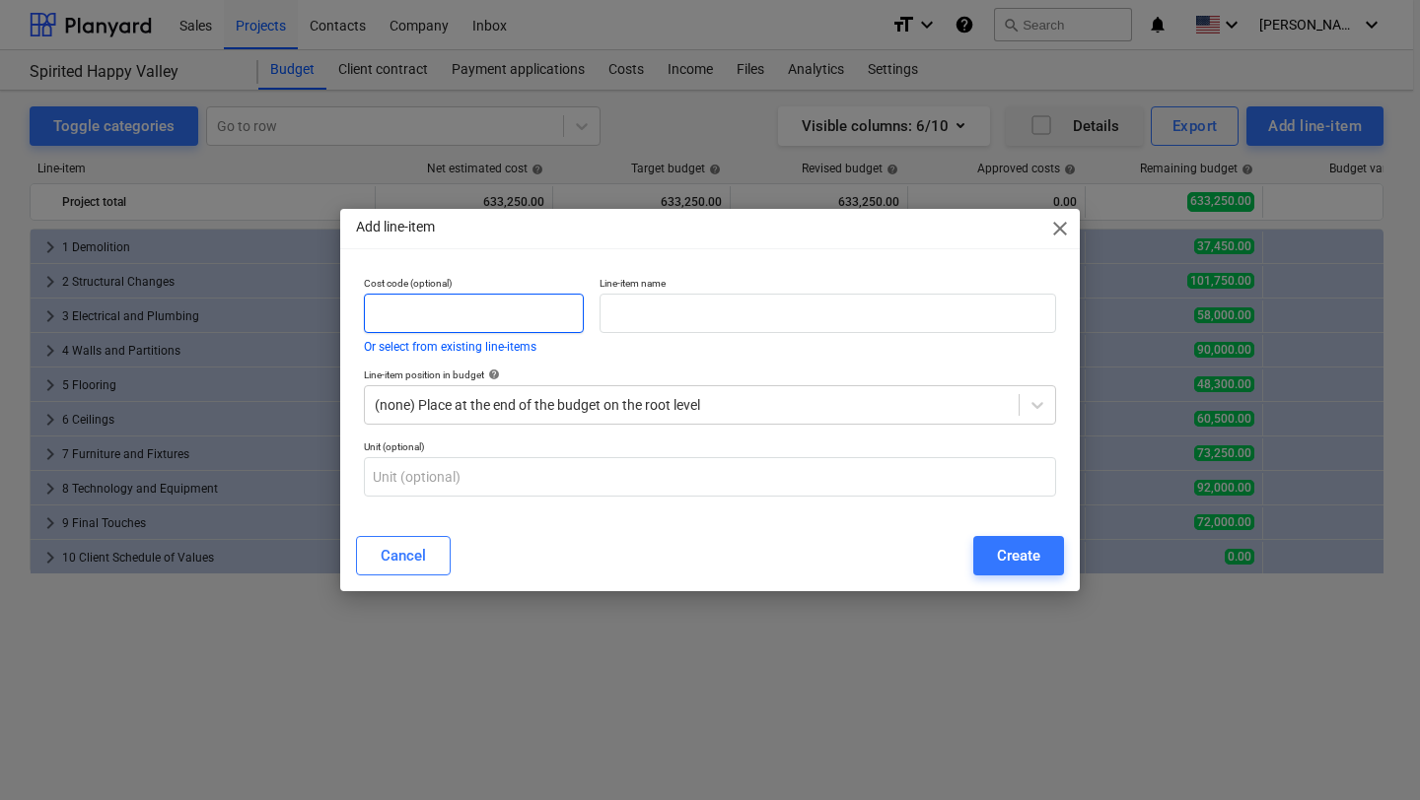
click at [481, 311] on input "text" at bounding box center [474, 313] width 220 height 39
type input "11.01"
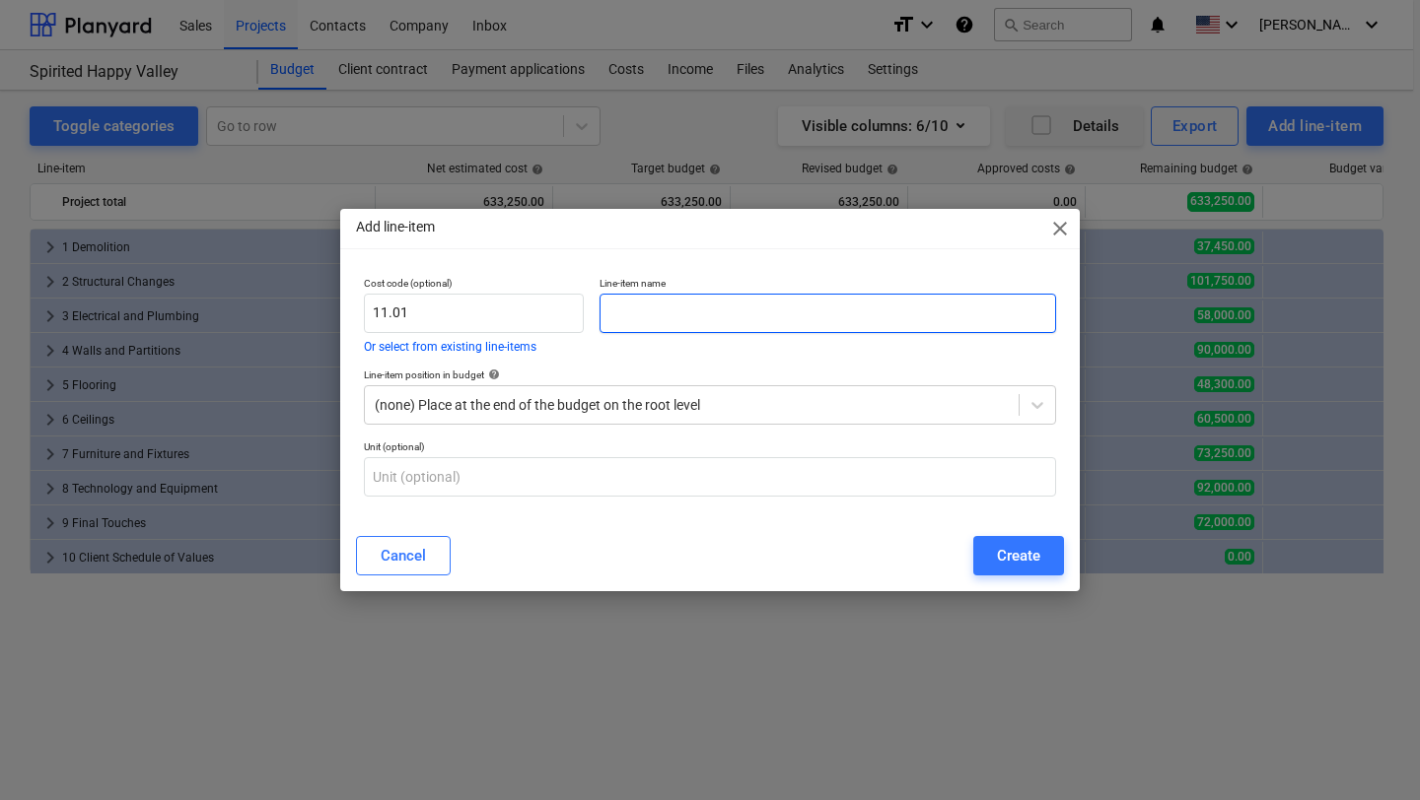
click at [678, 313] on input "text" at bounding box center [827, 313] width 456 height 39
type input "Legal"
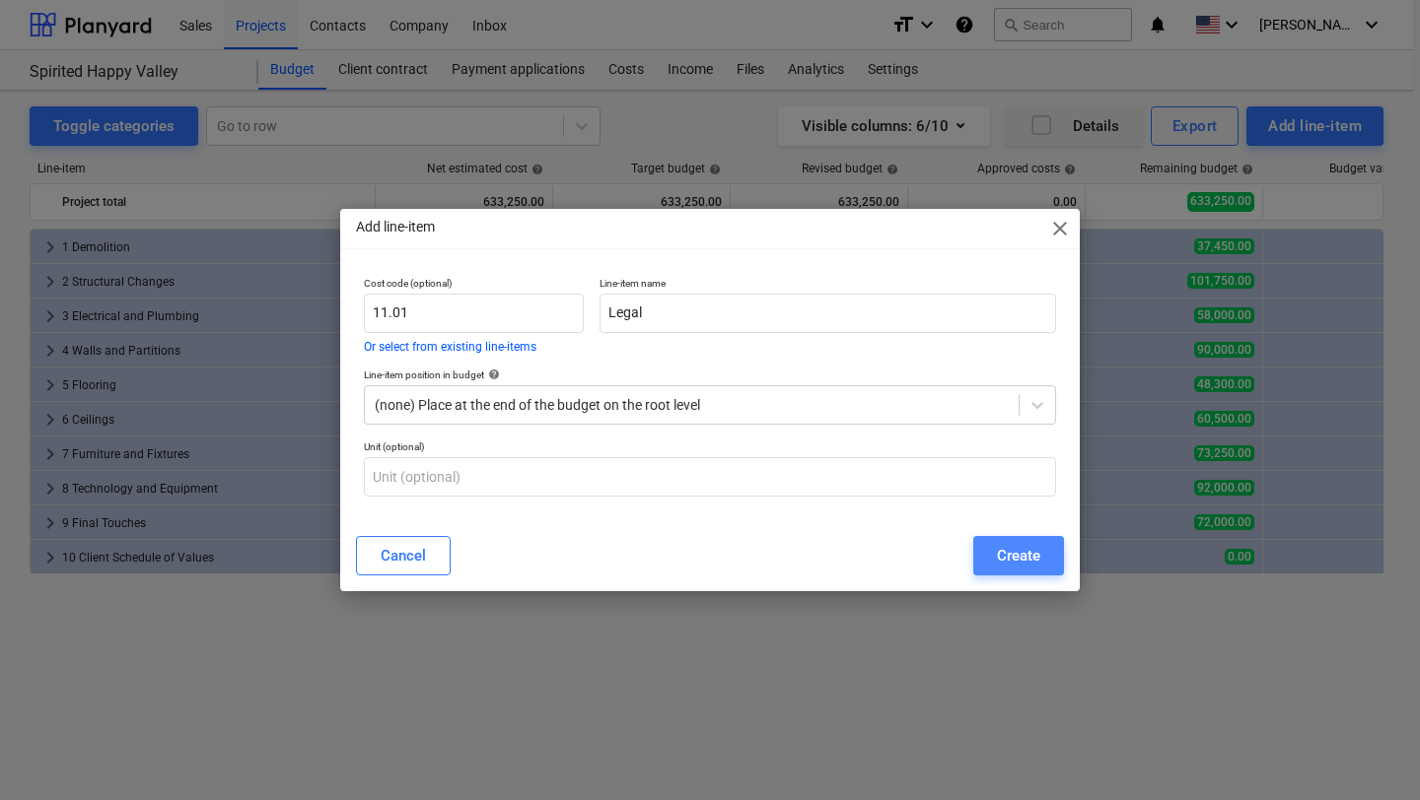
click at [1014, 559] on div "Create" at bounding box center [1018, 556] width 43 height 26
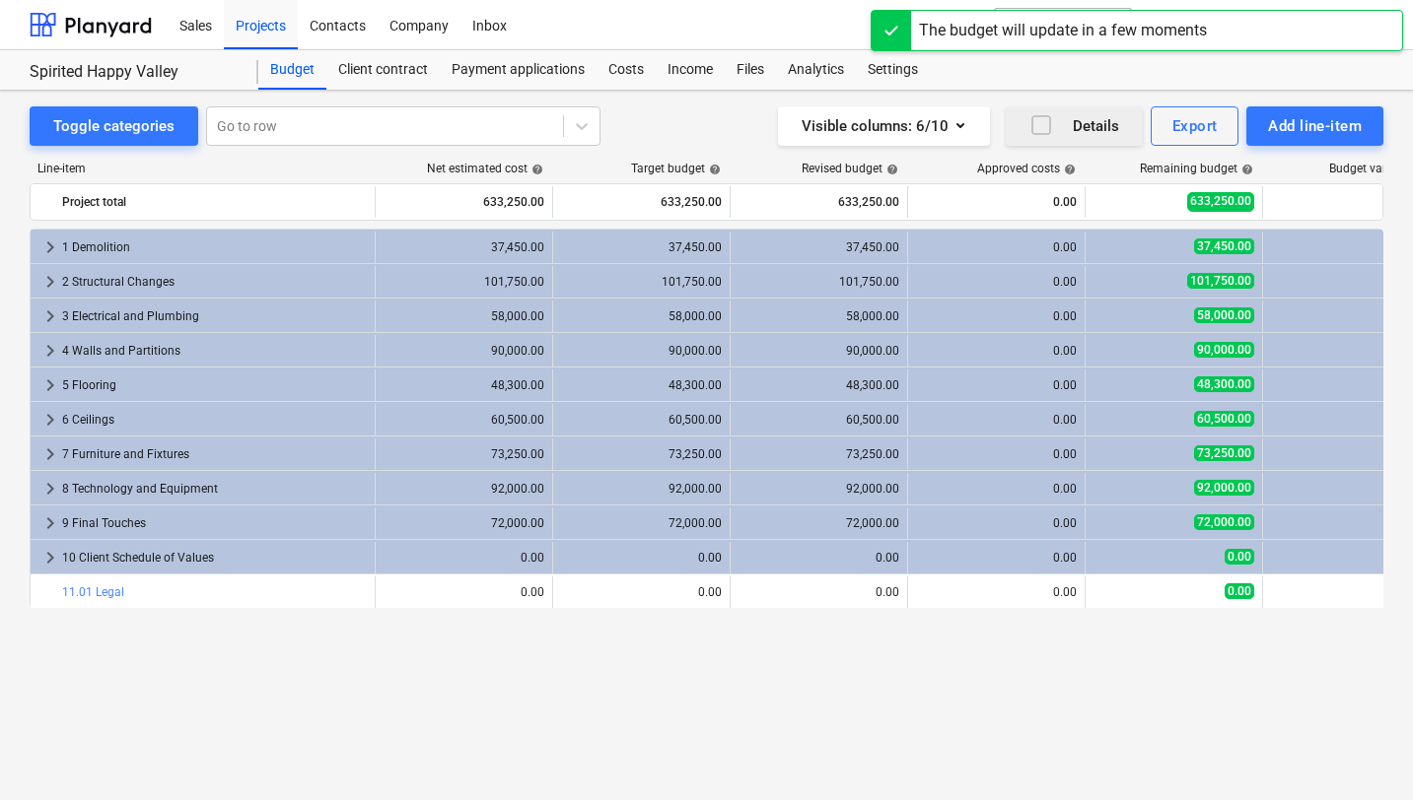
click at [185, 619] on div "keyboard_arrow_right 1 Demolition 37,450.00 37,450.00 37,450.00 0.00 37,450.00 …" at bounding box center [707, 474] width 1354 height 490
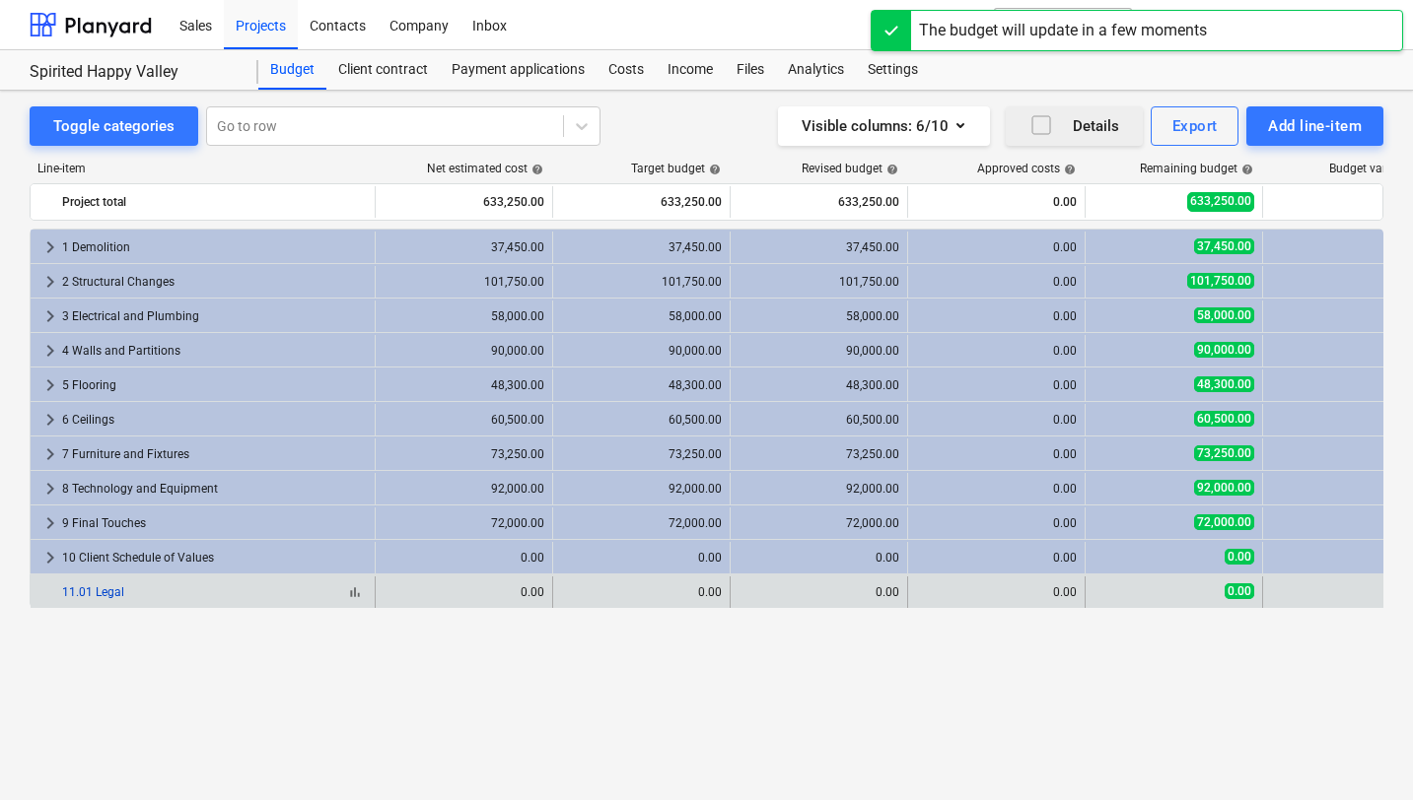
click at [93, 596] on link "11.01 Legal" at bounding box center [93, 593] width 62 height 14
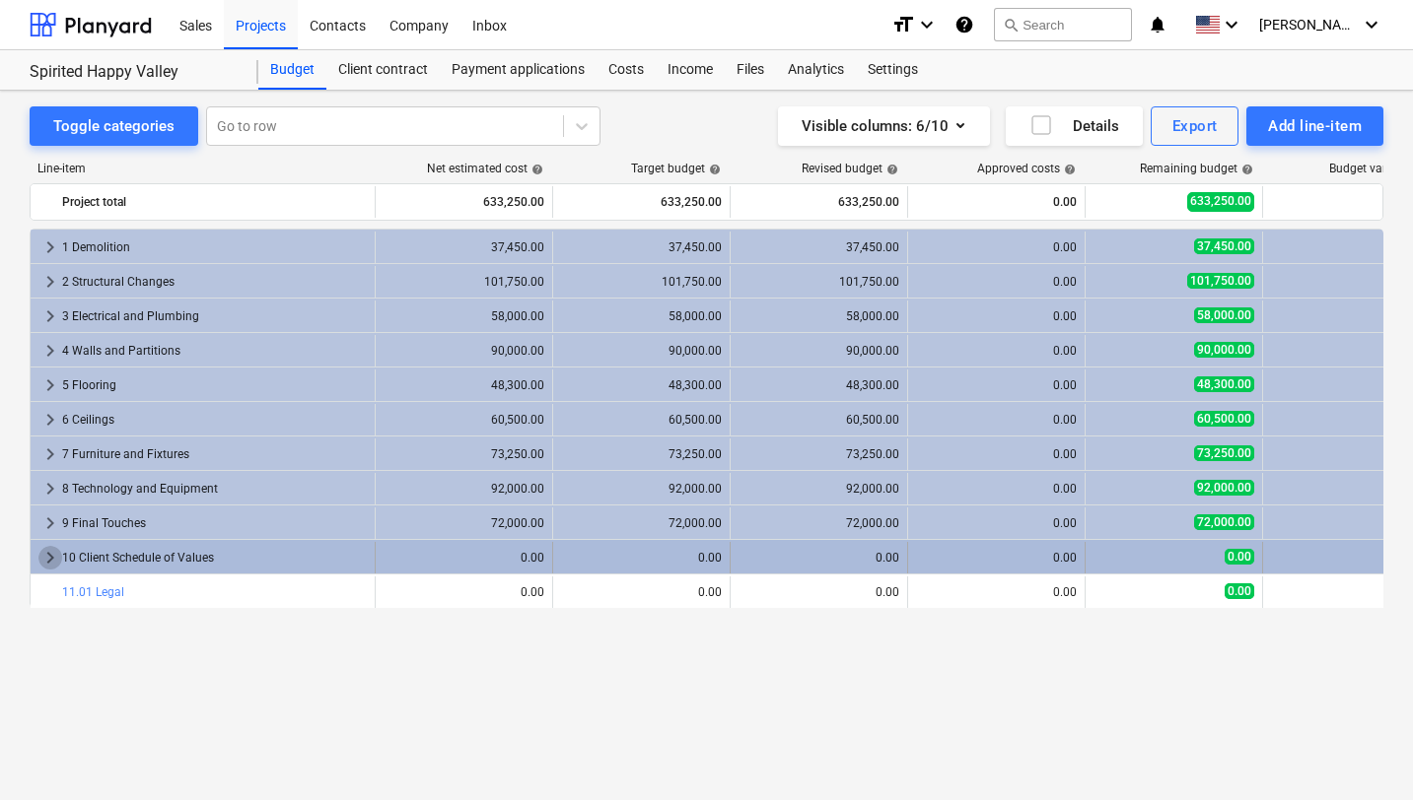
click at [50, 560] on span "keyboard_arrow_right" at bounding box center [50, 558] width 24 height 24
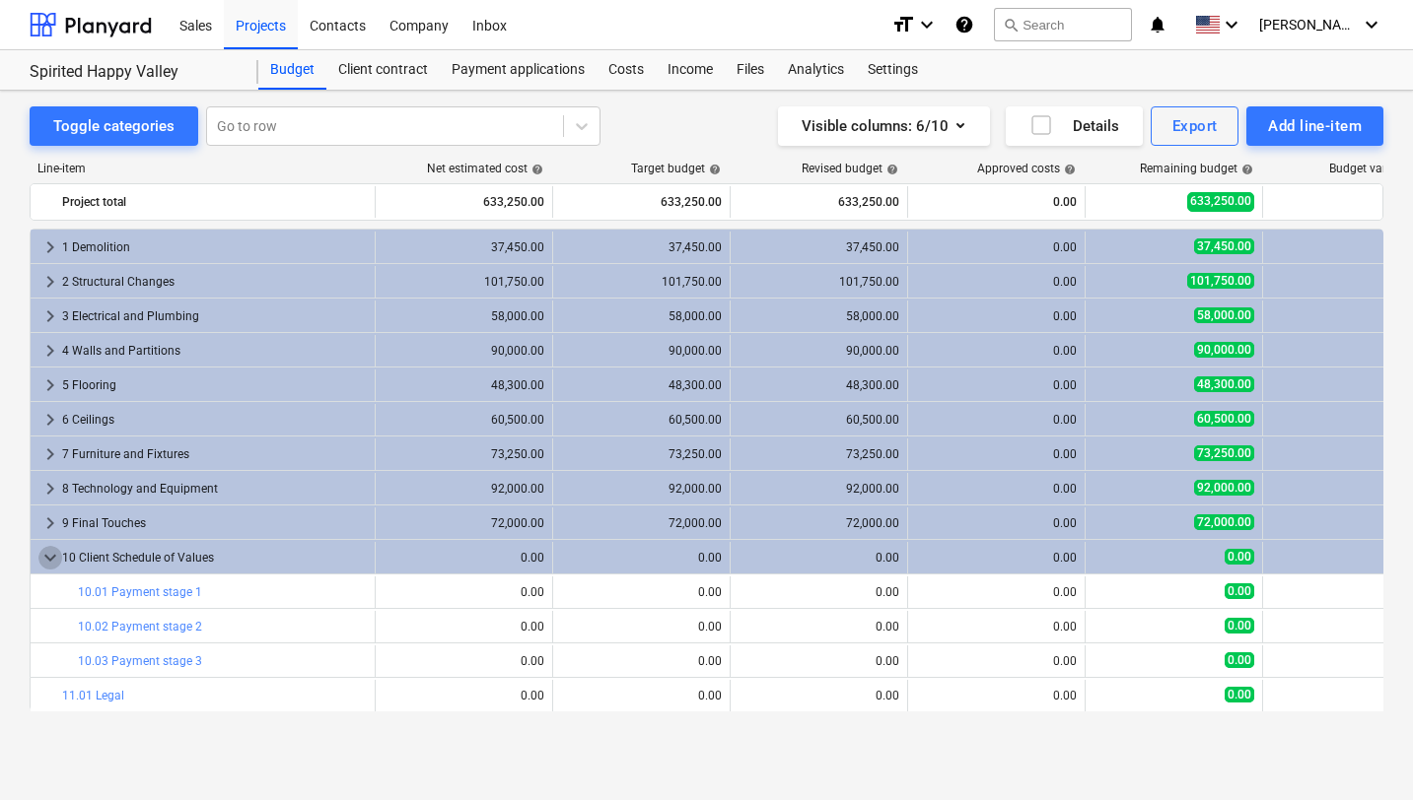
click at [50, 560] on span "keyboard_arrow_down" at bounding box center [50, 558] width 24 height 24
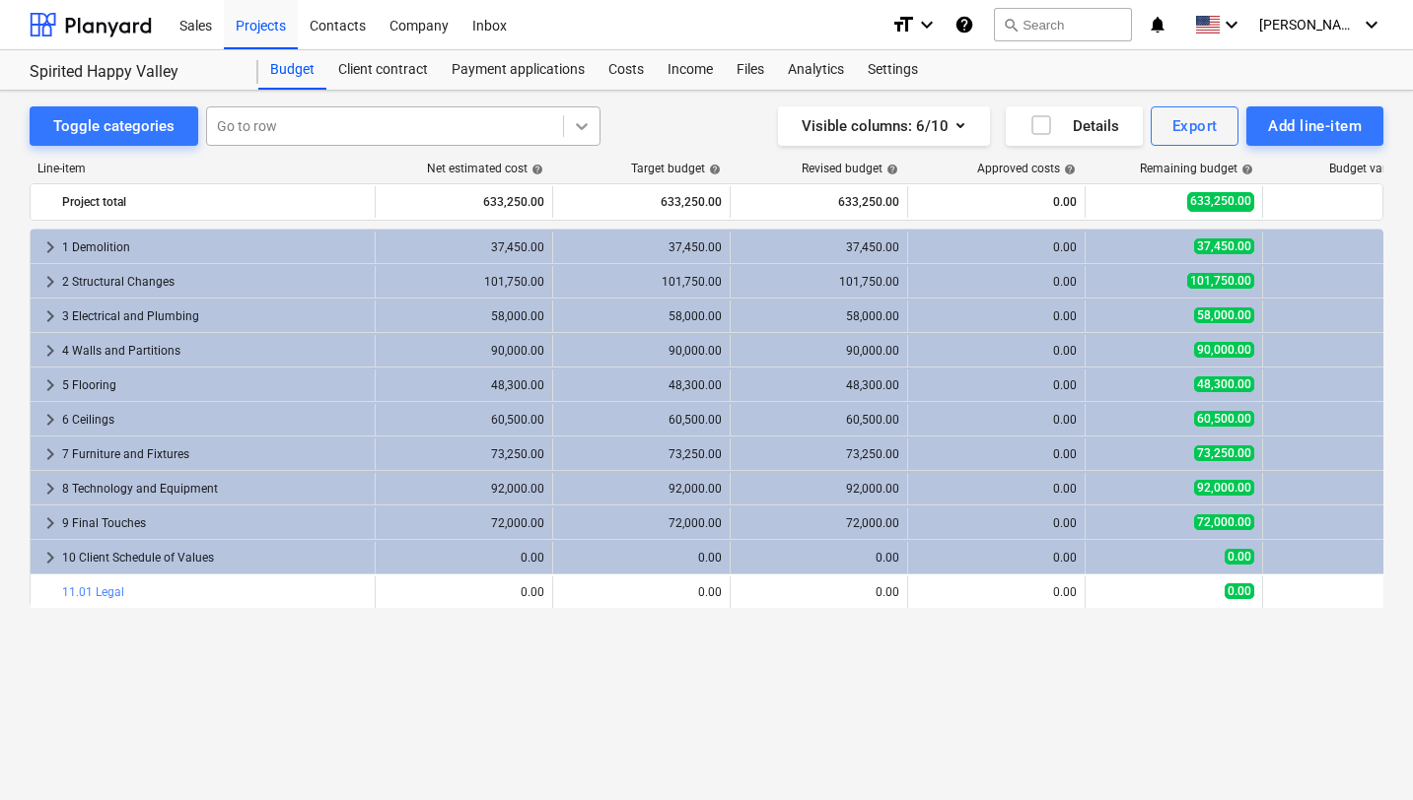
click at [579, 126] on icon at bounding box center [582, 126] width 12 height 7
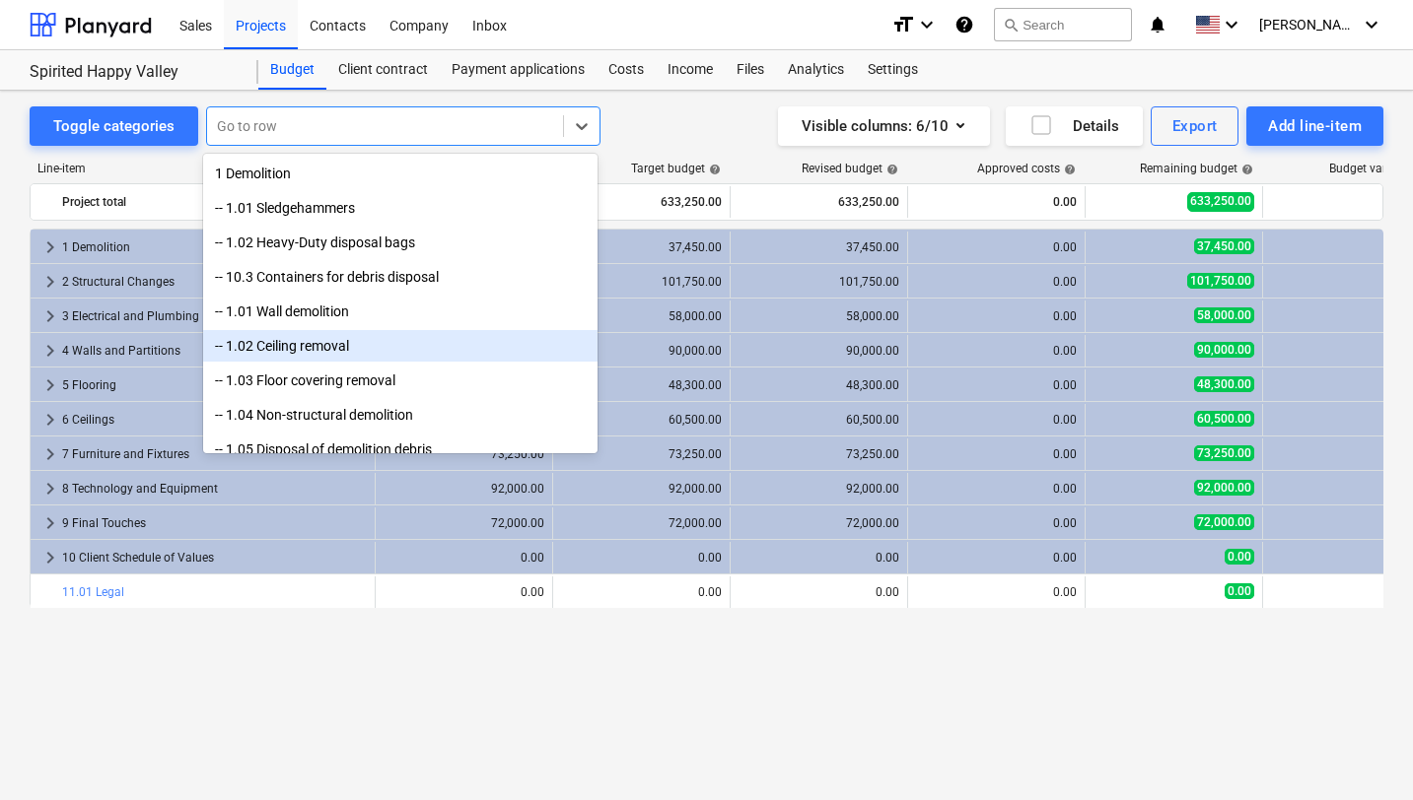
click at [358, 350] on div "-- 1.02 Ceiling removal" at bounding box center [400, 346] width 394 height 32
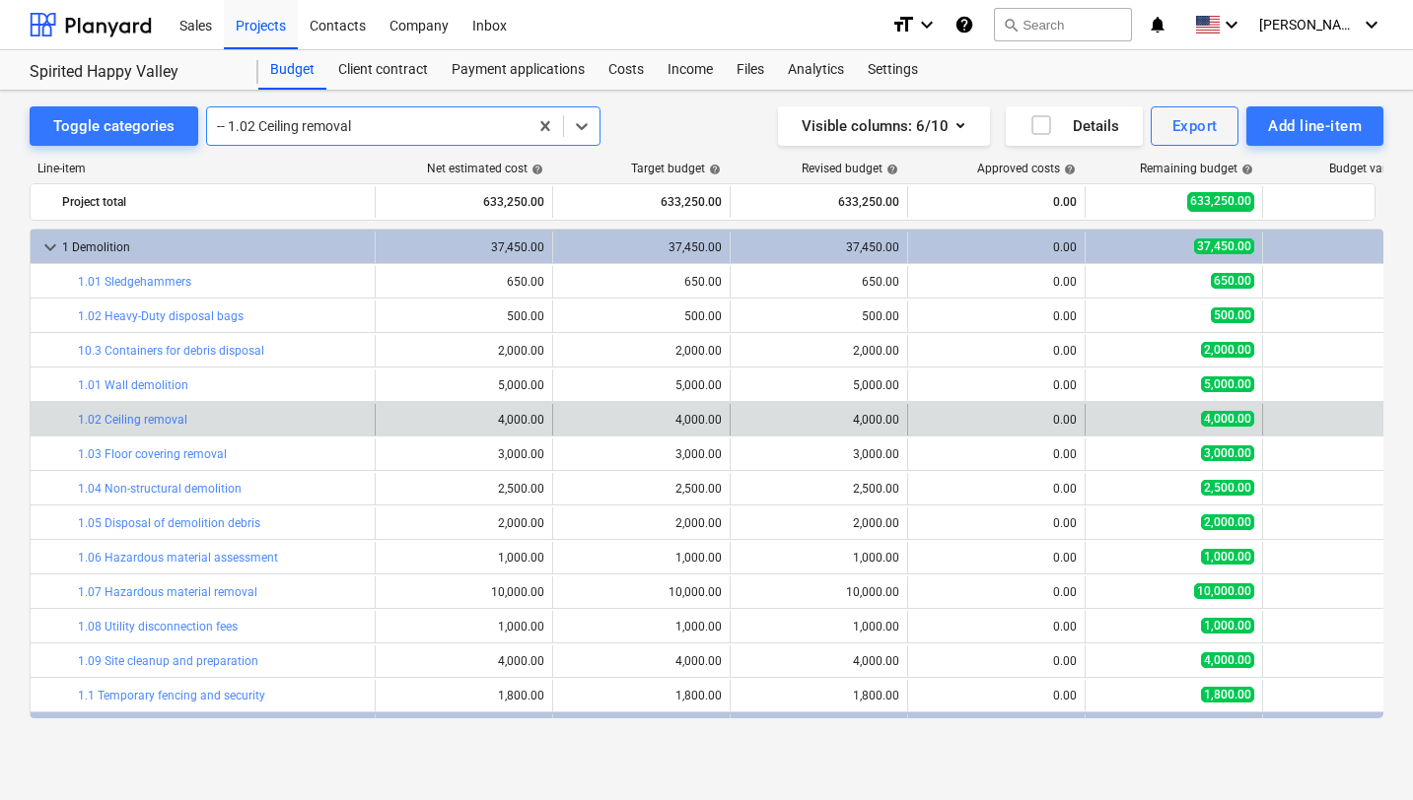
scroll to position [173, 0]
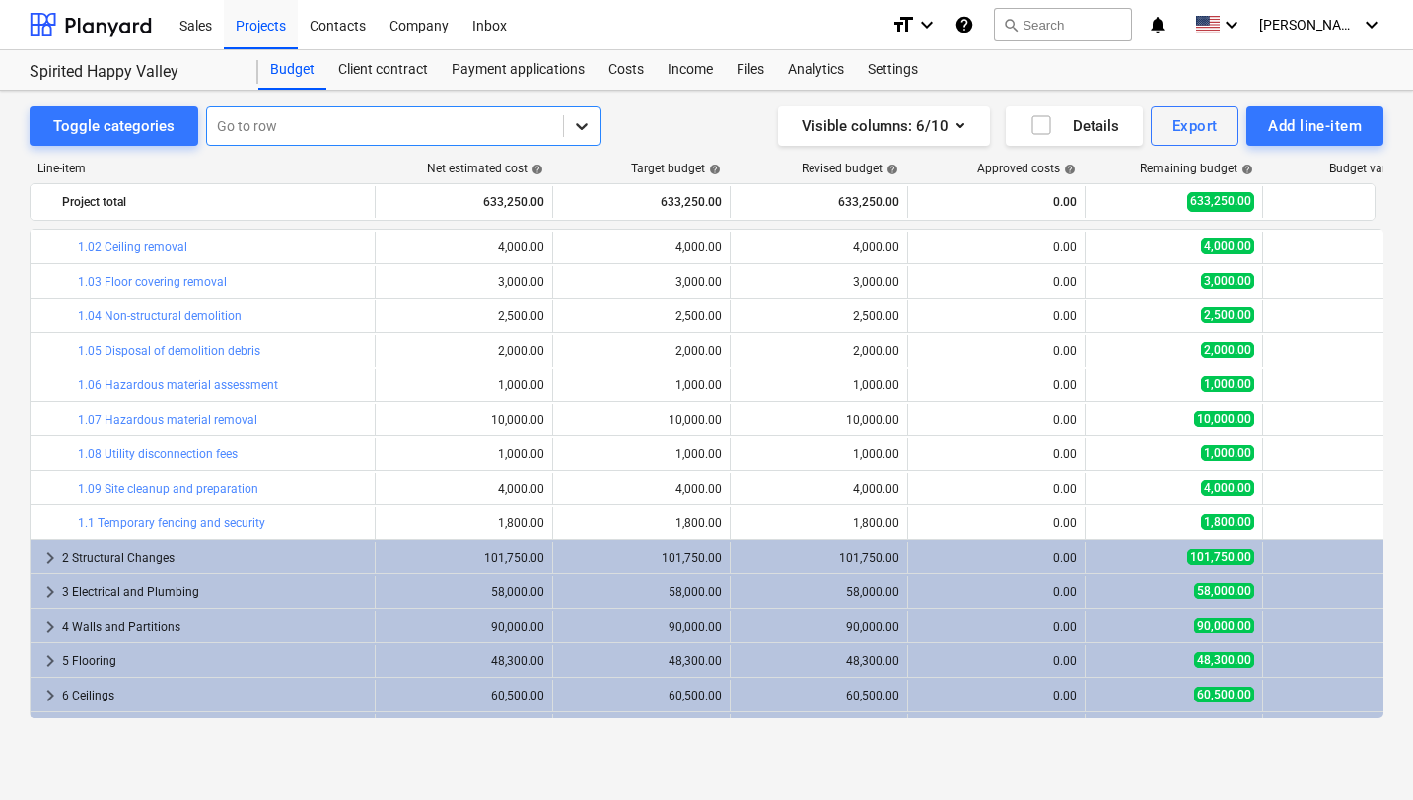
click at [582, 128] on icon at bounding box center [582, 126] width 20 height 20
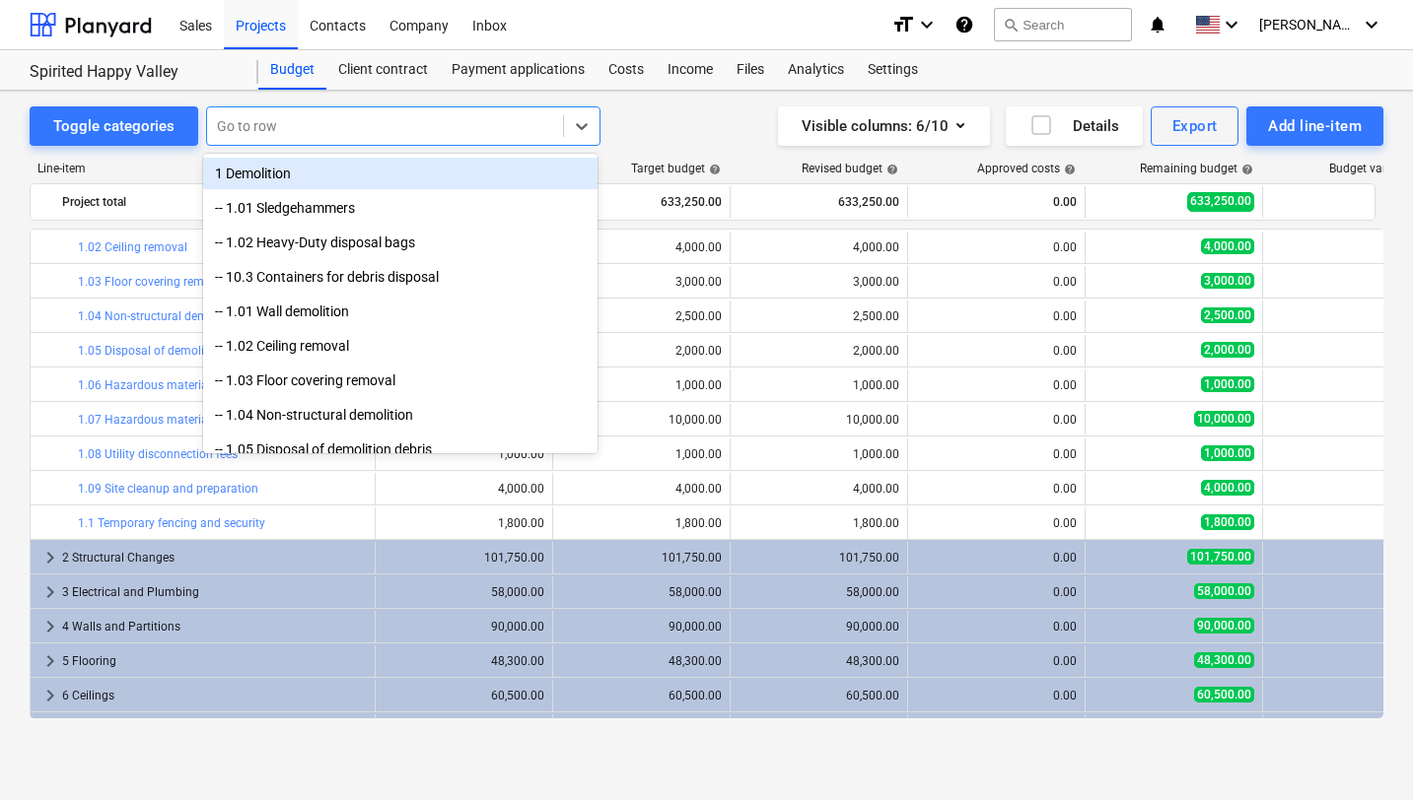
click at [638, 133] on div "Toggle categories All selected options have been cleared. option 1 Demolition f…" at bounding box center [707, 125] width 1354 height 39
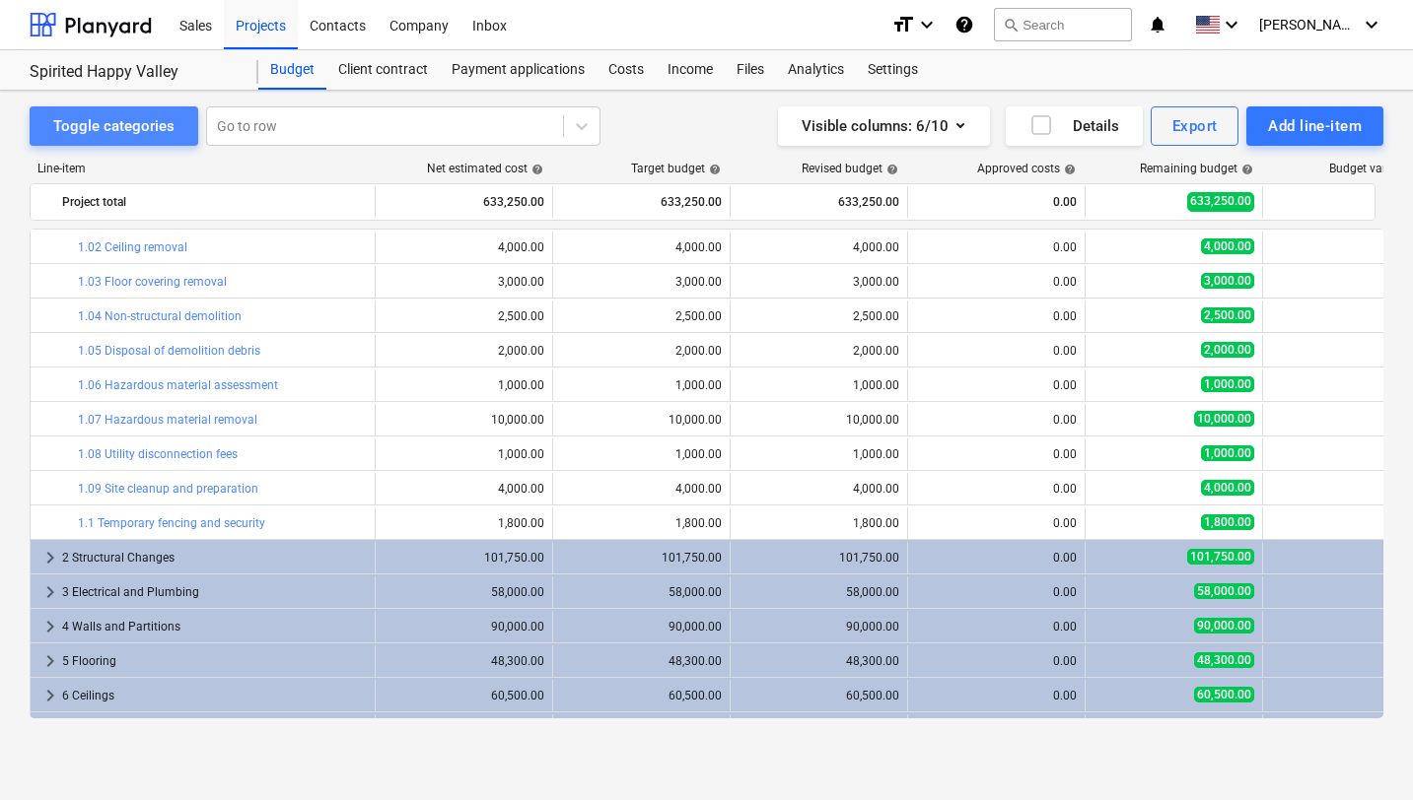
click at [142, 127] on div "Toggle categories" at bounding box center [113, 126] width 121 height 26
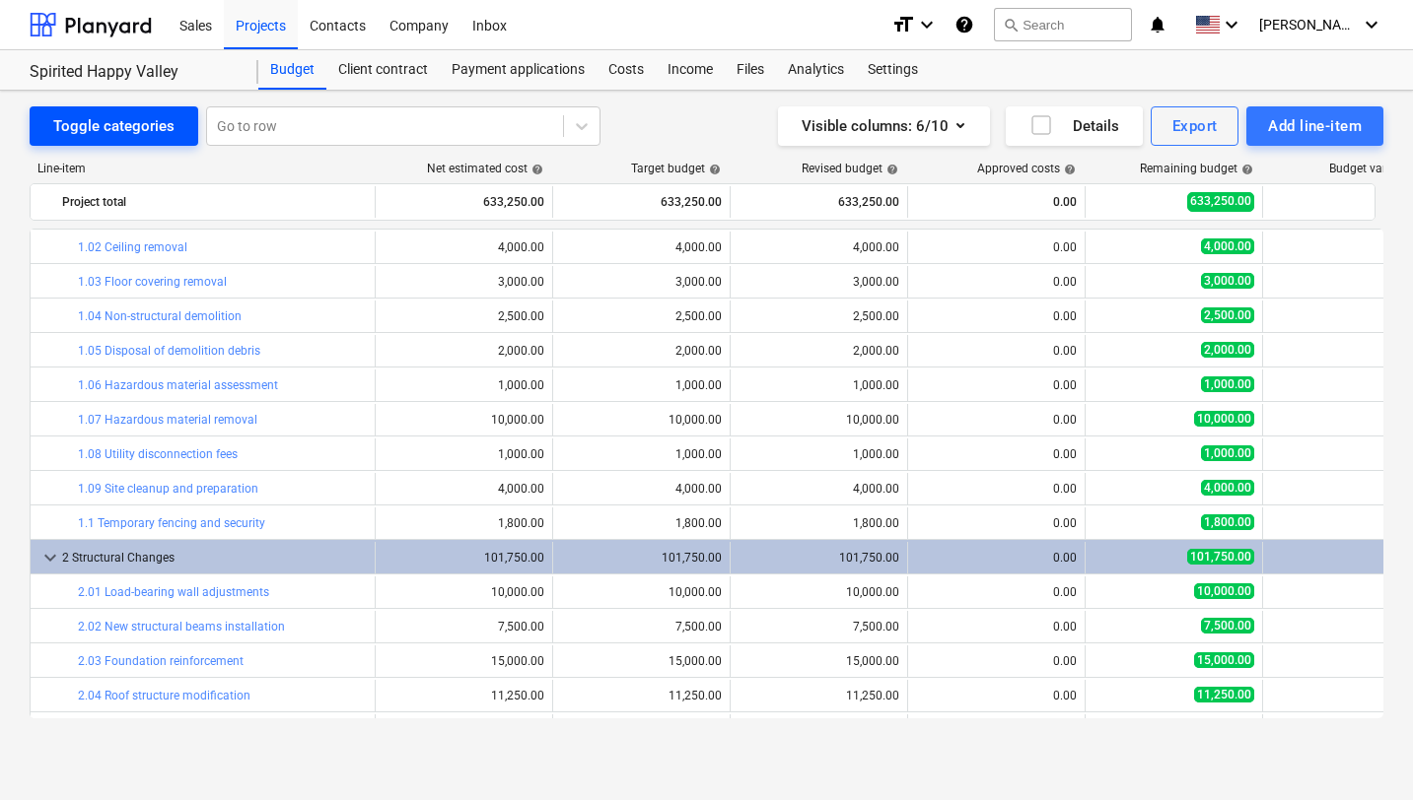
click at [142, 126] on div "Toggle categories" at bounding box center [113, 126] width 121 height 26
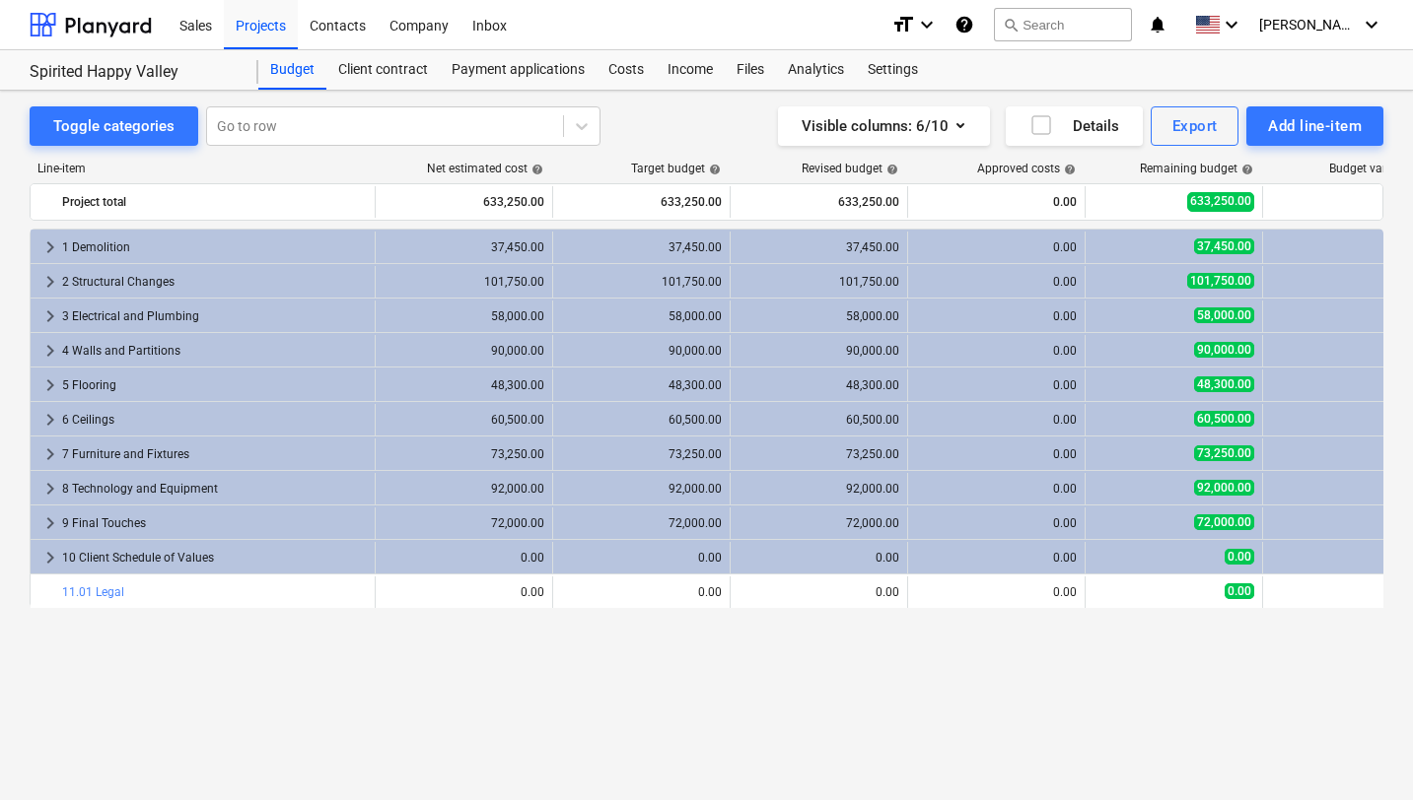
click at [186, 169] on div "Line-item" at bounding box center [202, 169] width 345 height 14
click at [506, 66] on div "Payment applications" at bounding box center [518, 69] width 157 height 39
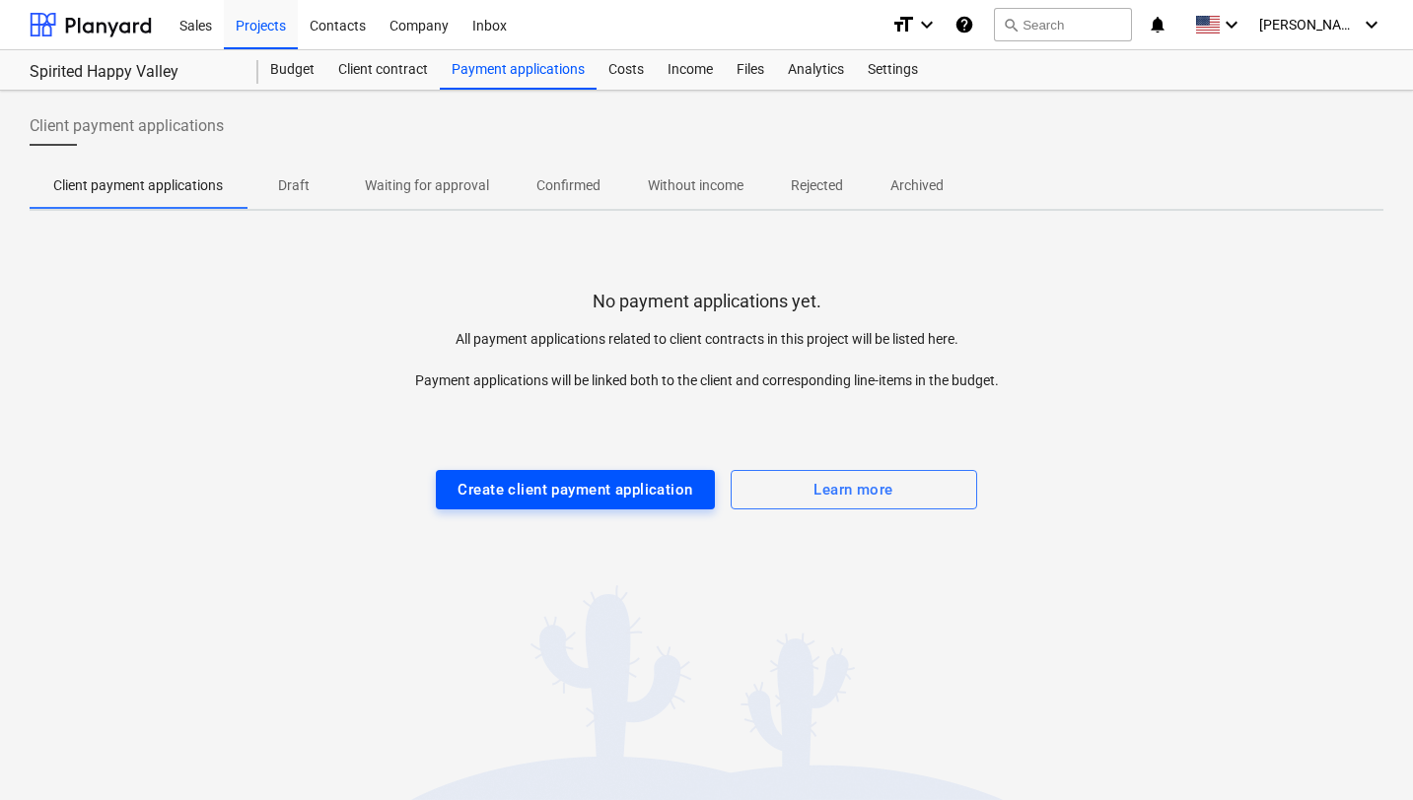
click at [646, 488] on div "Create client payment application" at bounding box center [574, 490] width 235 height 26
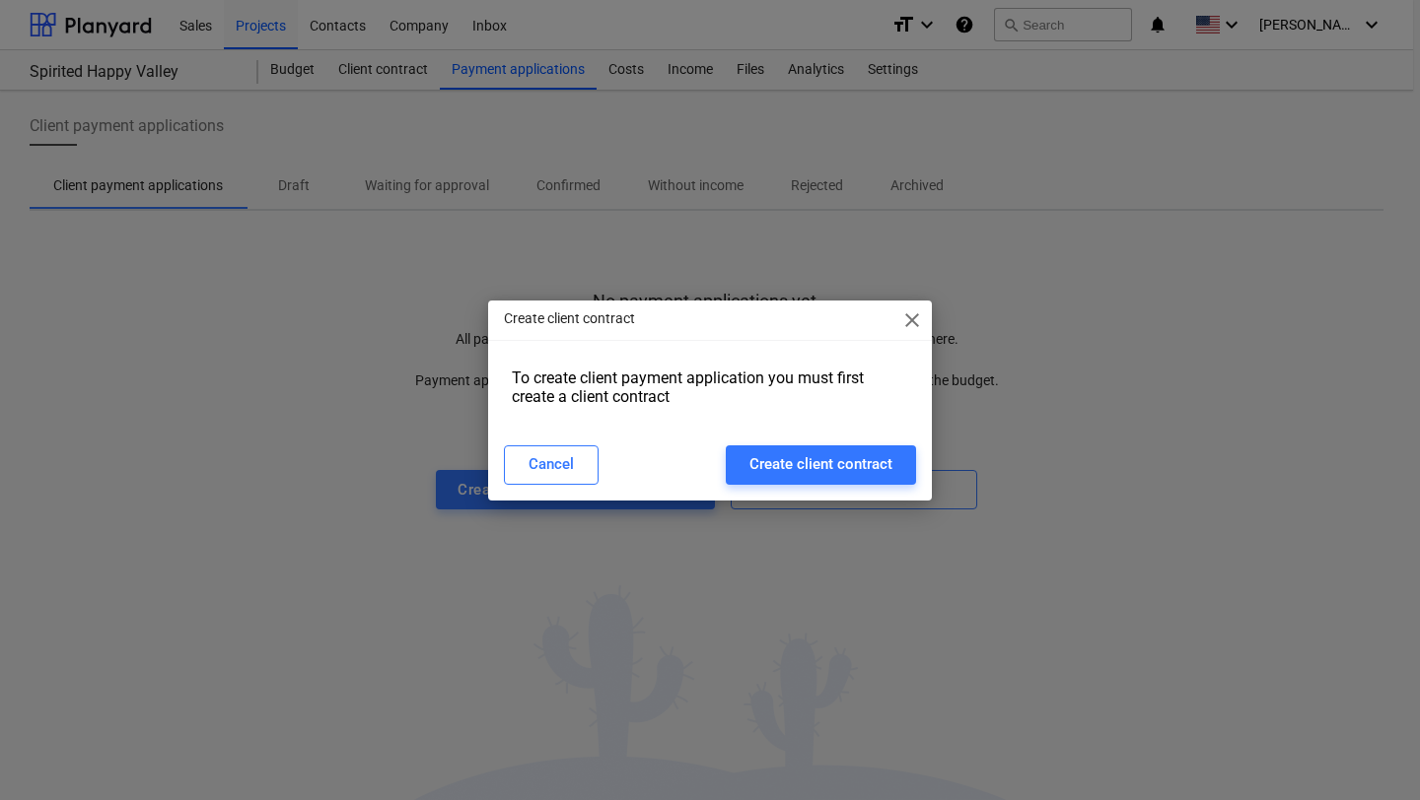
click at [910, 324] on span "close" at bounding box center [912, 321] width 24 height 24
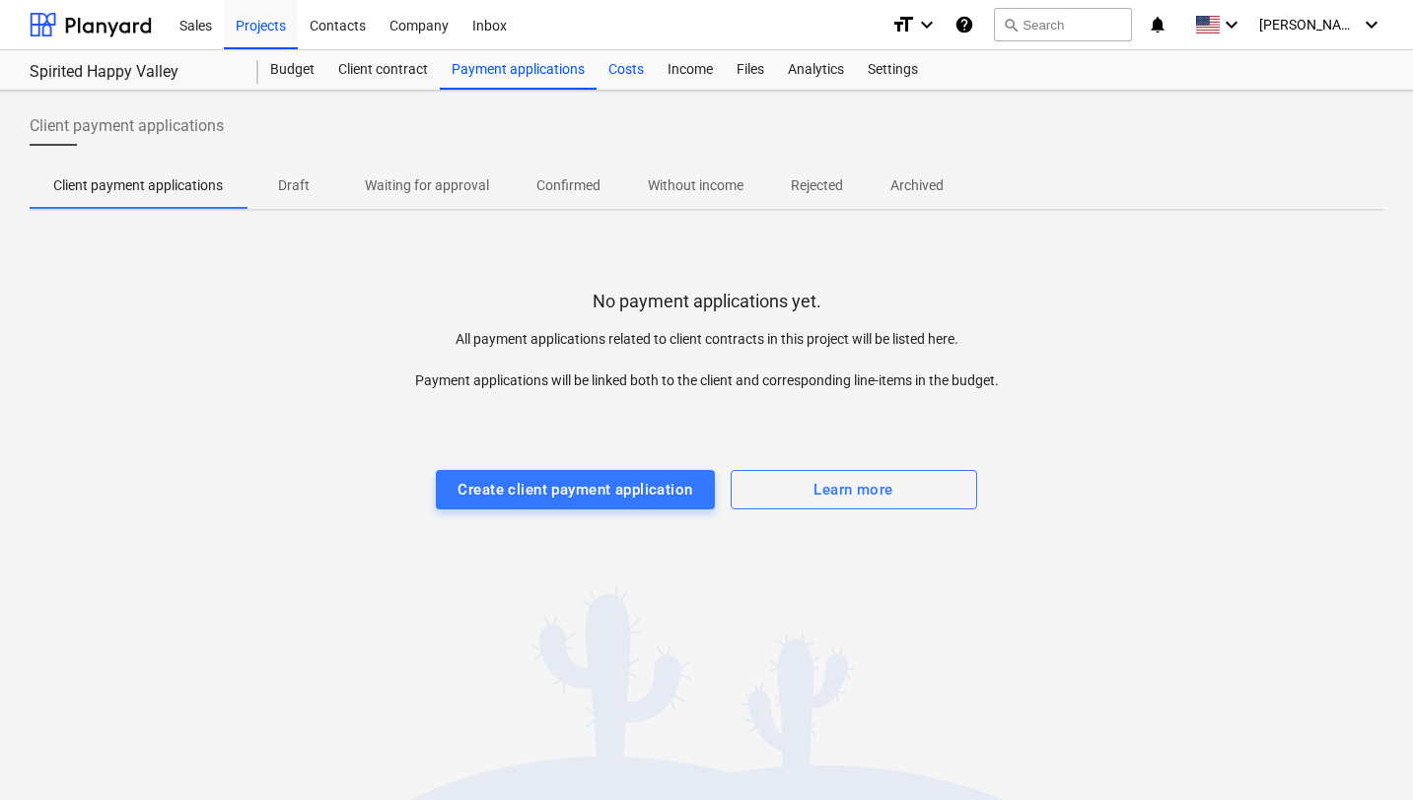
click at [631, 73] on div "Costs" at bounding box center [625, 69] width 59 height 39
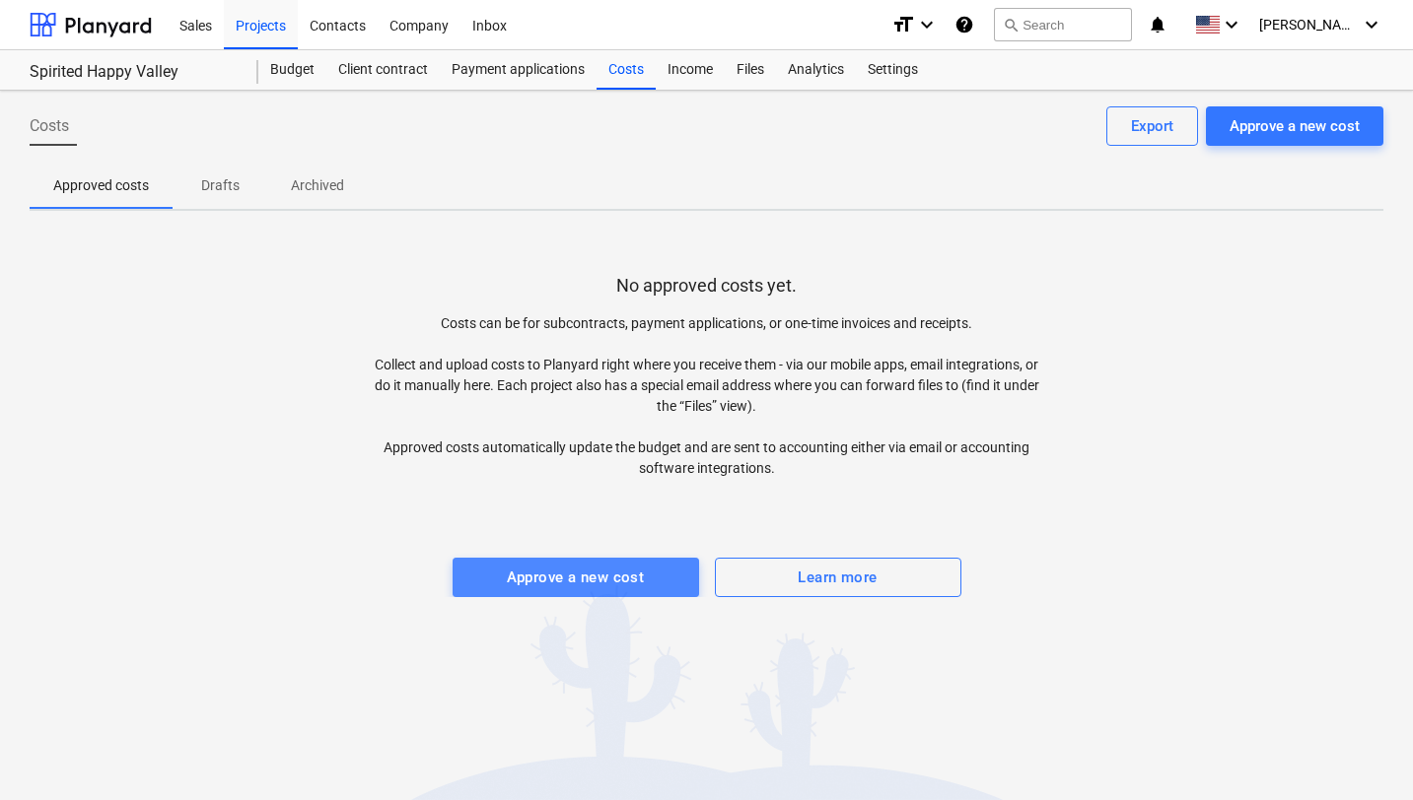
click at [614, 576] on div "Approve a new cost" at bounding box center [576, 578] width 138 height 26
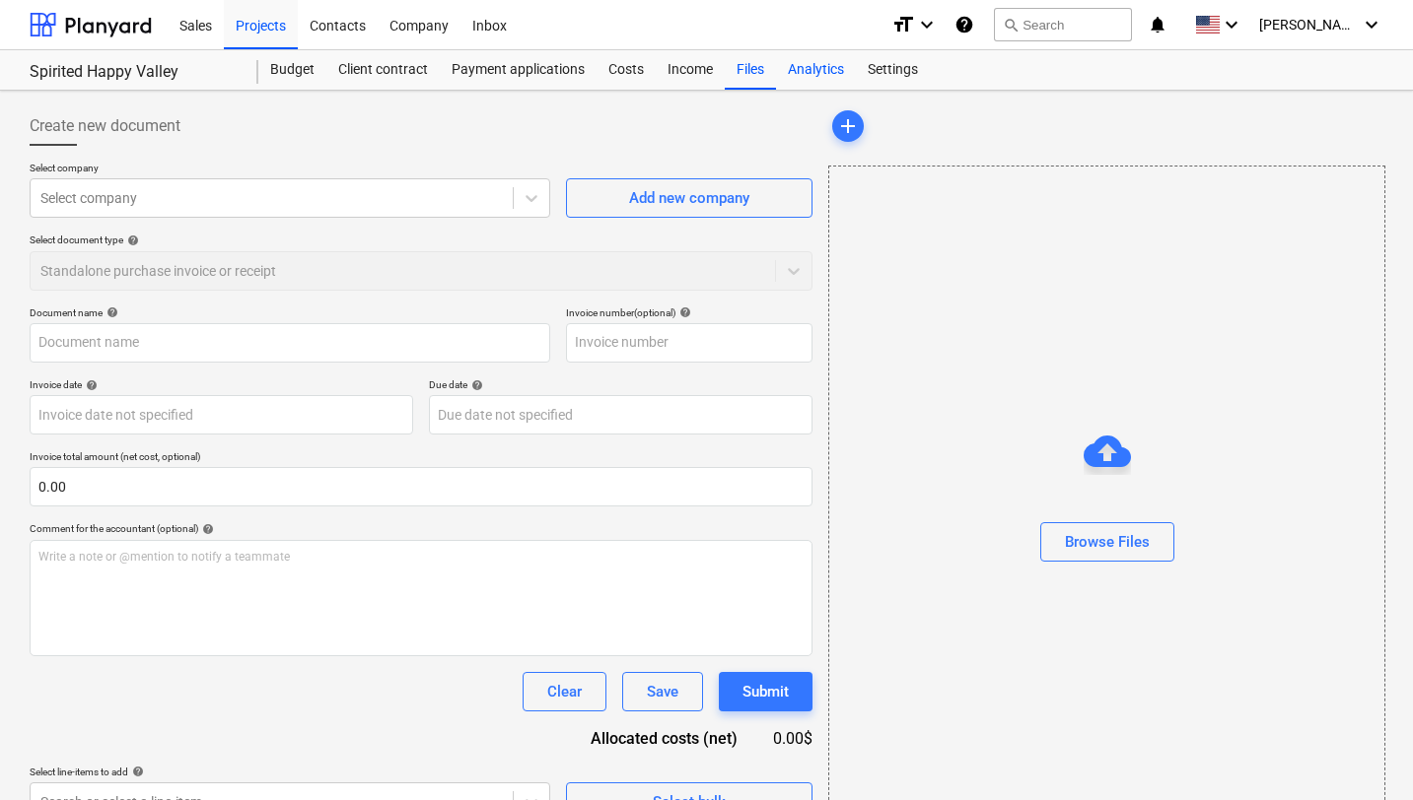
click at [802, 73] on div "Analytics" at bounding box center [816, 69] width 80 height 39
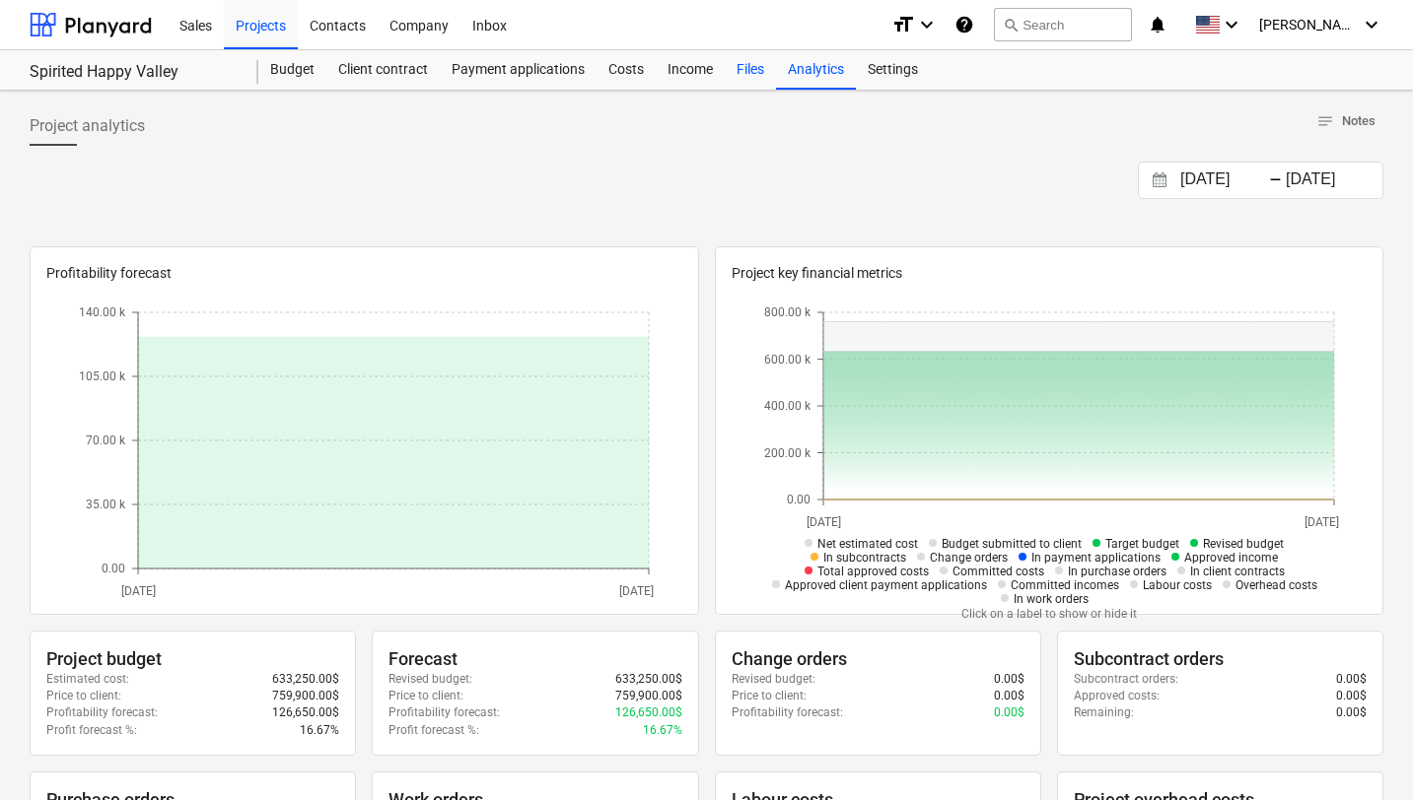
click at [747, 67] on div "Files" at bounding box center [750, 69] width 51 height 39
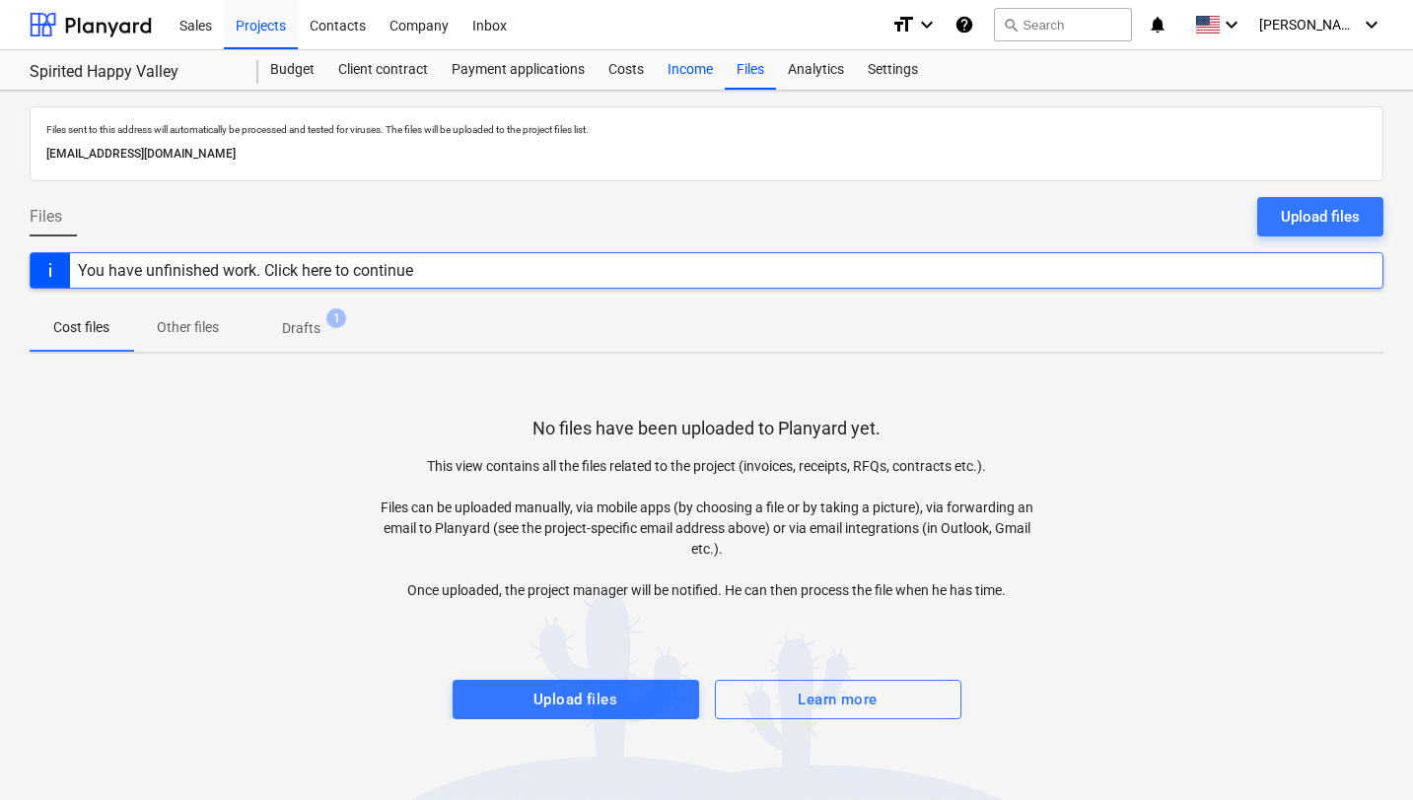
click at [692, 71] on div "Income" at bounding box center [690, 69] width 69 height 39
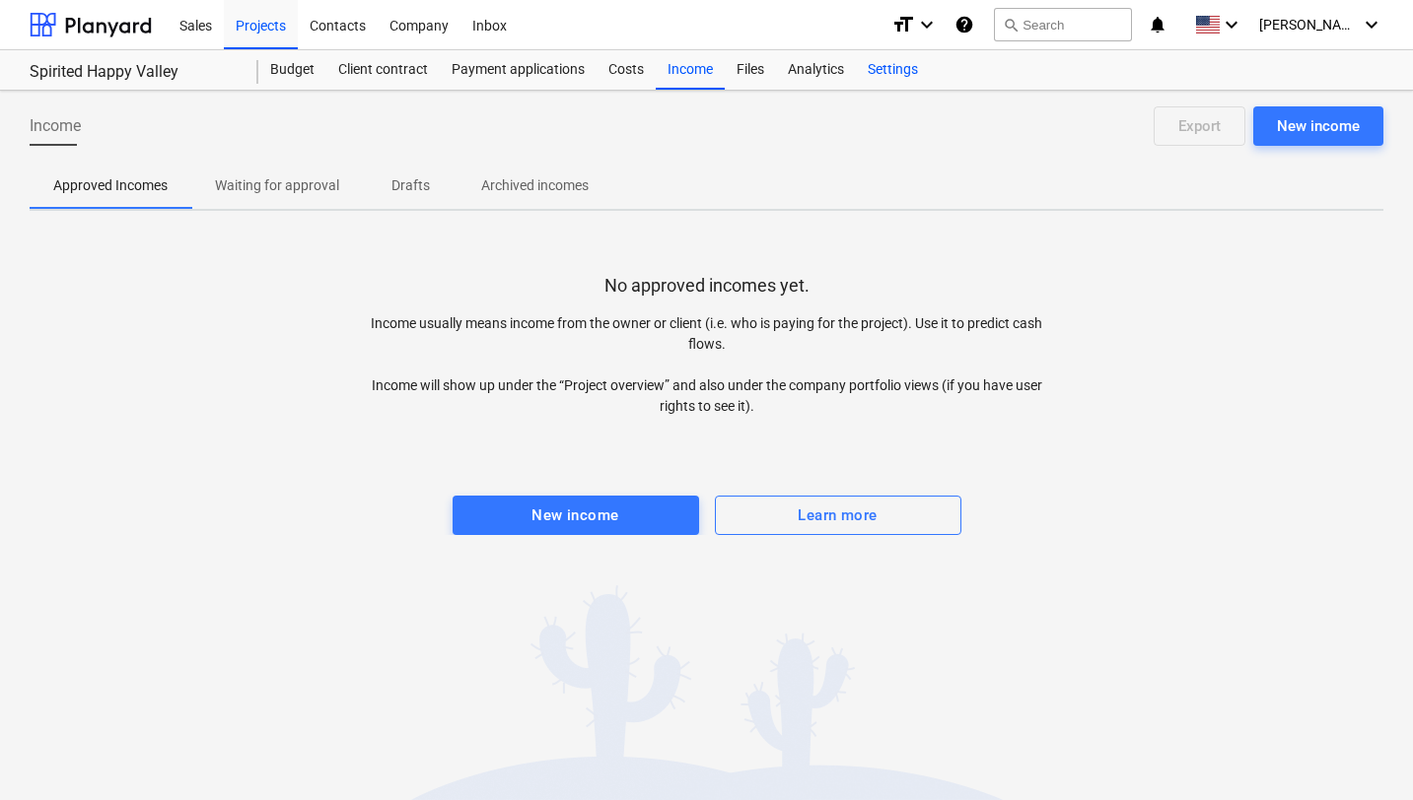
click at [891, 74] on div "Settings" at bounding box center [893, 69] width 74 height 39
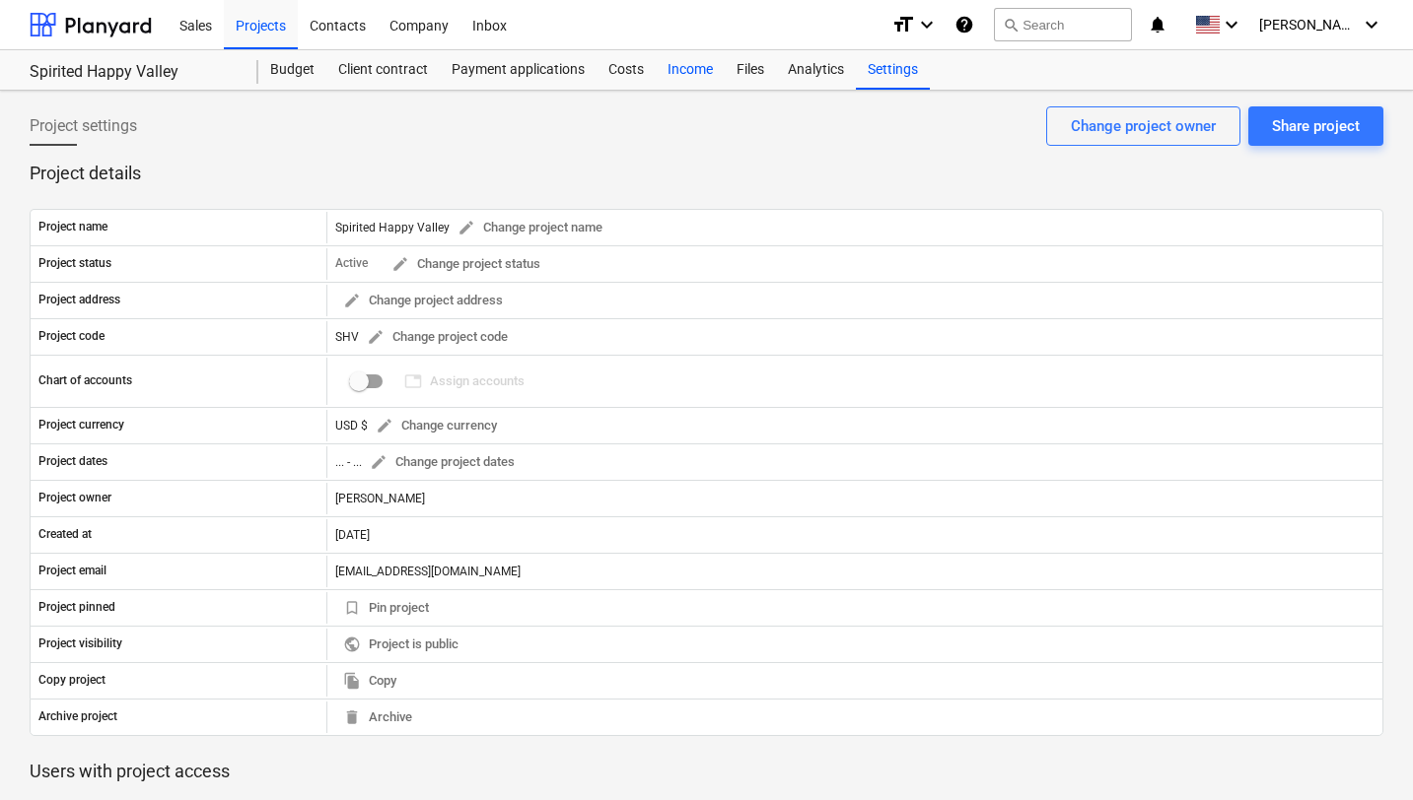
click at [689, 72] on div "Income" at bounding box center [690, 69] width 69 height 39
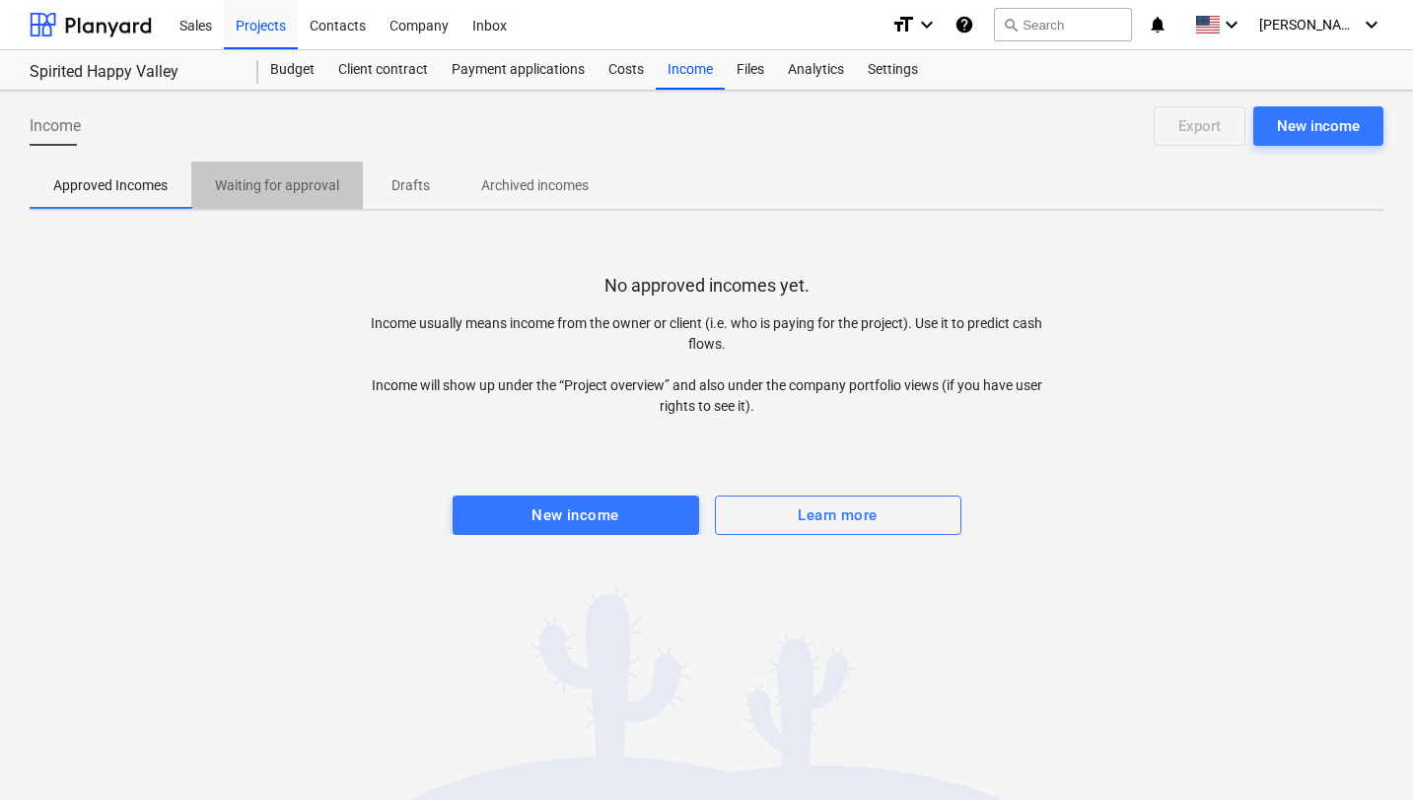
click at [295, 185] on p "Waiting for approval" at bounding box center [277, 185] width 124 height 21
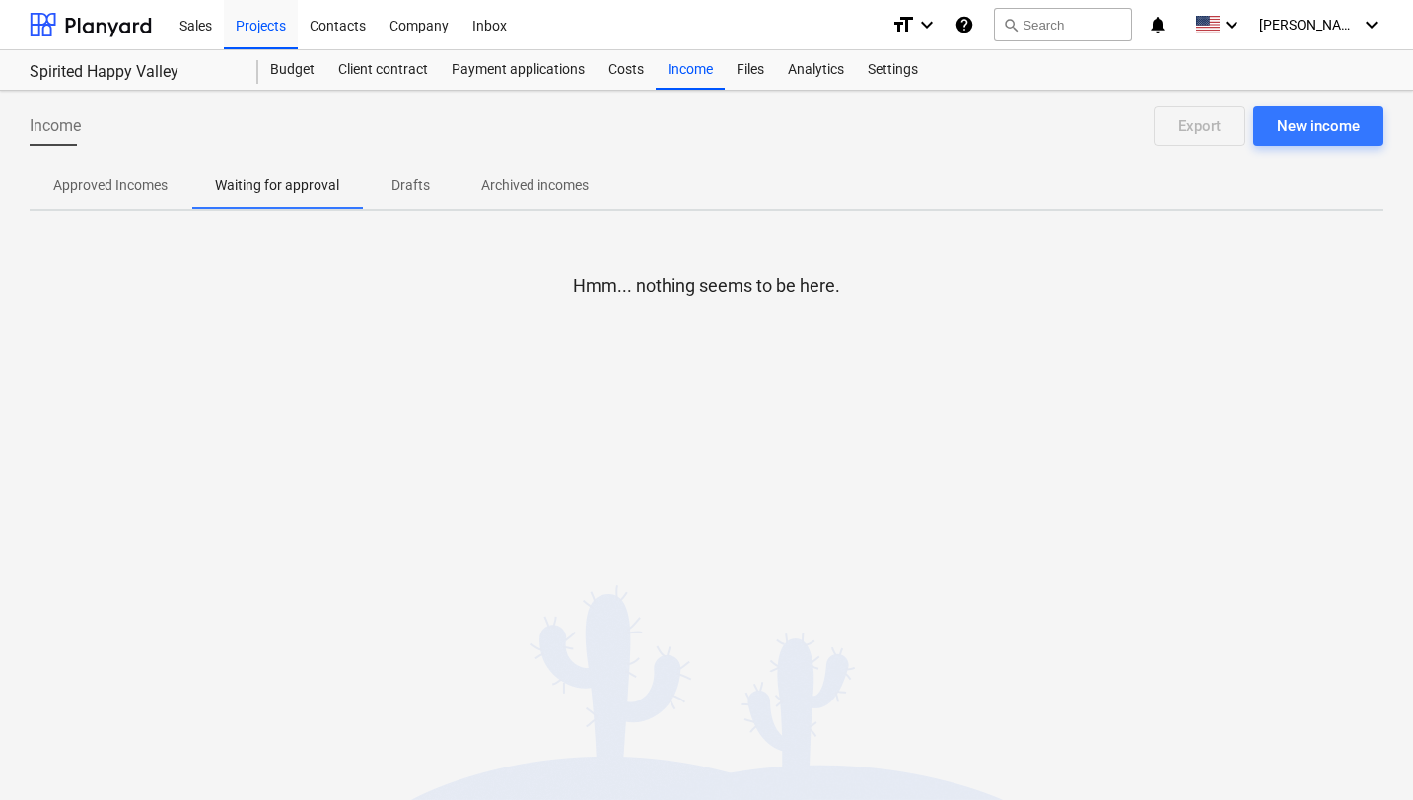
click at [420, 181] on p "Drafts" at bounding box center [409, 185] width 47 height 21
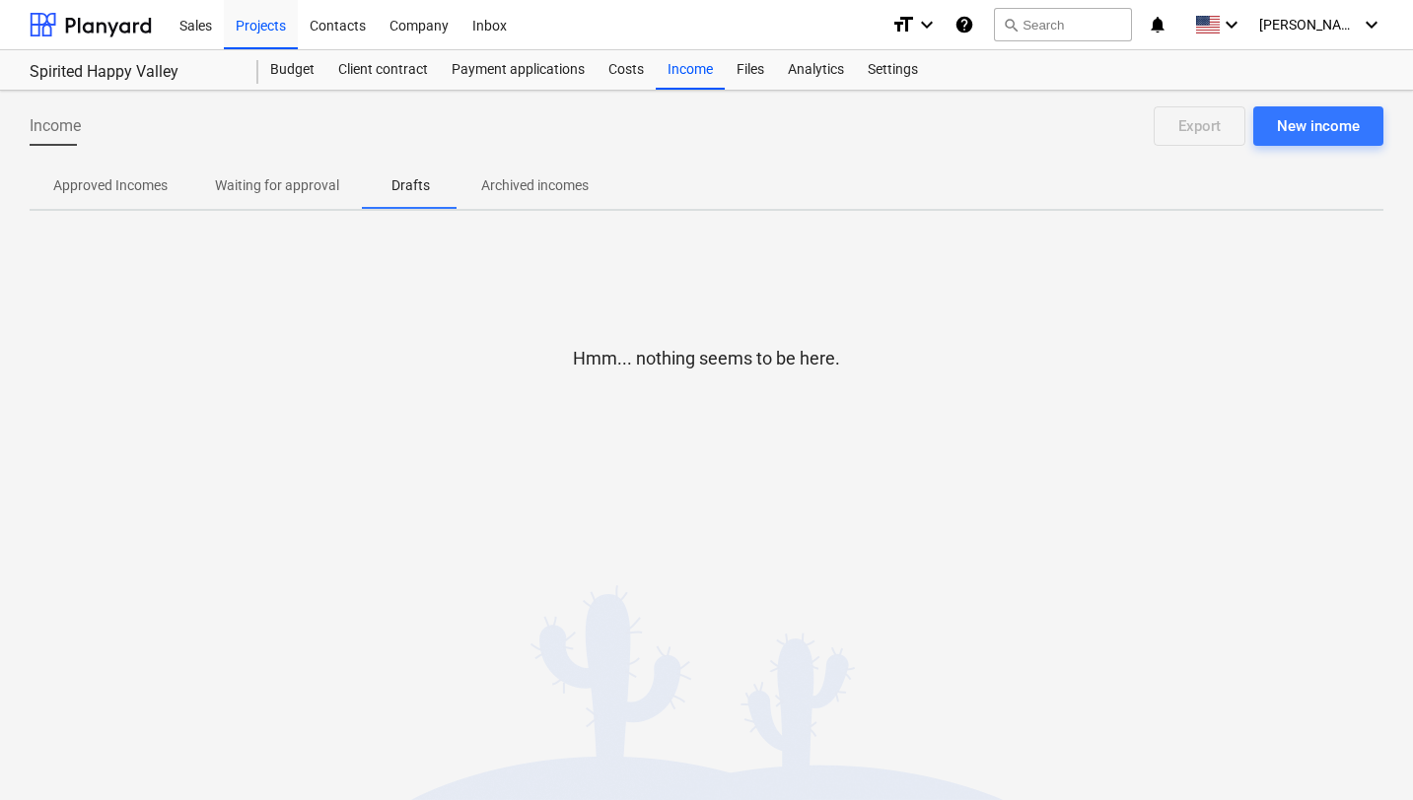
click at [497, 190] on p "Archived incomes" at bounding box center [534, 185] width 107 height 21
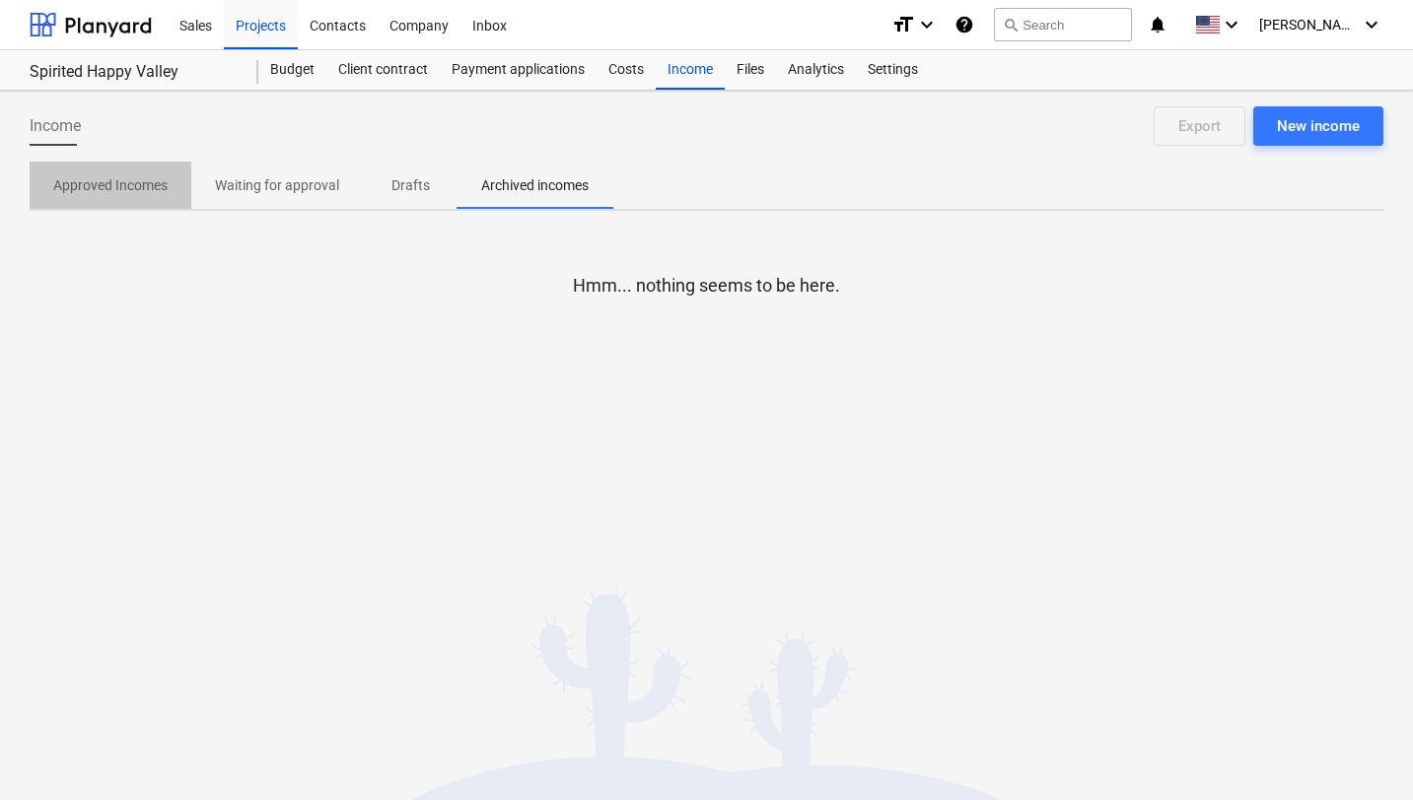
click at [133, 193] on p "Approved Incomes" at bounding box center [110, 185] width 114 height 21
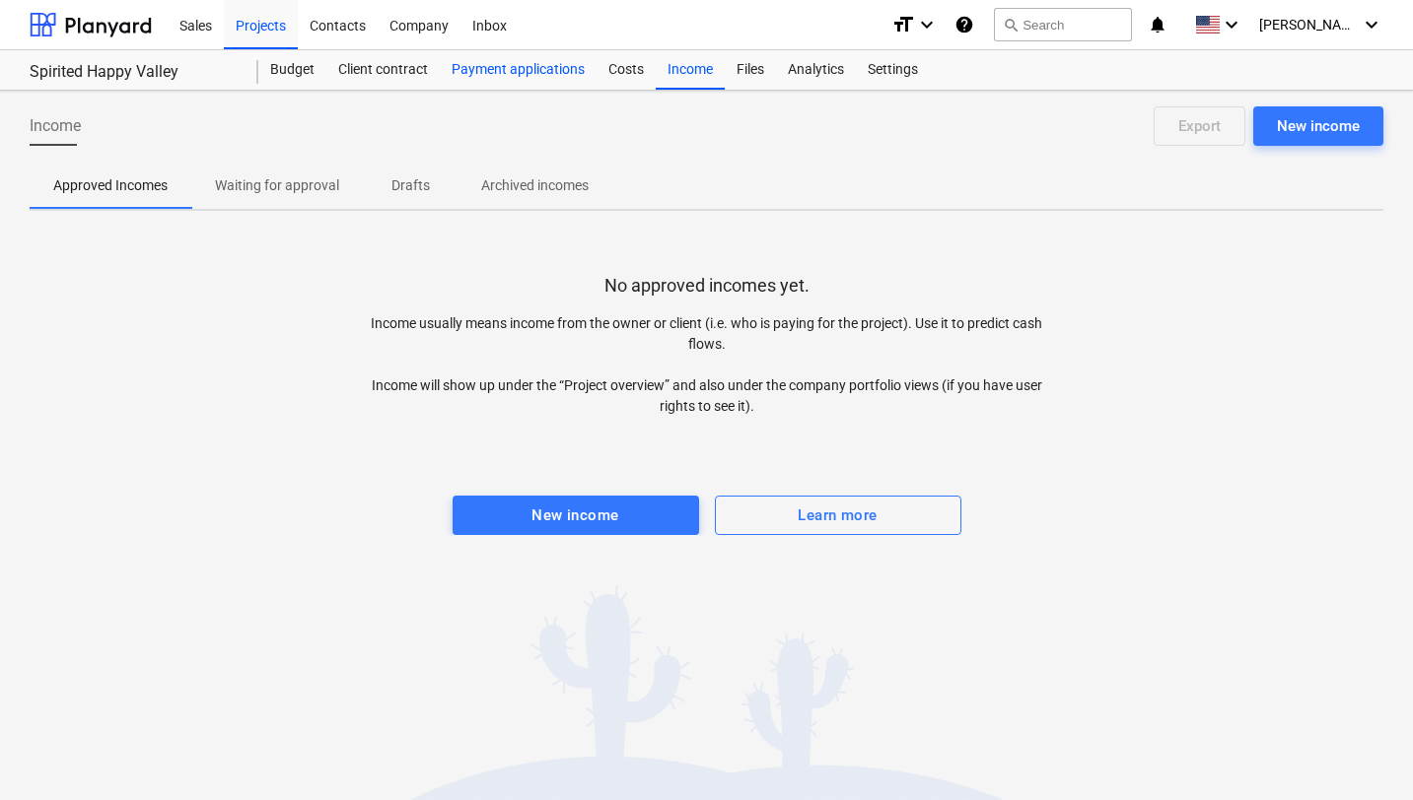
click at [538, 75] on div "Payment applications" at bounding box center [518, 69] width 157 height 39
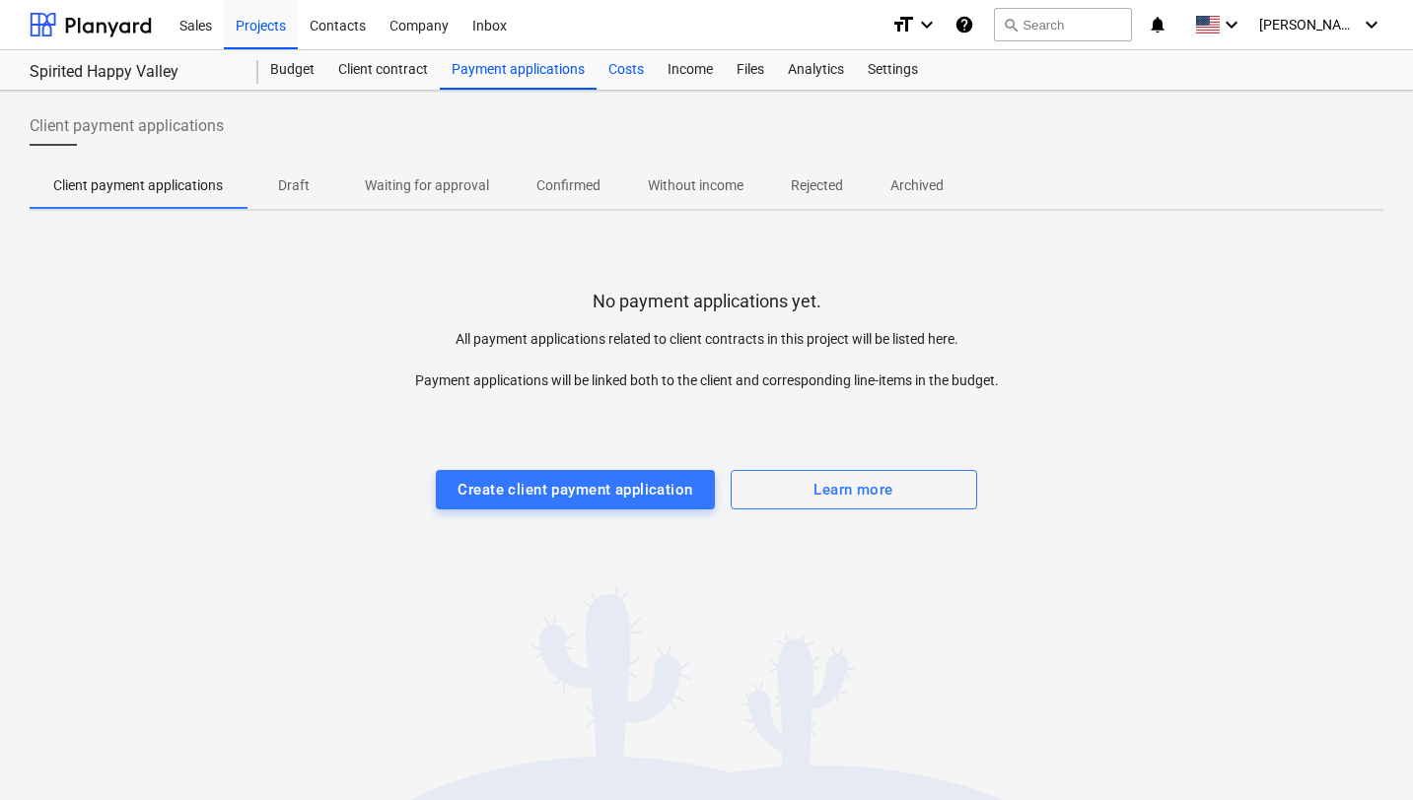
click at [619, 75] on div "Costs" at bounding box center [625, 69] width 59 height 39
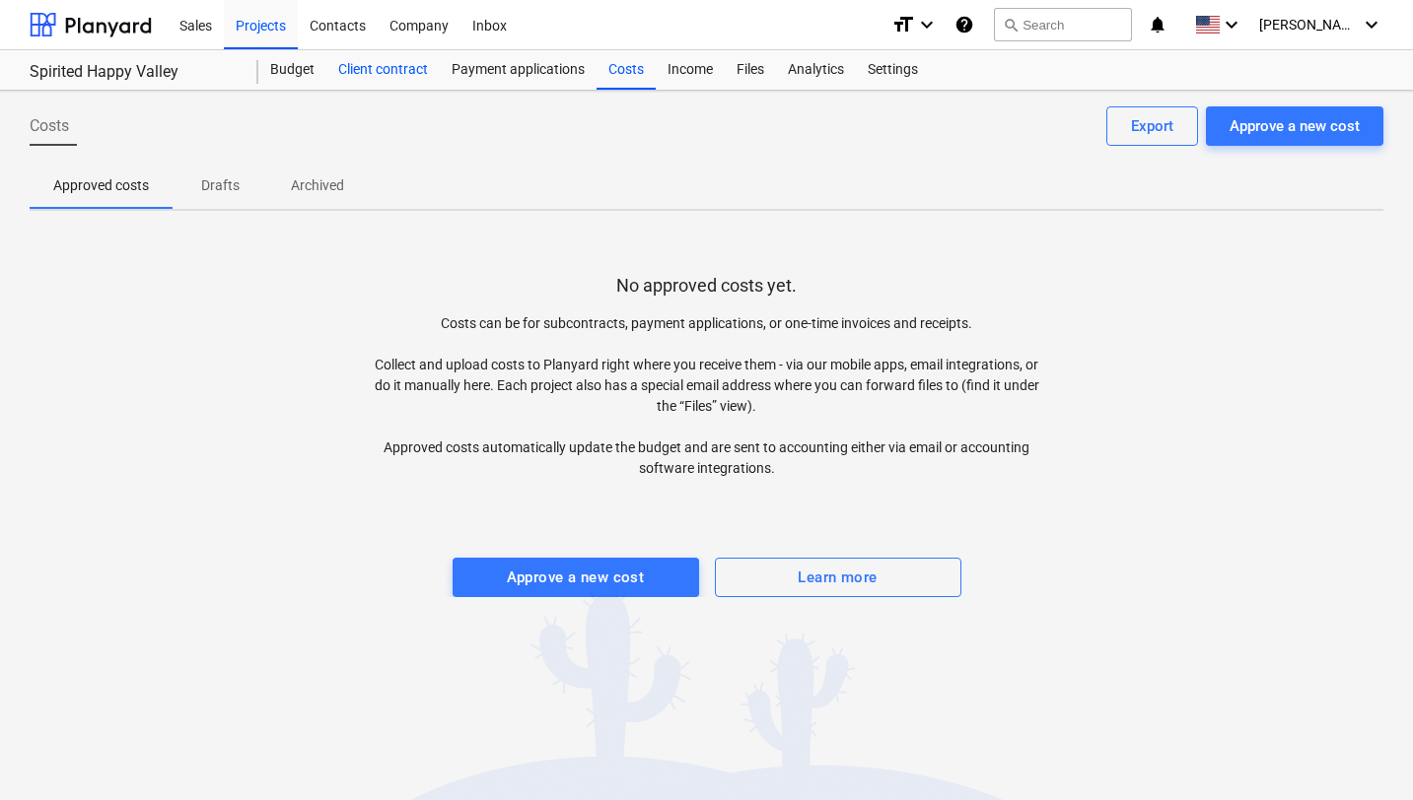
click at [367, 75] on div "Client contract" at bounding box center [382, 69] width 113 height 39
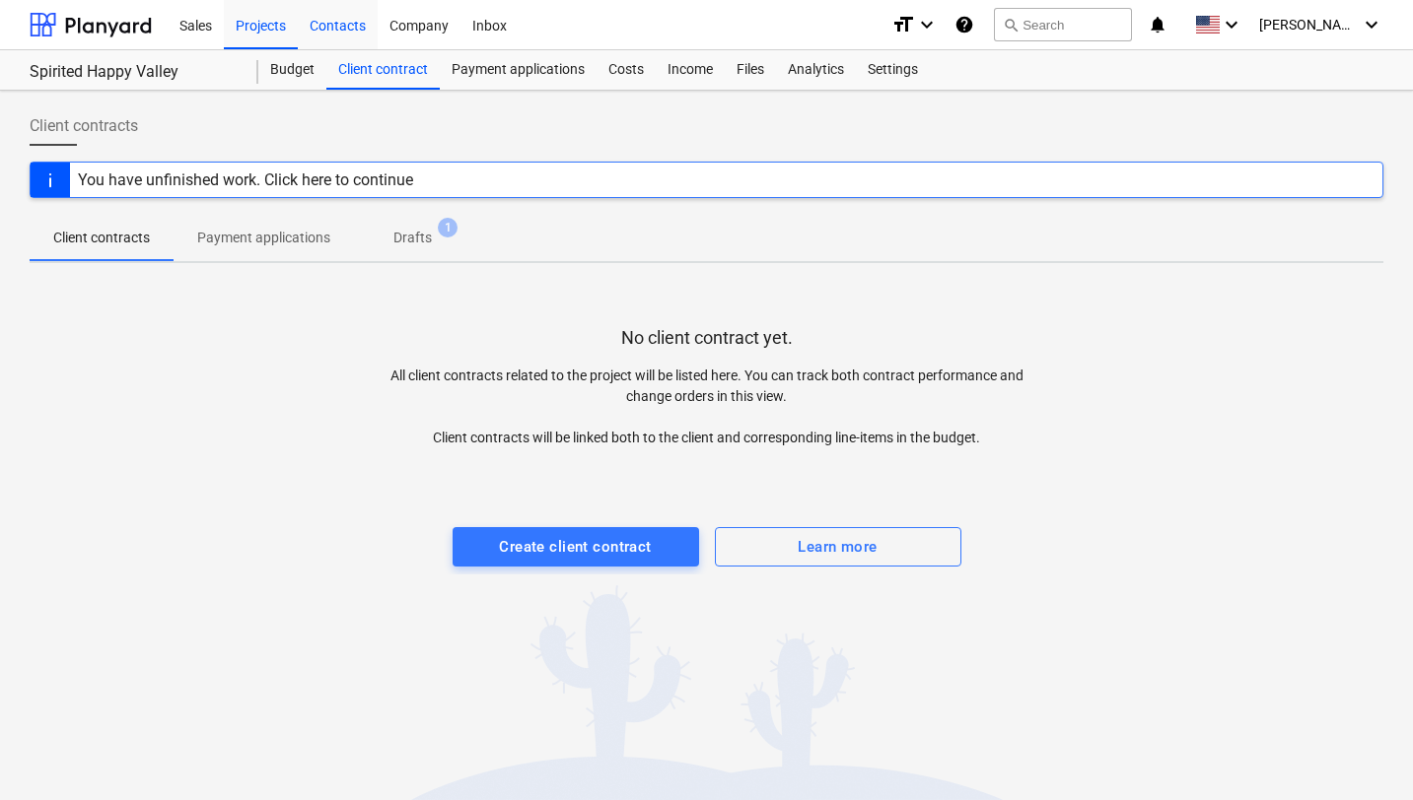
click at [346, 25] on div "Contacts" at bounding box center [338, 24] width 80 height 50
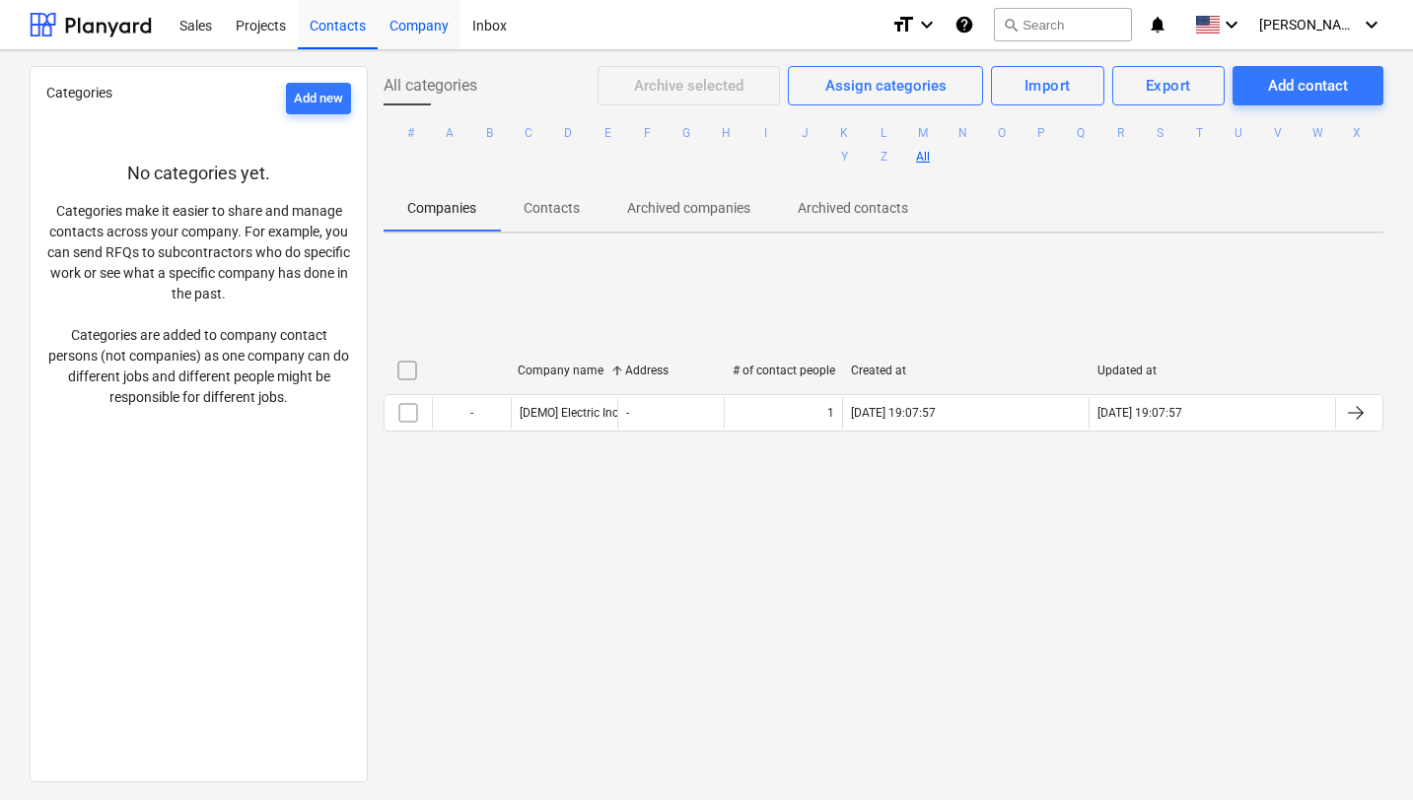
click at [413, 27] on div "Company" at bounding box center [419, 24] width 83 height 50
